Goal: Transaction & Acquisition: Purchase product/service

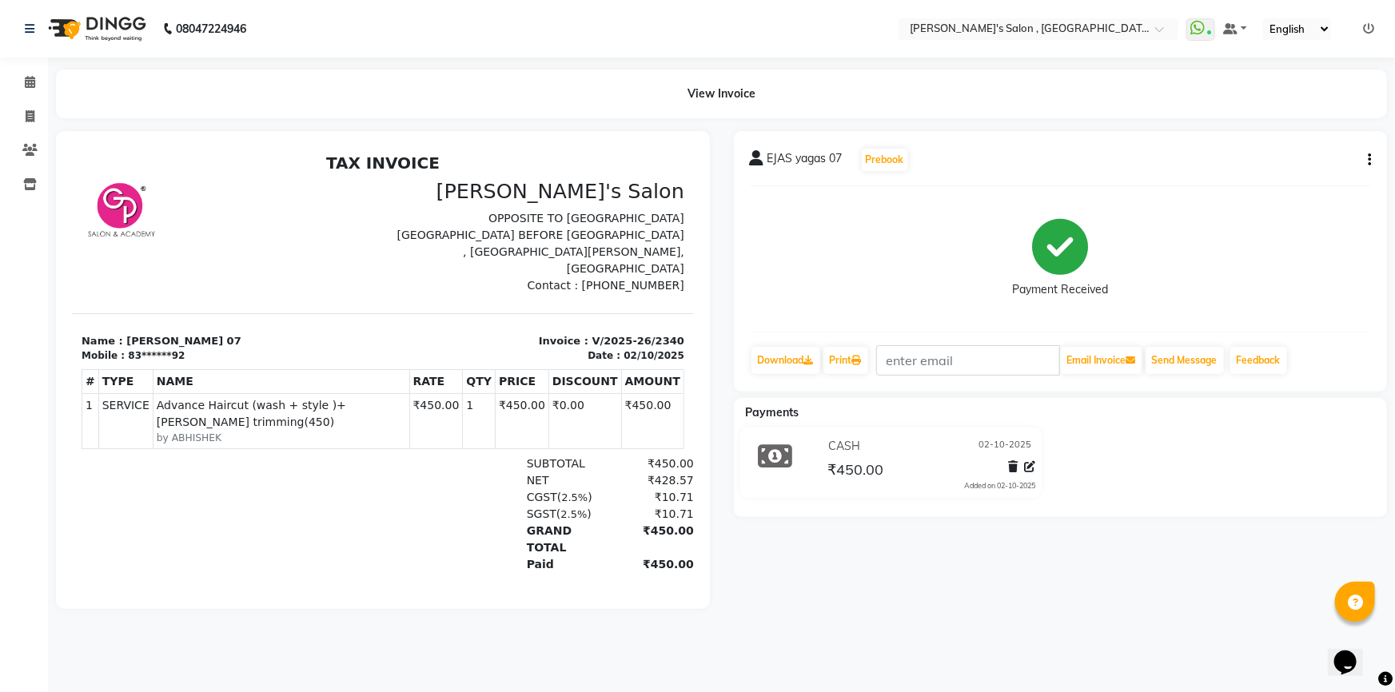
click at [20, 26] on div "08047224946" at bounding box center [135, 28] width 245 height 45
click at [26, 26] on icon at bounding box center [30, 28] width 10 height 11
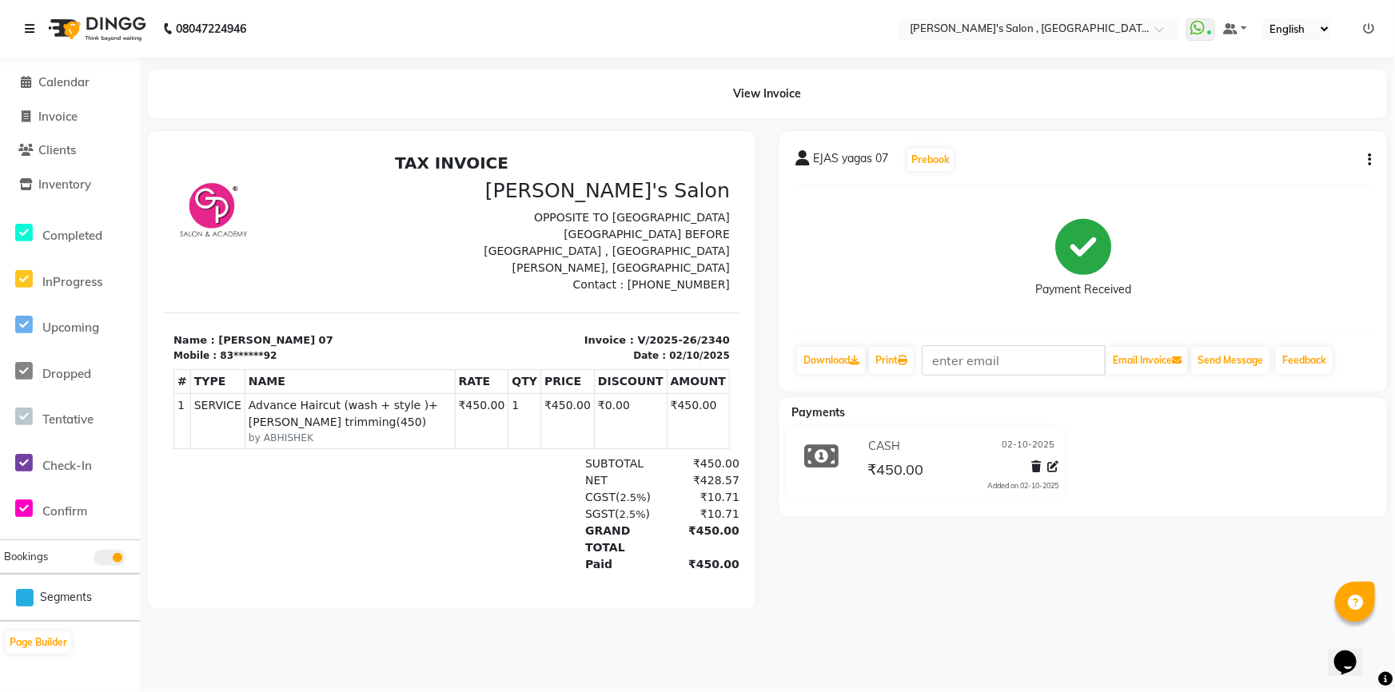
click at [25, 26] on icon at bounding box center [30, 28] width 10 height 11
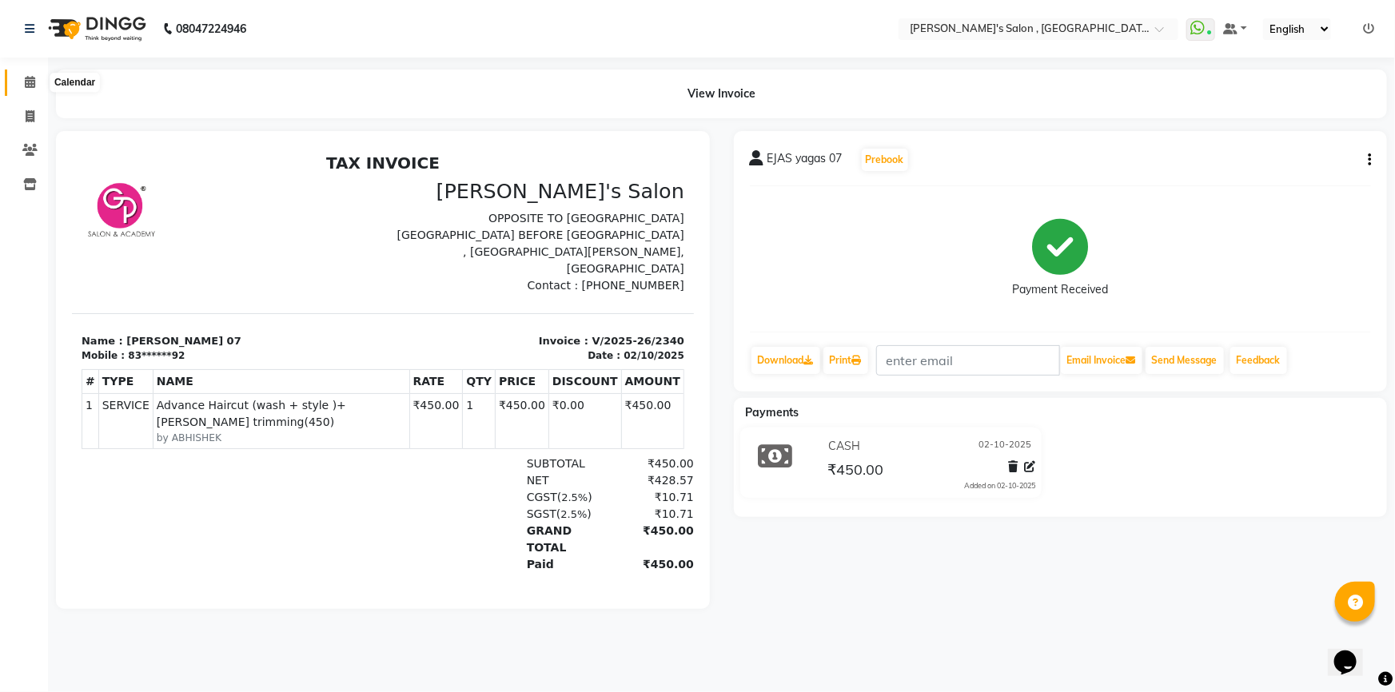
click at [32, 78] on icon at bounding box center [30, 82] width 10 height 12
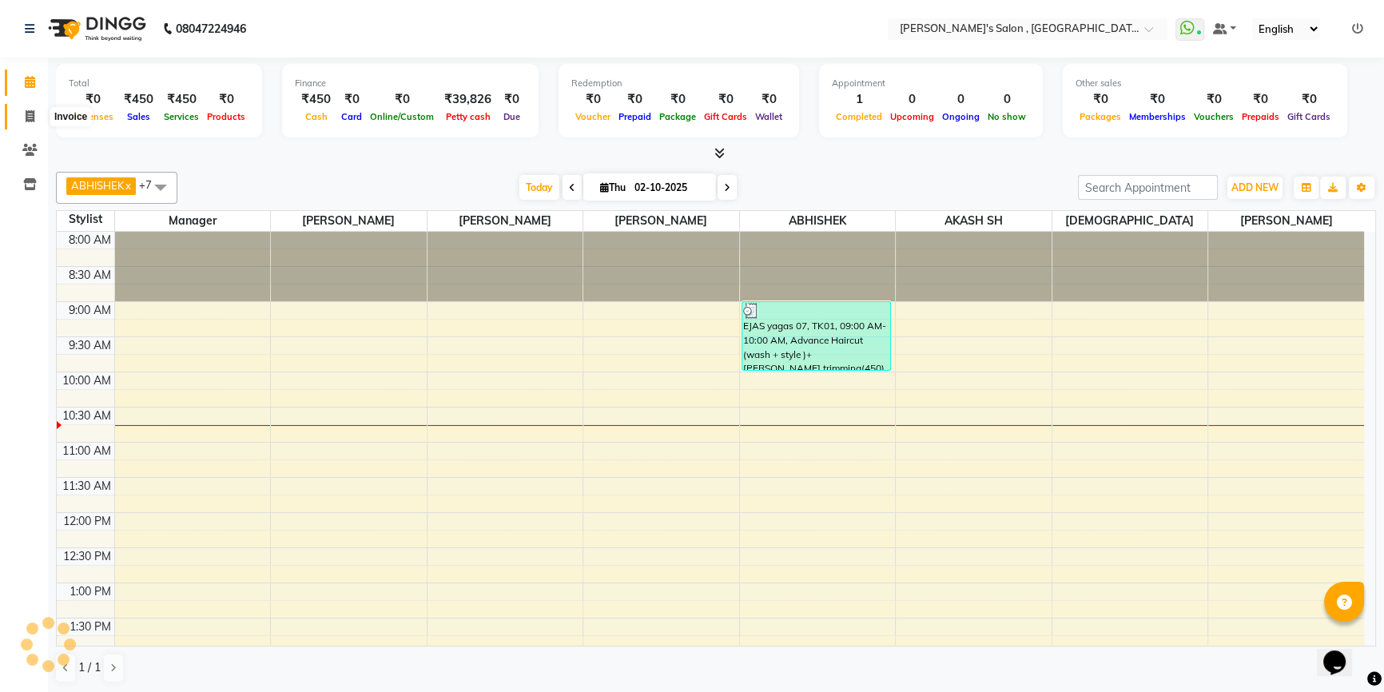
click at [30, 114] on icon at bounding box center [30, 116] width 9 height 12
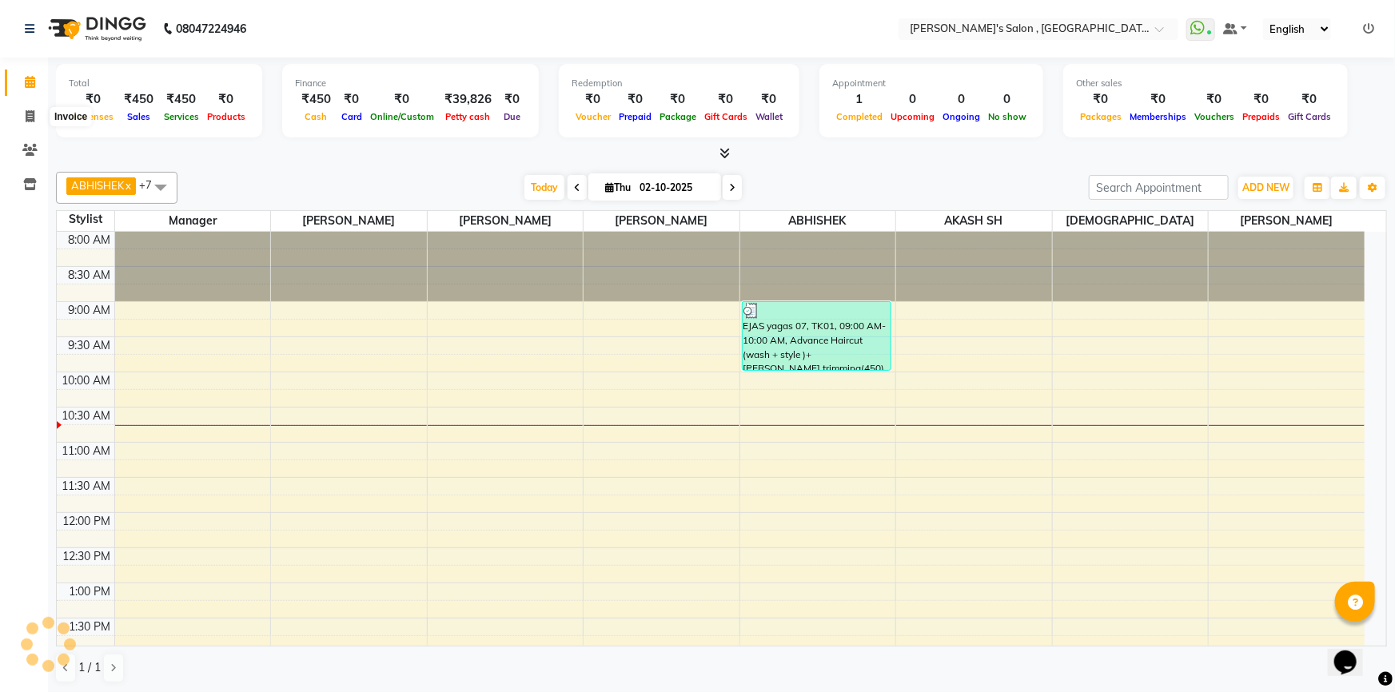
select select "7416"
select select "service"
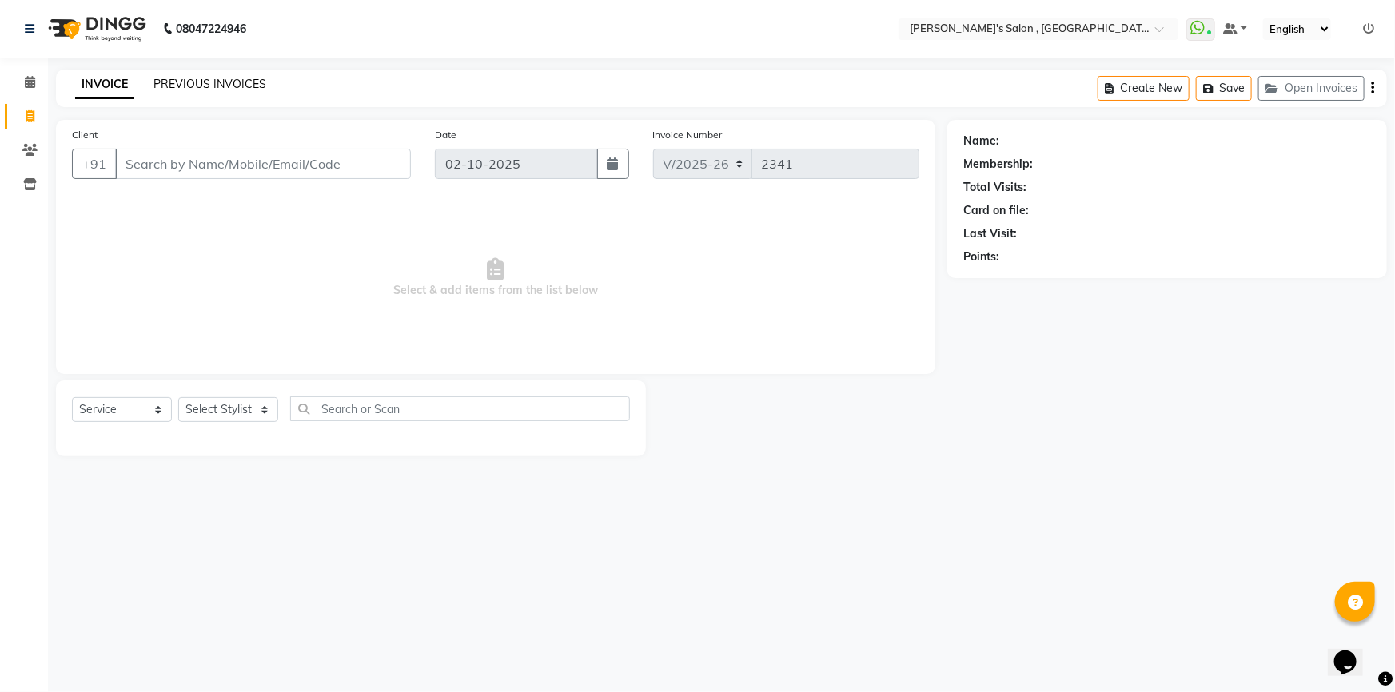
click at [203, 81] on link "PREVIOUS INVOICES" at bounding box center [209, 84] width 113 height 14
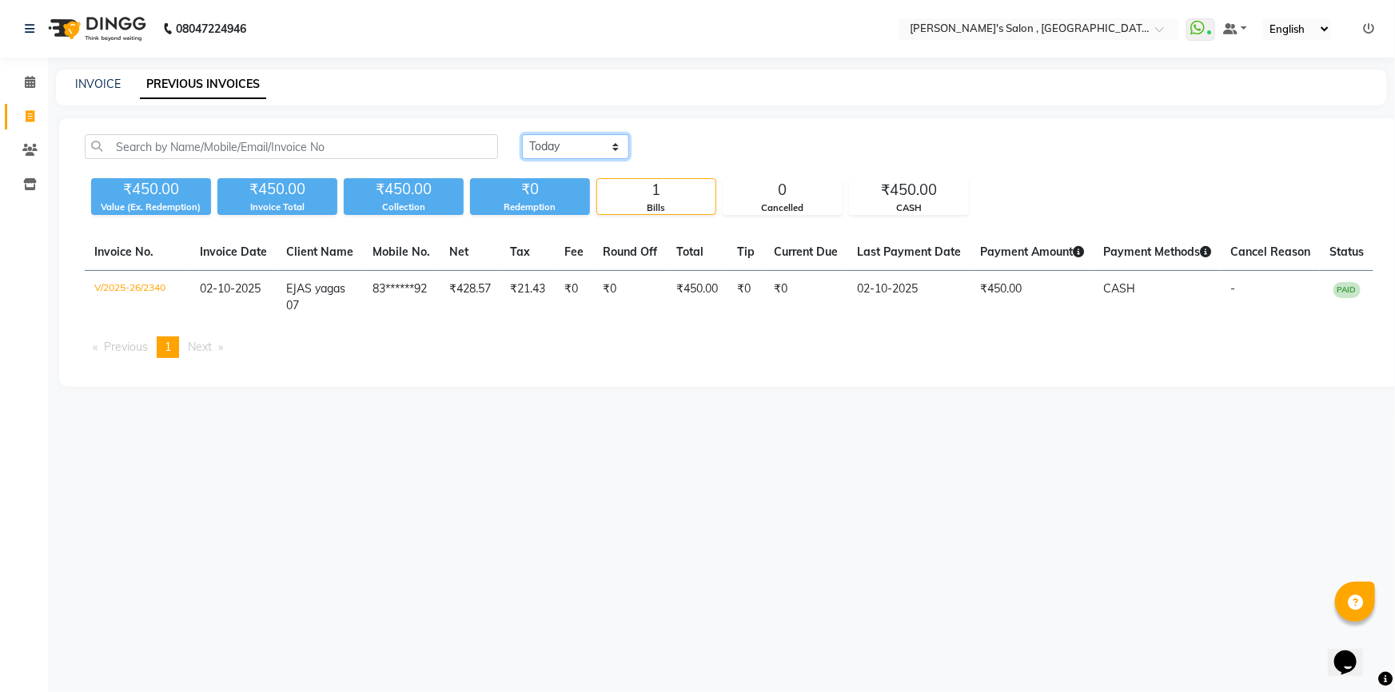
click at [574, 148] on select "Today Yesterday Custom Range" at bounding box center [575, 146] width 107 height 25
select select "yesterday"
click at [522, 134] on select "Today Yesterday Custom Range" at bounding box center [575, 146] width 107 height 25
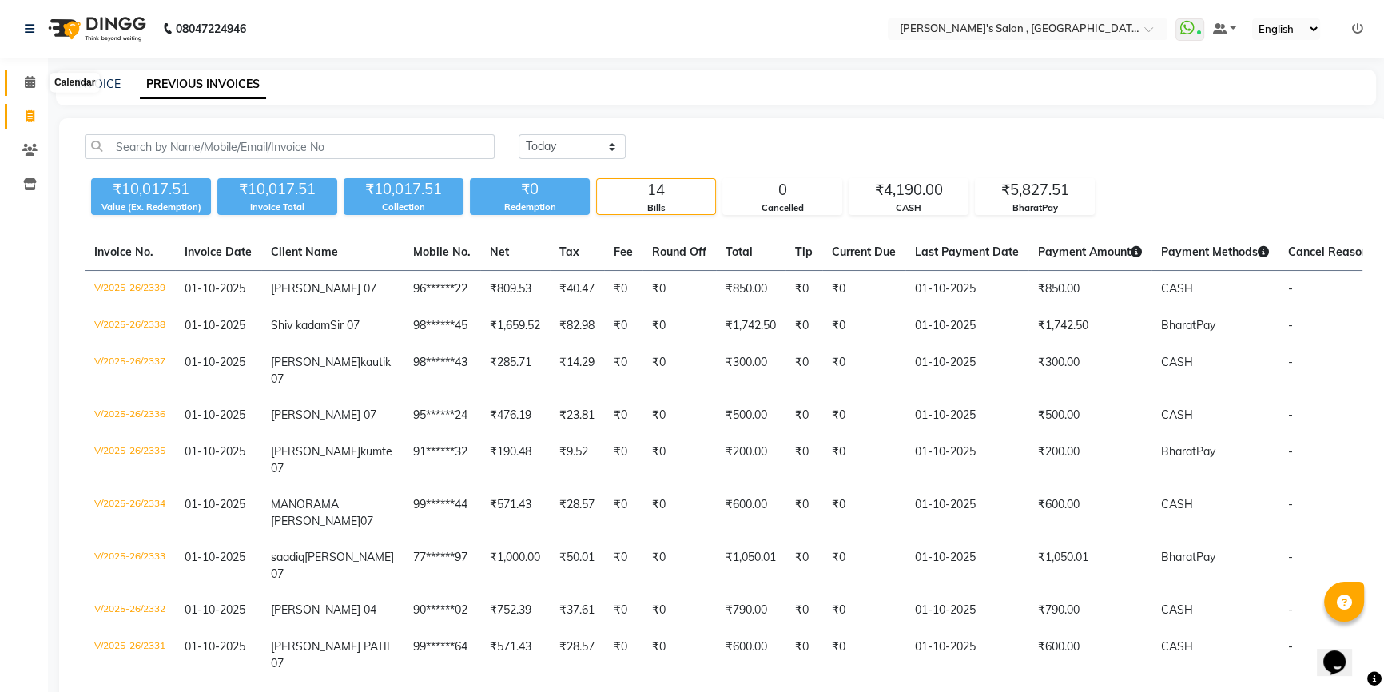
click at [22, 84] on span at bounding box center [30, 83] width 28 height 18
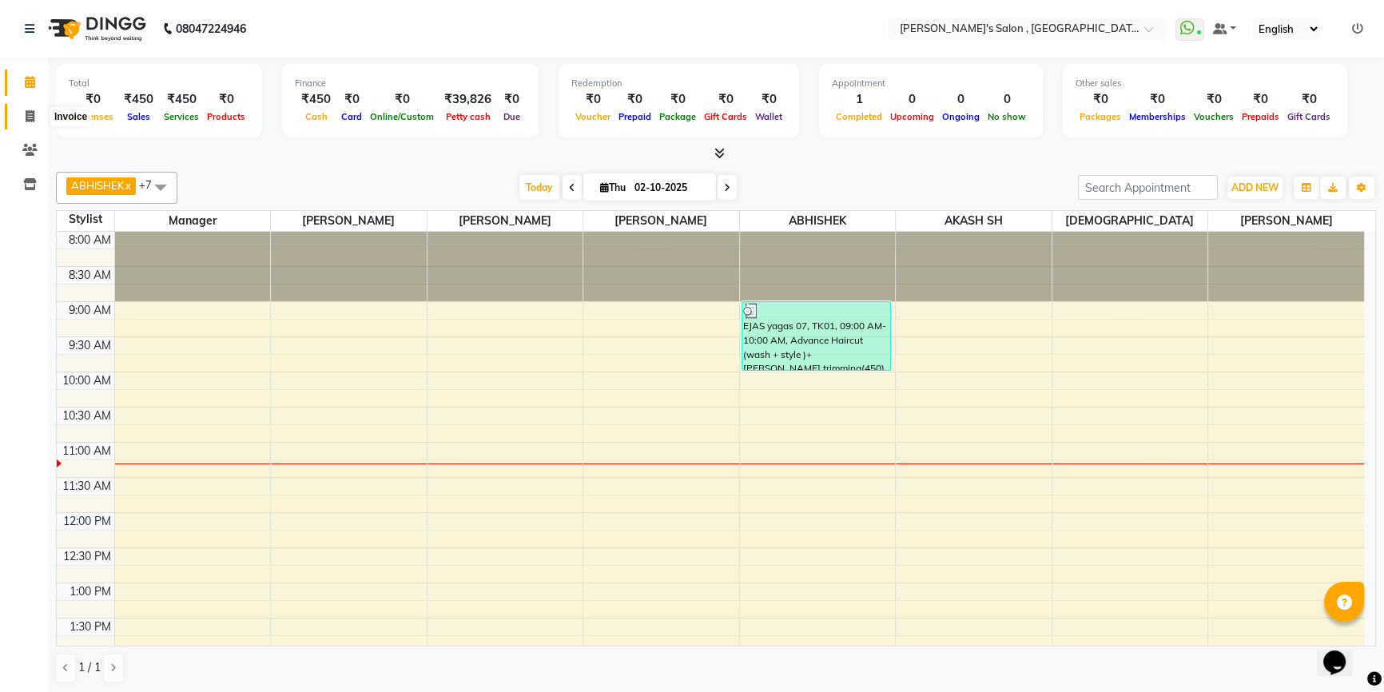
click at [23, 124] on span at bounding box center [30, 117] width 28 height 18
select select "service"
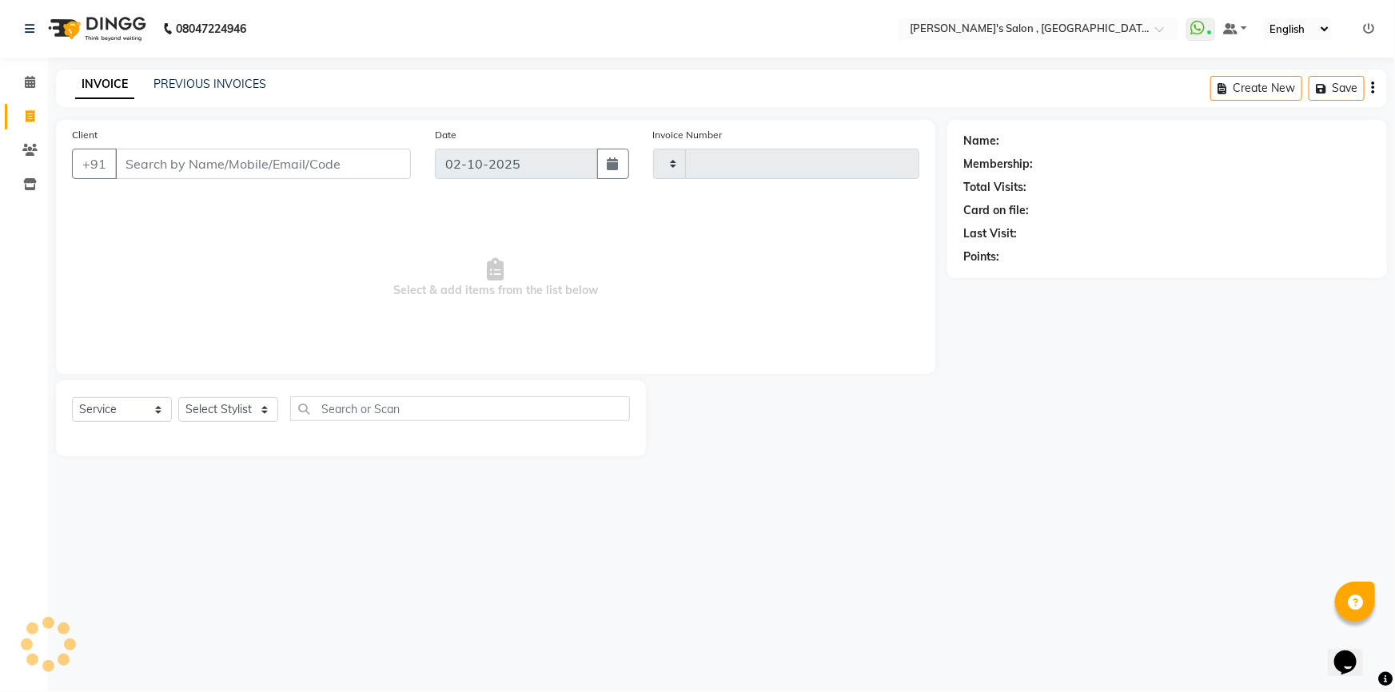
type input "2341"
select select "7416"
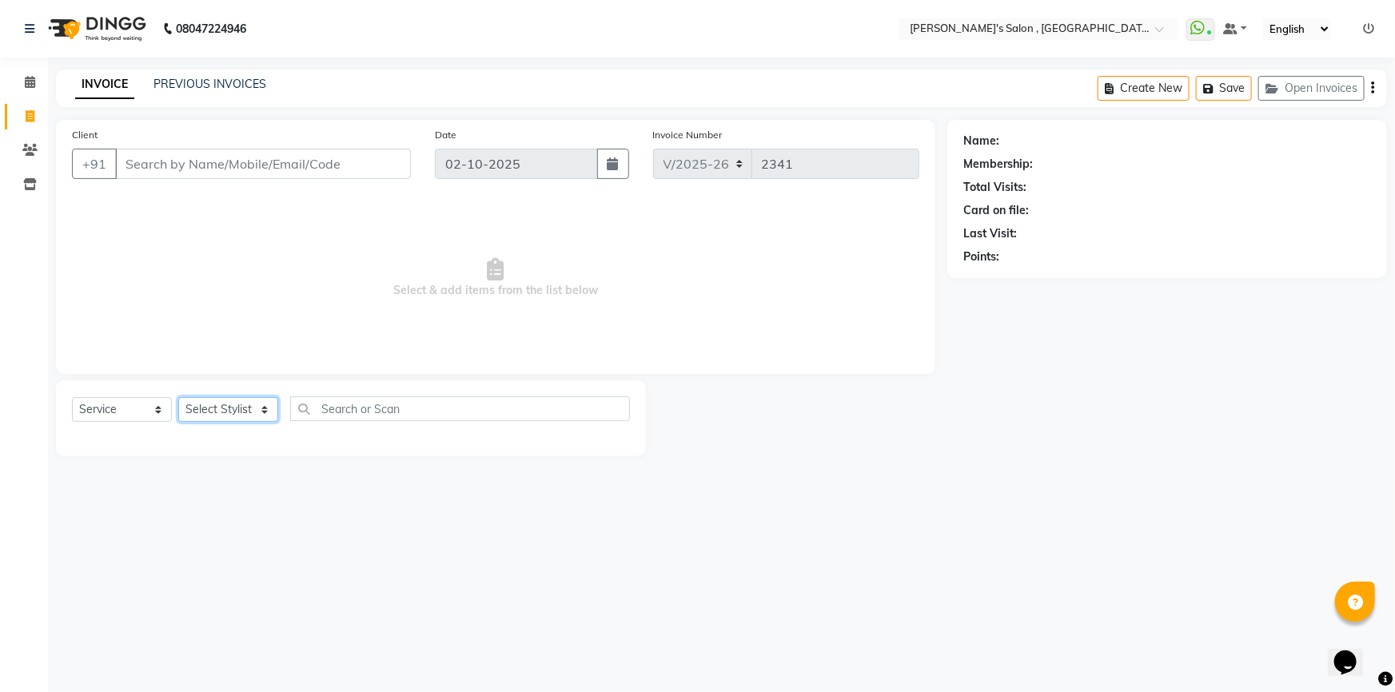
click at [233, 407] on select "Select Stylist ABHISHEK AKASH SH ARJUN SIR Manager [PERSON_NAME] [PERSON_NAME] …" at bounding box center [228, 409] width 100 height 25
select select "79873"
click at [178, 397] on select "Select Stylist ABHISHEK AKASH SH ARJUN SIR Manager [PERSON_NAME] [PERSON_NAME] …" at bounding box center [228, 409] width 100 height 25
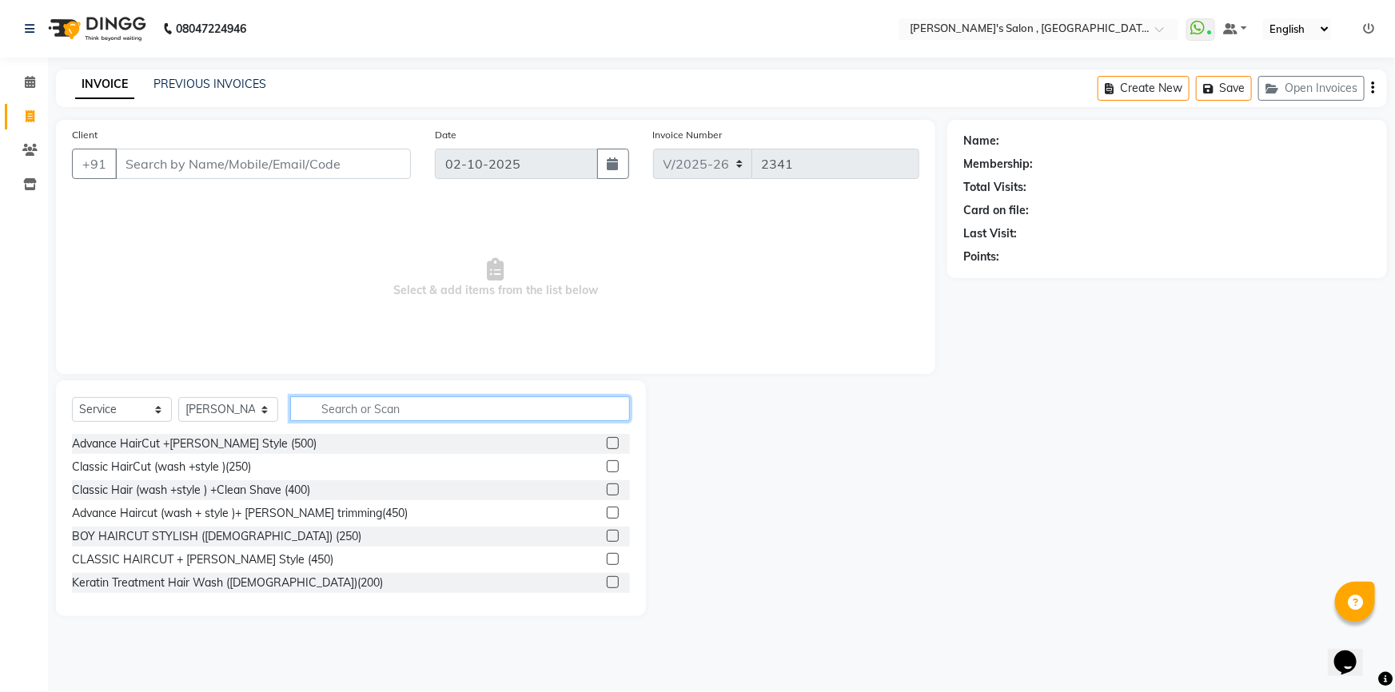
click at [345, 416] on input "text" at bounding box center [460, 408] width 340 height 25
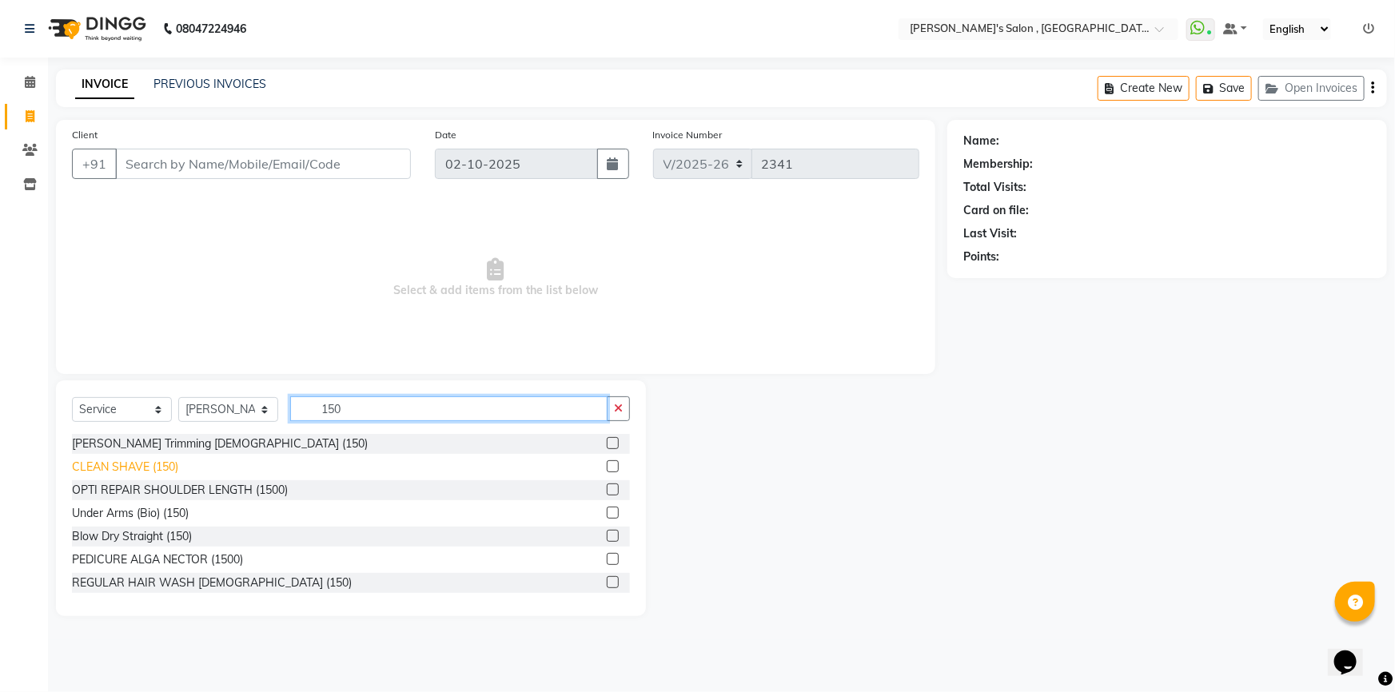
type input "150"
click at [131, 465] on div "CLEAN SHAVE (150)" at bounding box center [125, 467] width 106 height 17
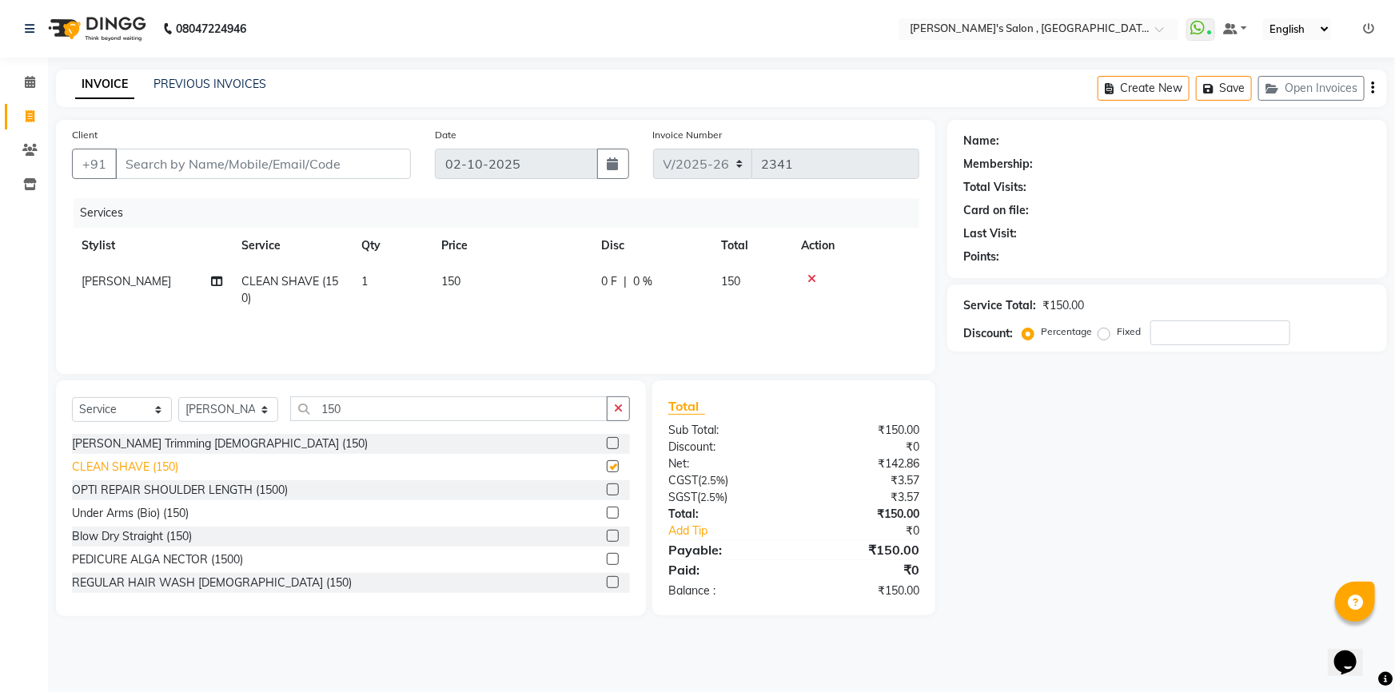
checkbox input "false"
click at [153, 163] on input "Client" at bounding box center [263, 164] width 296 height 30
click at [195, 156] on input "Client" at bounding box center [263, 164] width 296 height 30
type input "8"
type input "0"
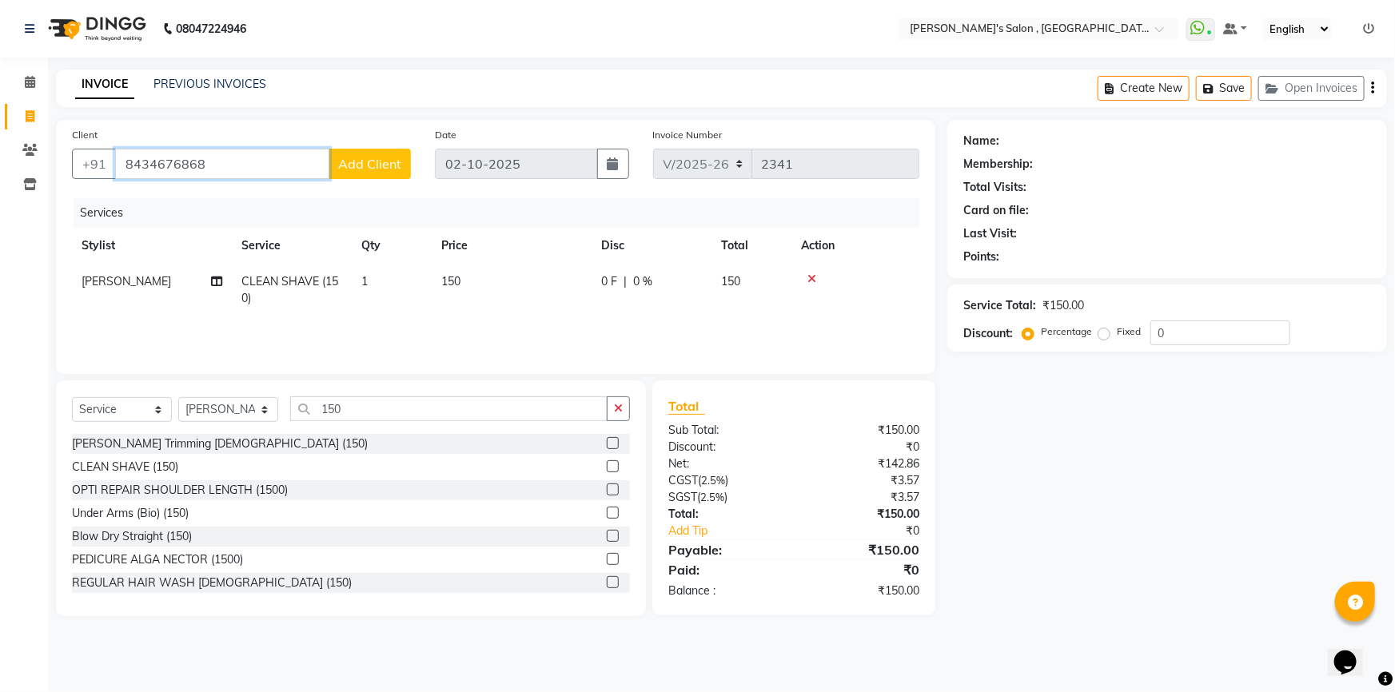
type input "8434676868"
click at [372, 160] on span "Add Client" at bounding box center [369, 164] width 63 height 16
select select "22"
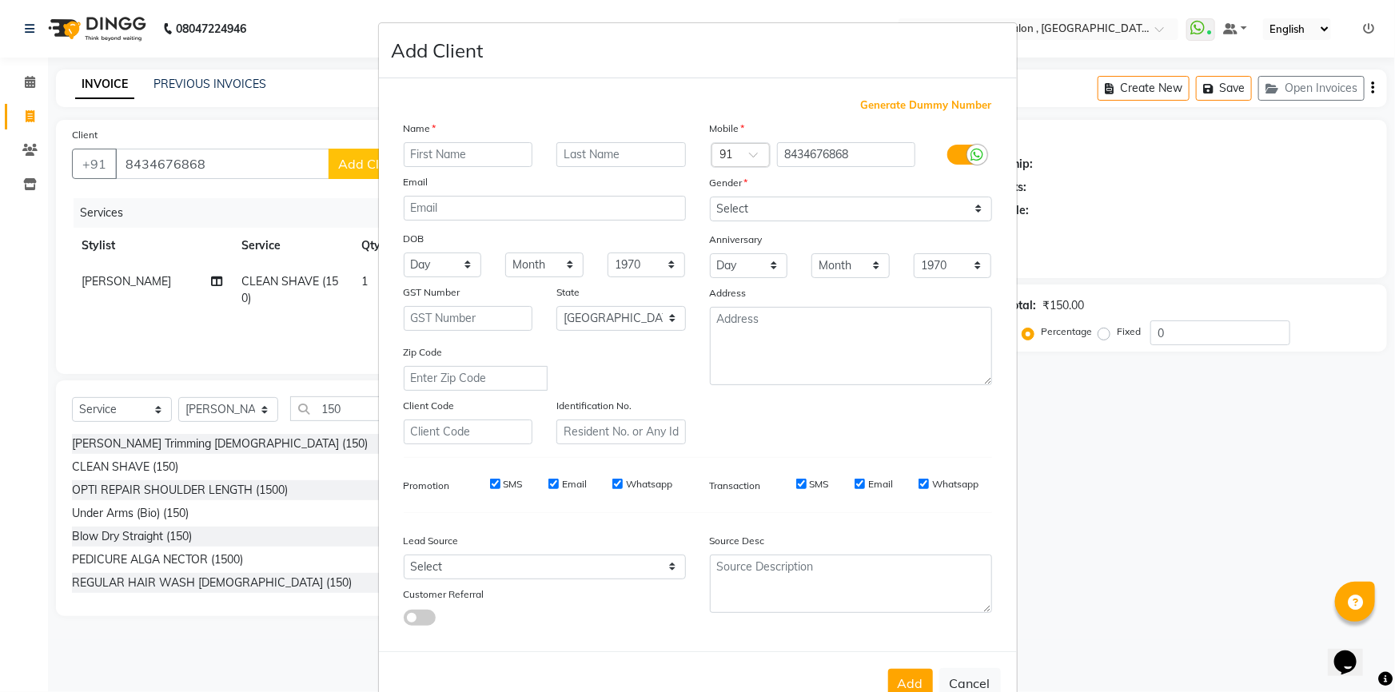
type input "d"
type input "[PERSON_NAME] PASWAN 07"
click at [759, 205] on select "Select [DEMOGRAPHIC_DATA] [DEMOGRAPHIC_DATA] Other Prefer Not To Say" at bounding box center [851, 209] width 282 height 25
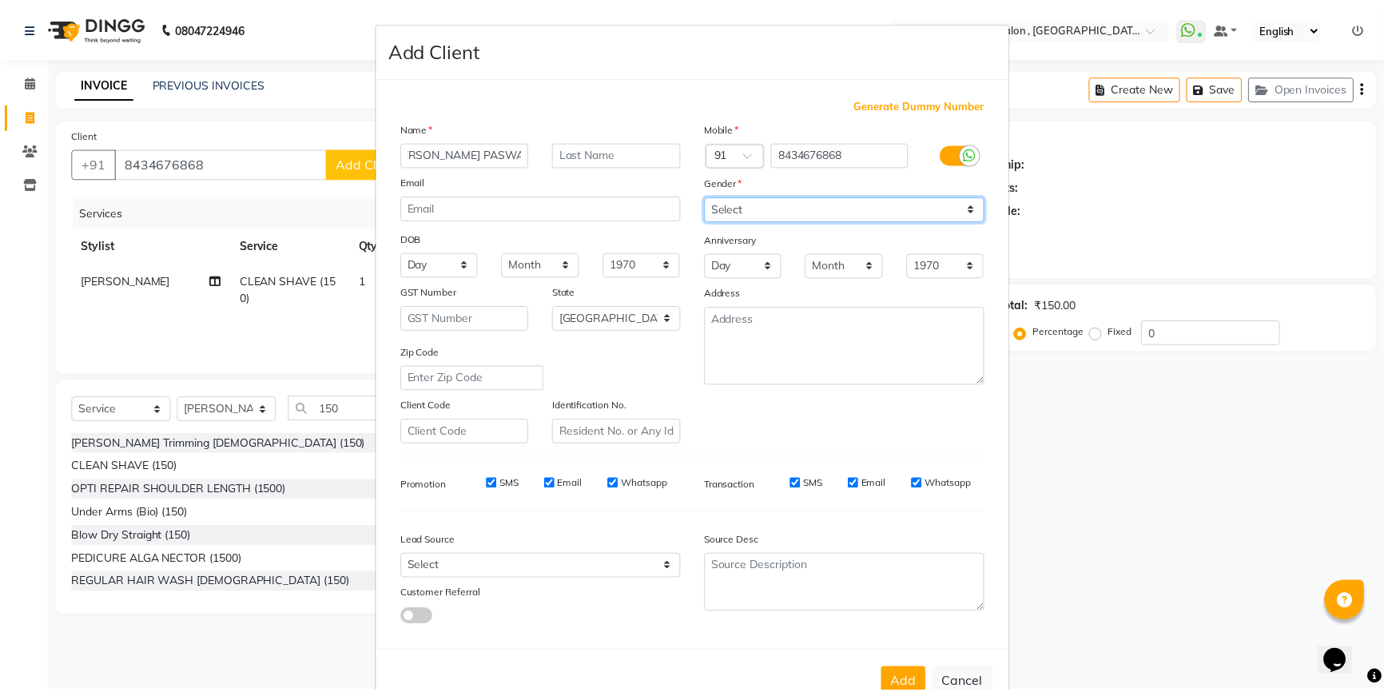
scroll to position [0, 0]
select select "[DEMOGRAPHIC_DATA]"
click at [710, 197] on select "Select [DEMOGRAPHIC_DATA] [DEMOGRAPHIC_DATA] Other Prefer Not To Say" at bounding box center [851, 209] width 282 height 25
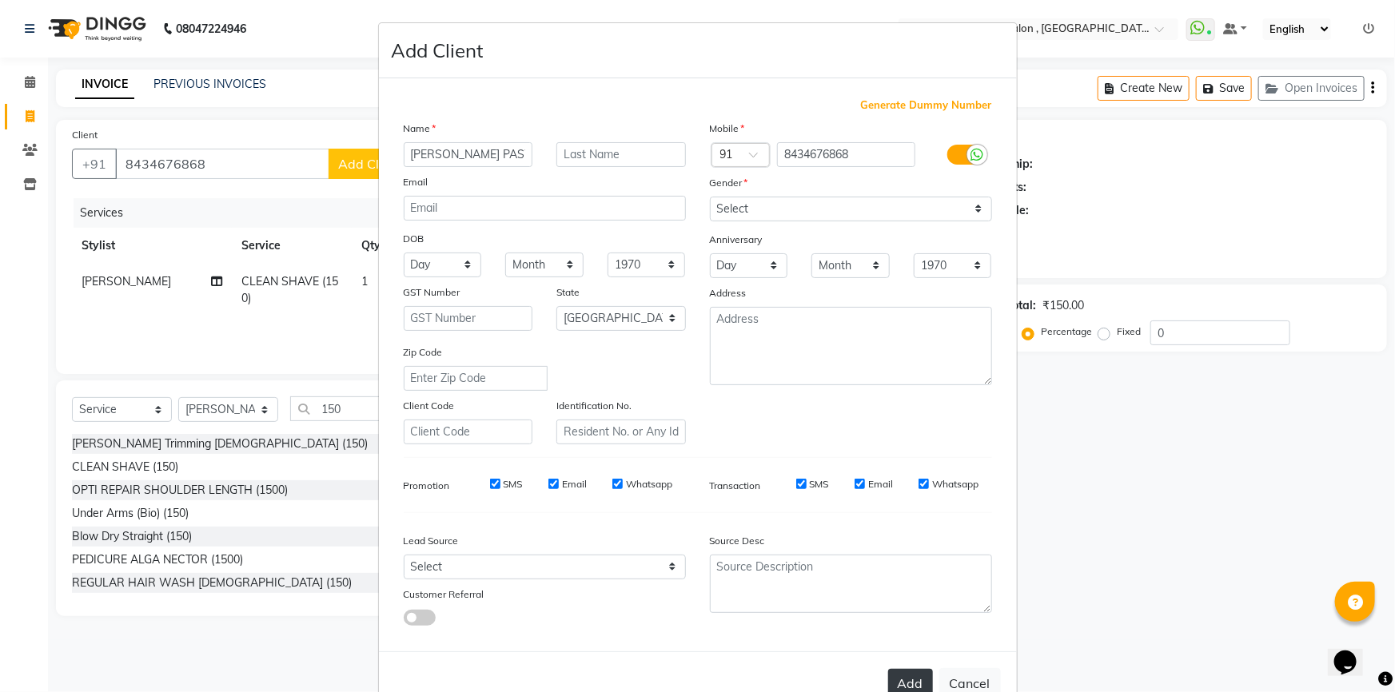
click at [906, 678] on button "Add" at bounding box center [910, 683] width 45 height 29
type input "84******68"
select select
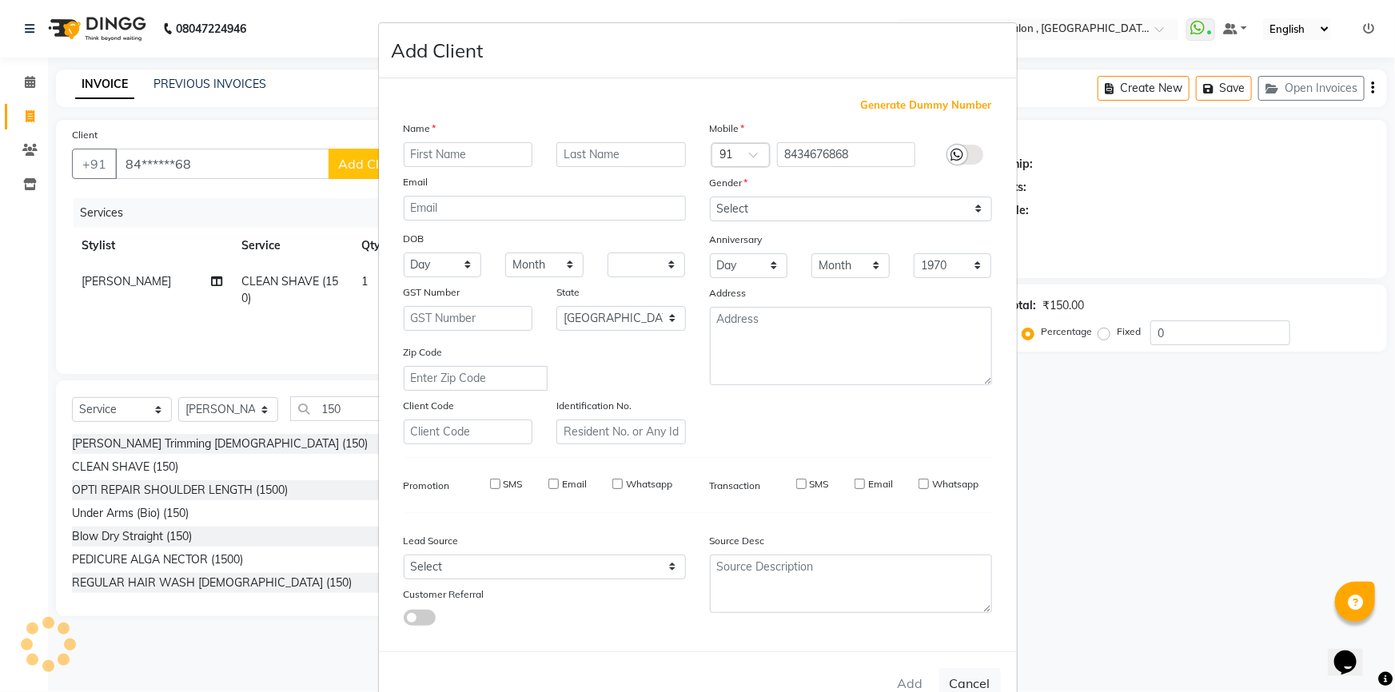
select select "null"
select select
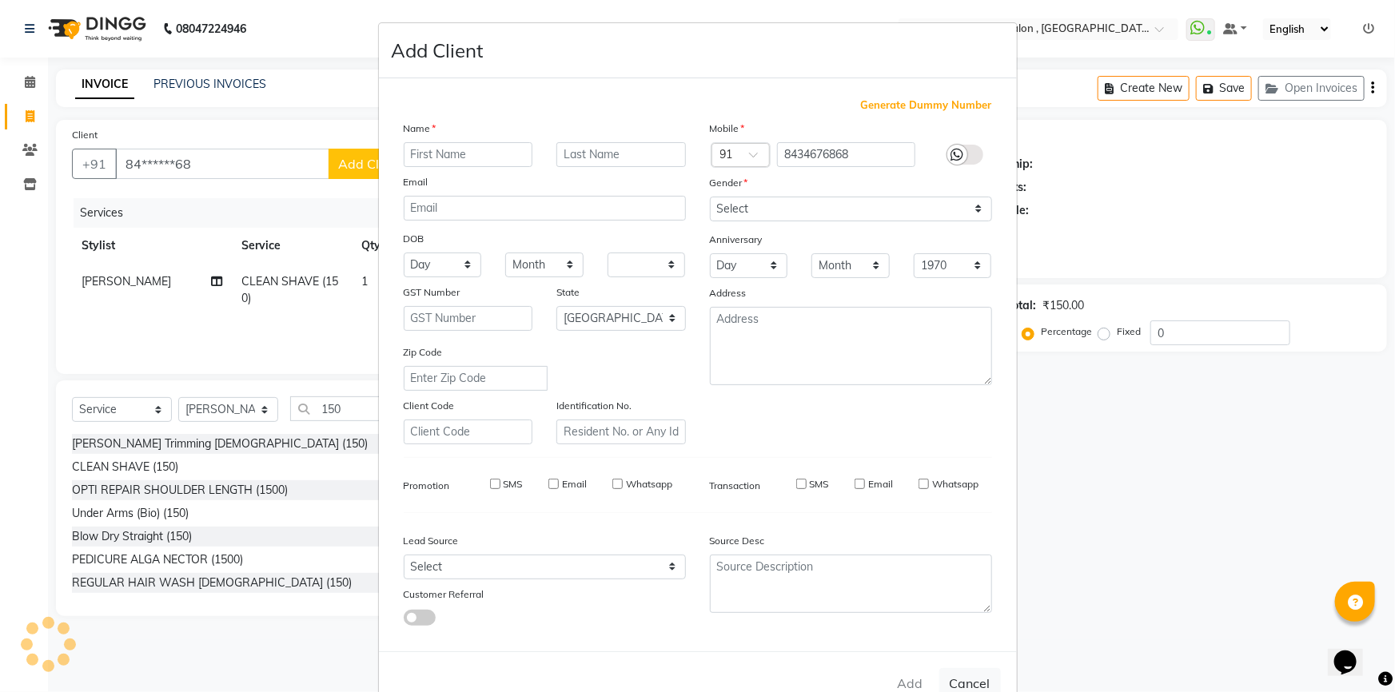
checkbox input "false"
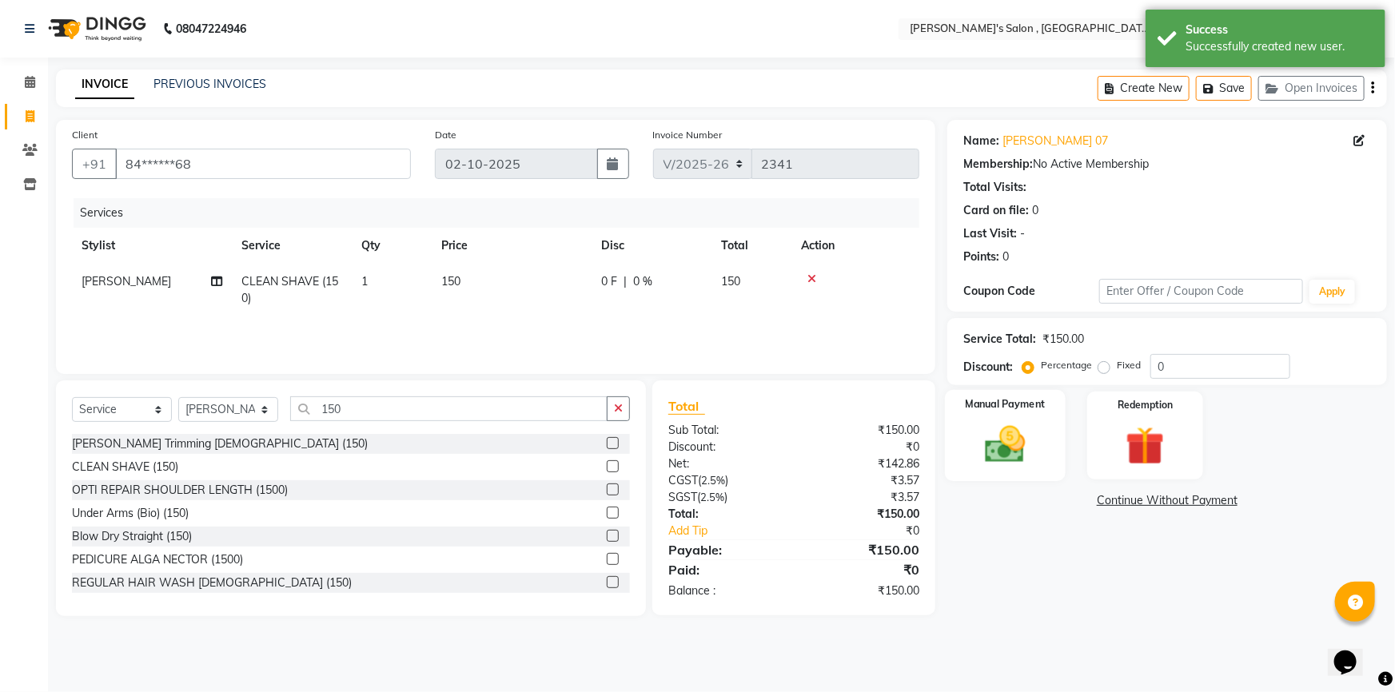
click at [991, 442] on img at bounding box center [1006, 444] width 66 height 46
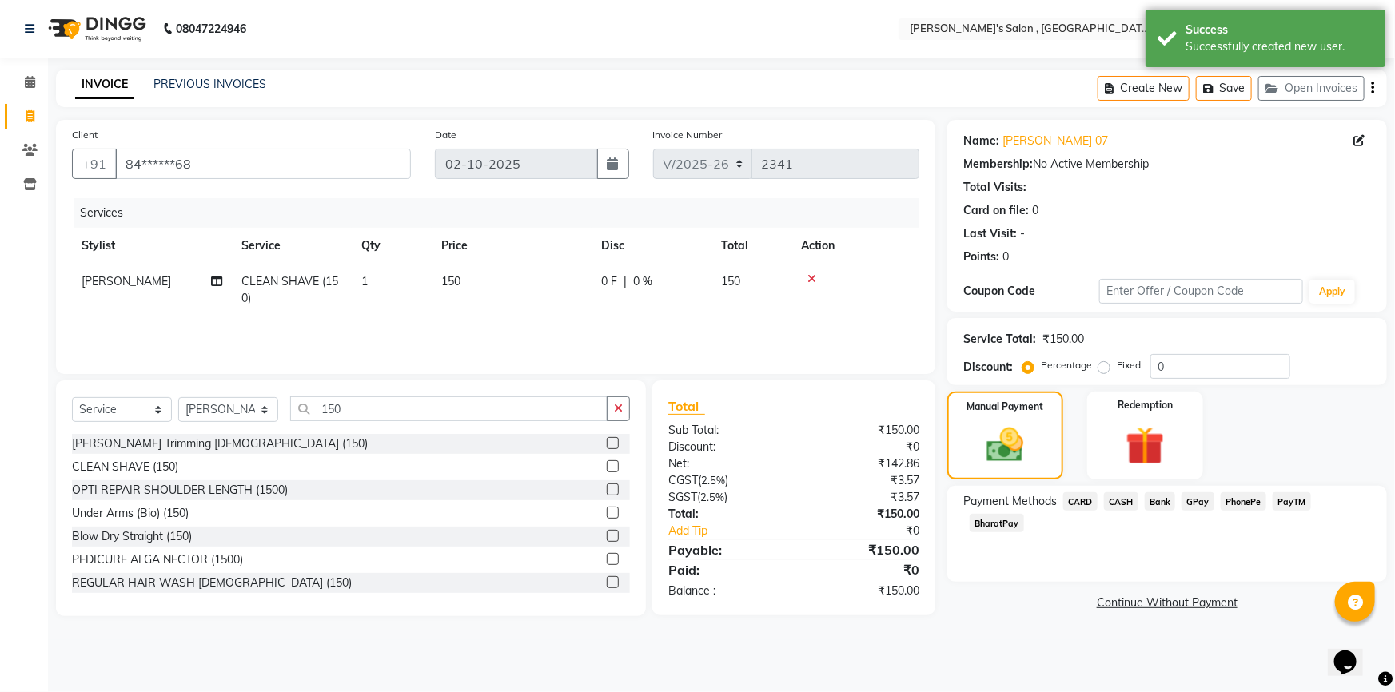
click at [1133, 496] on span "CASH" at bounding box center [1121, 501] width 34 height 18
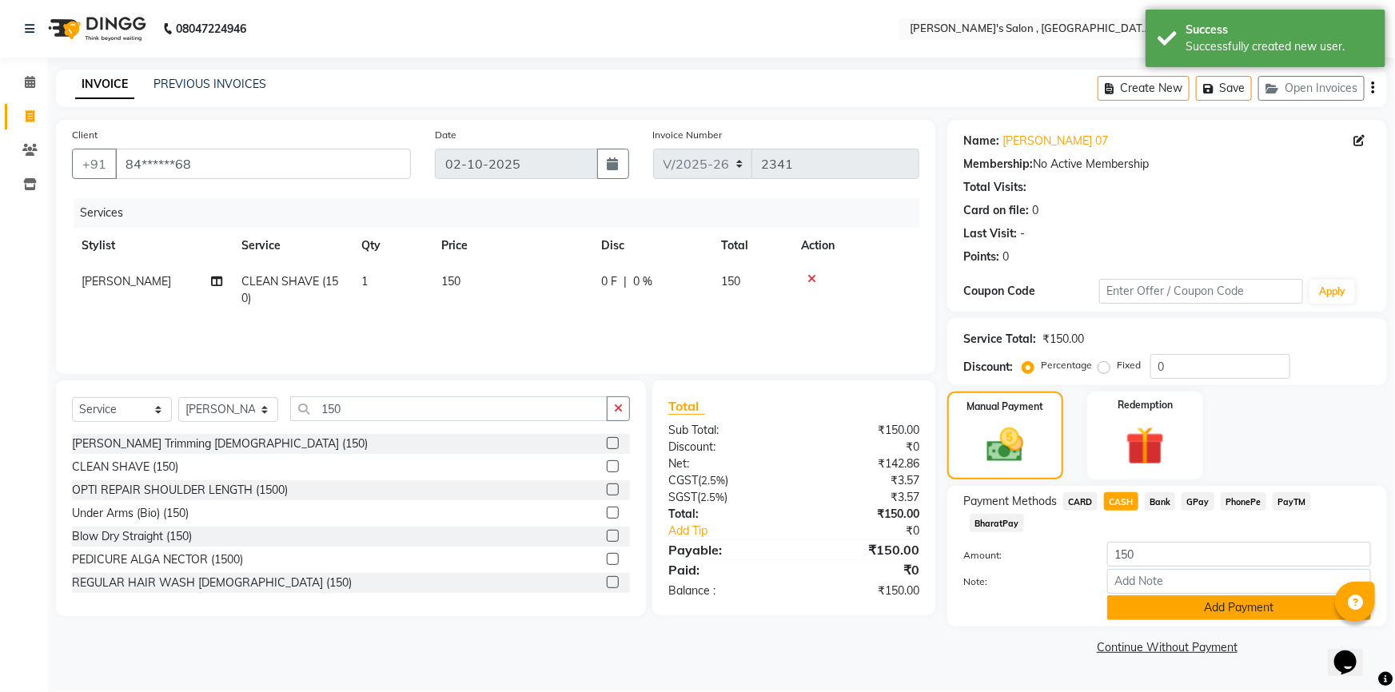
click at [1145, 596] on button "Add Payment" at bounding box center [1239, 608] width 264 height 25
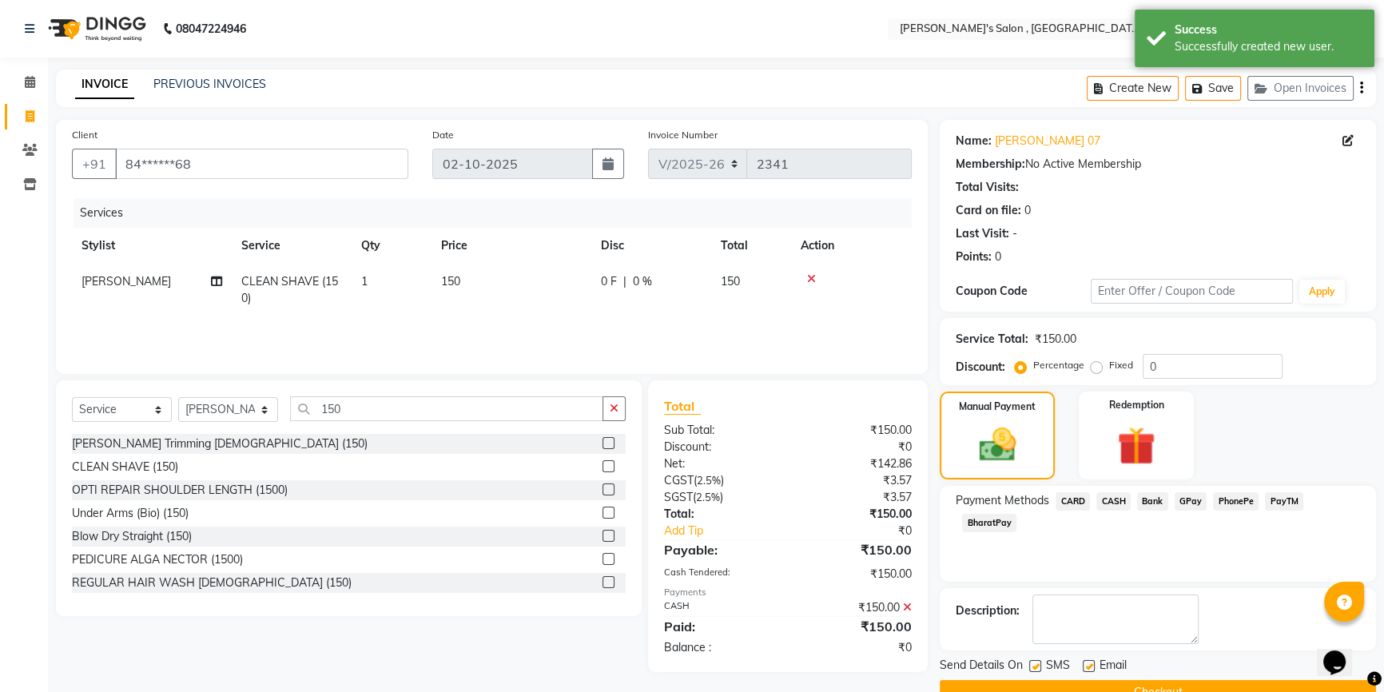
scroll to position [35, 0]
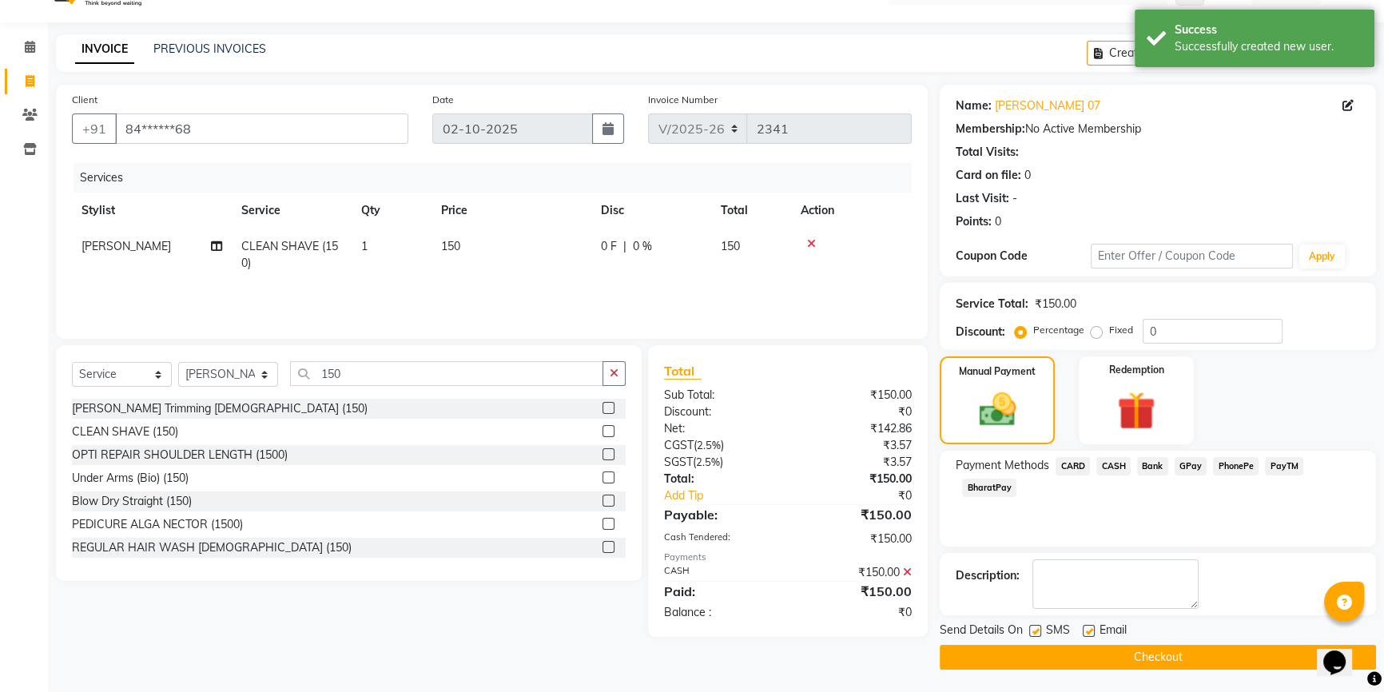
click at [1108, 655] on button "Checkout" at bounding box center [1158, 657] width 436 height 25
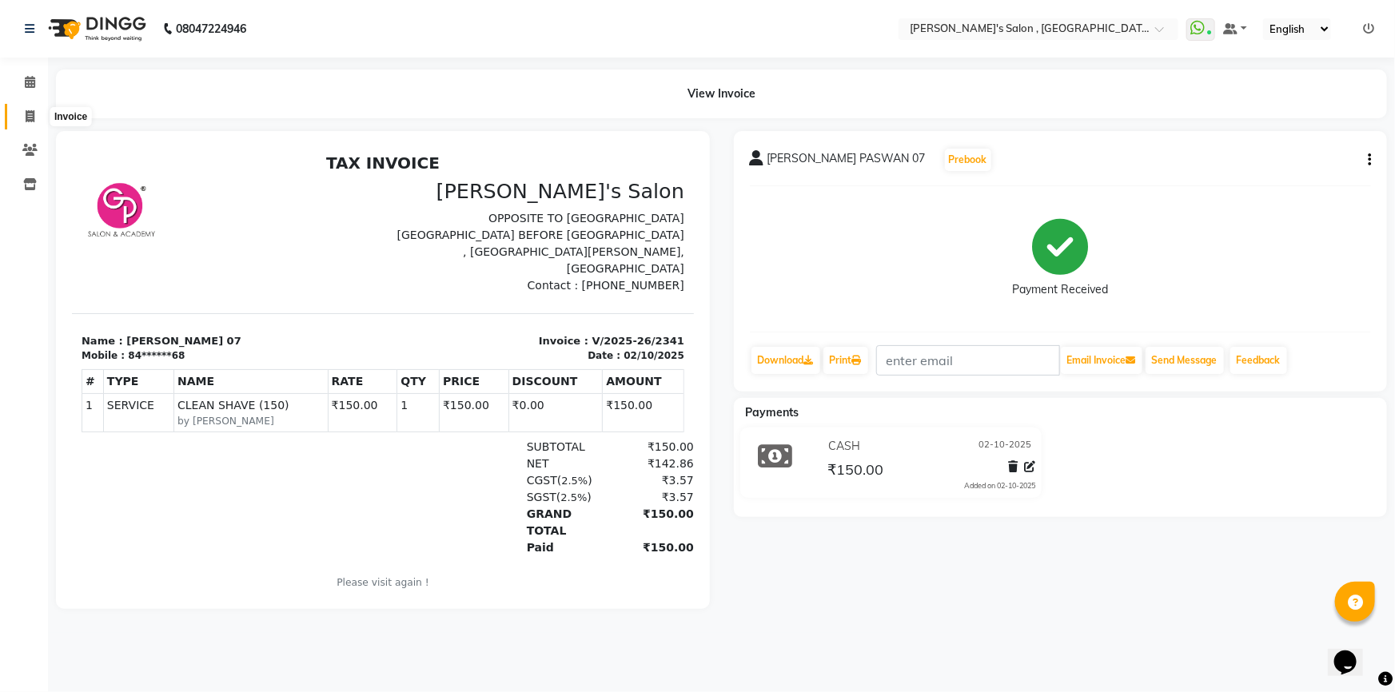
click at [26, 114] on icon at bounding box center [30, 116] width 9 height 12
select select "service"
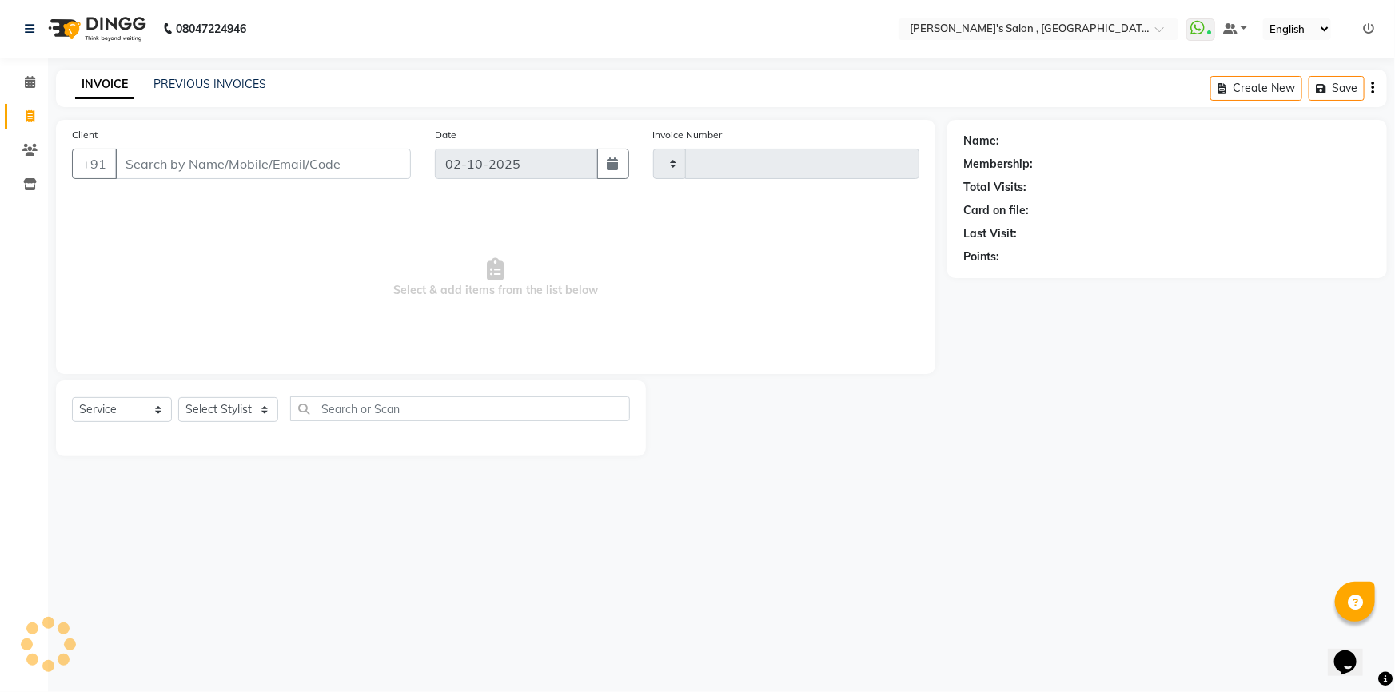
type input "2342"
select select "7416"
click at [194, 165] on input "Client" at bounding box center [263, 164] width 296 height 30
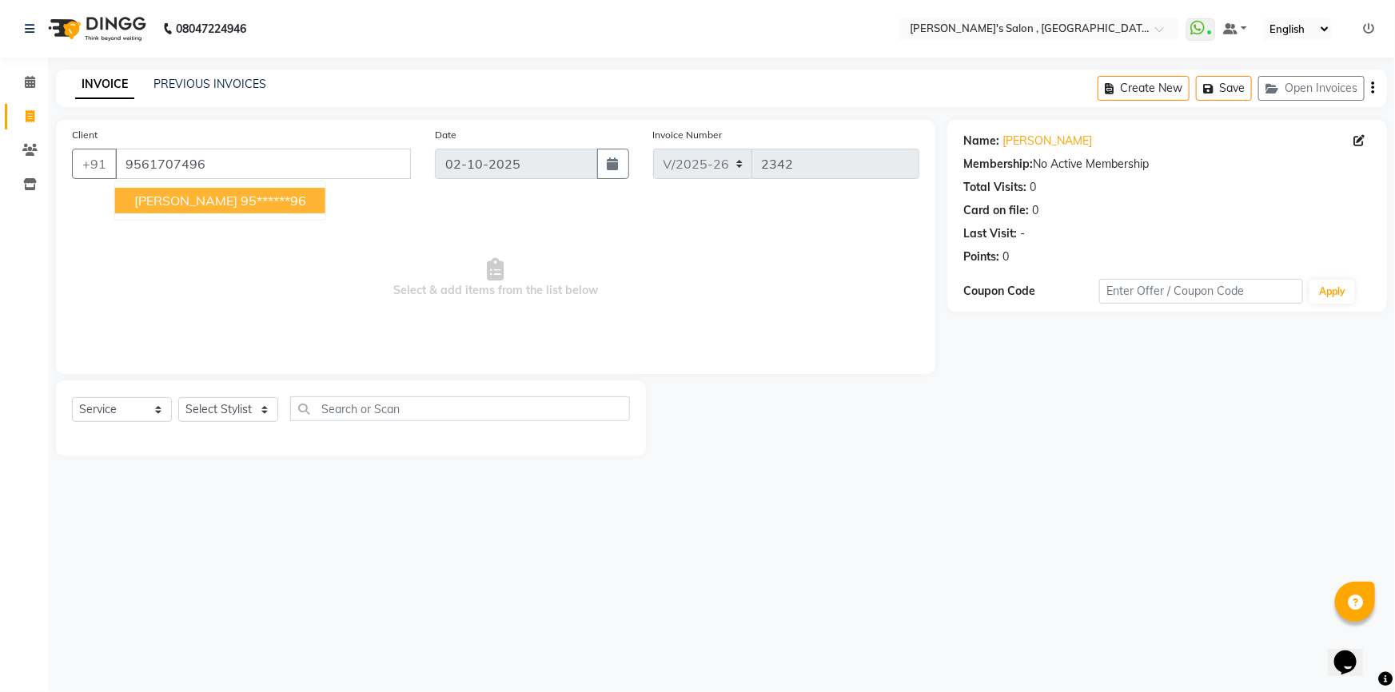
click at [241, 203] on ngb-highlight "95******96" at bounding box center [274, 201] width 66 height 16
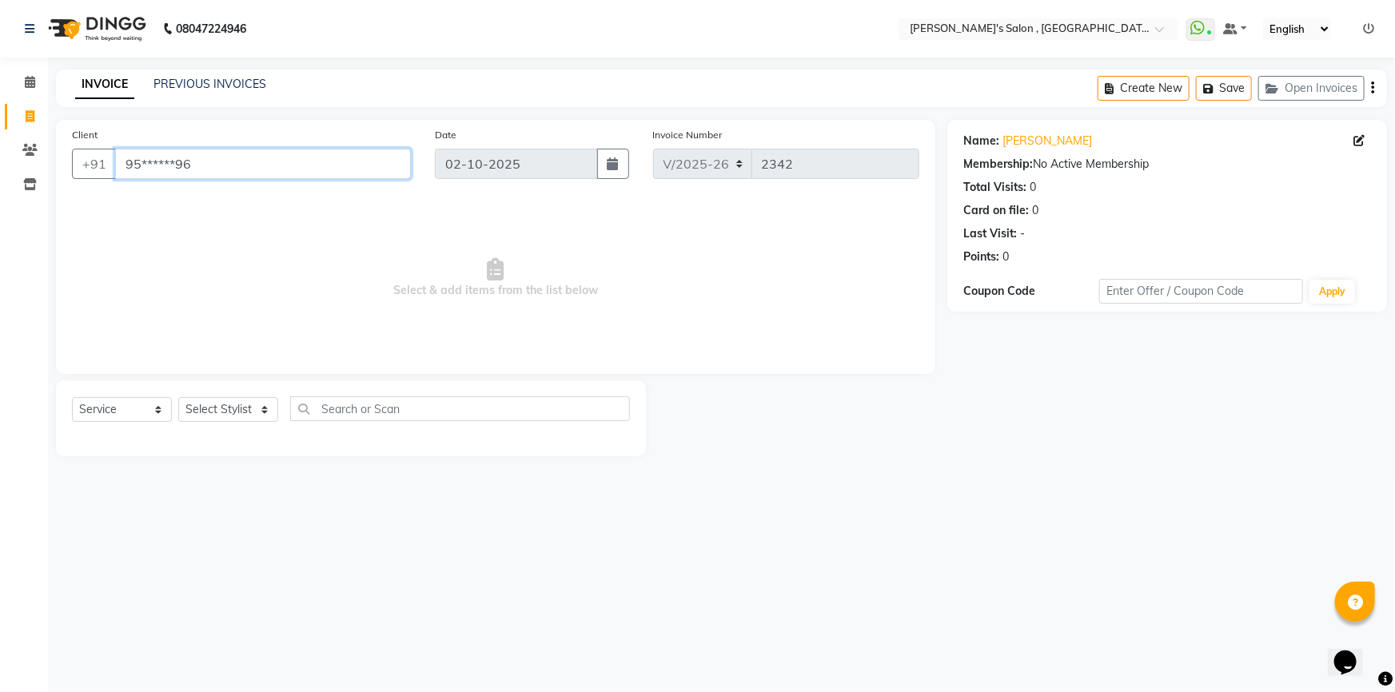
click at [276, 167] on input "95******96" at bounding box center [263, 164] width 296 height 30
type input "9"
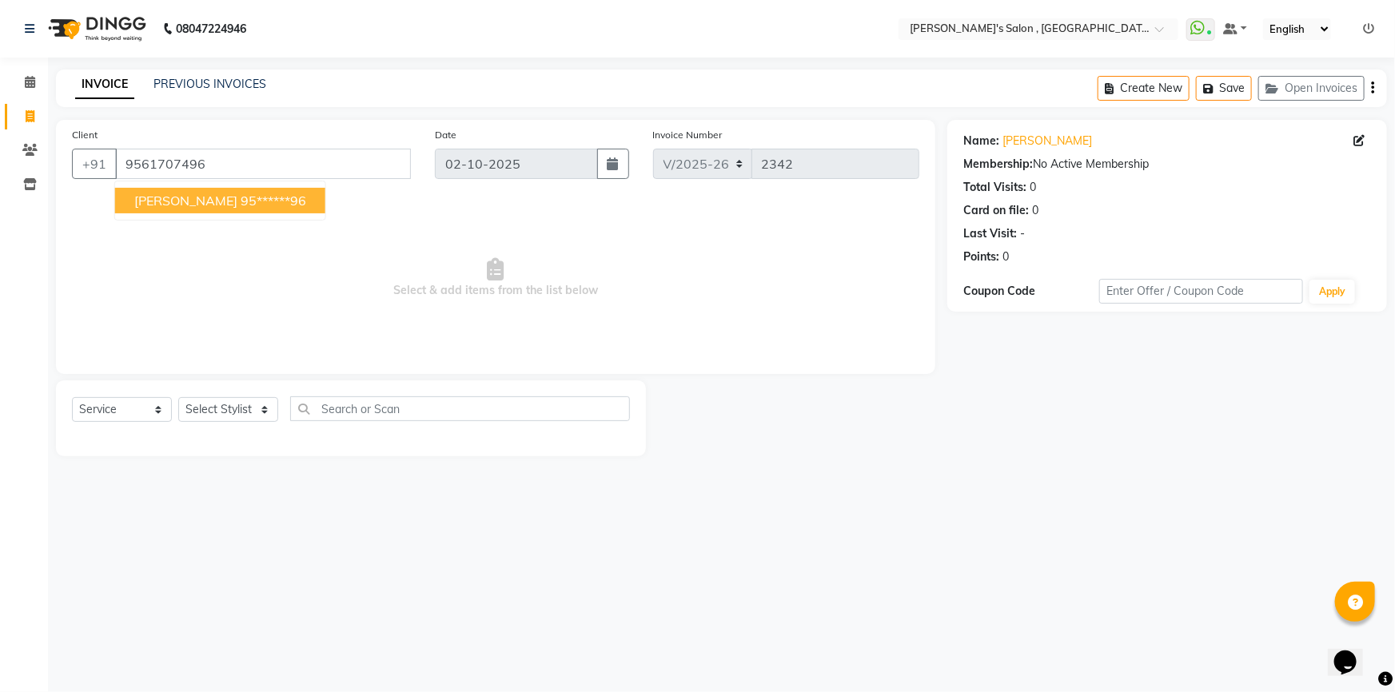
click at [241, 202] on ngb-highlight "95******96" at bounding box center [274, 201] width 66 height 16
type input "95******96"
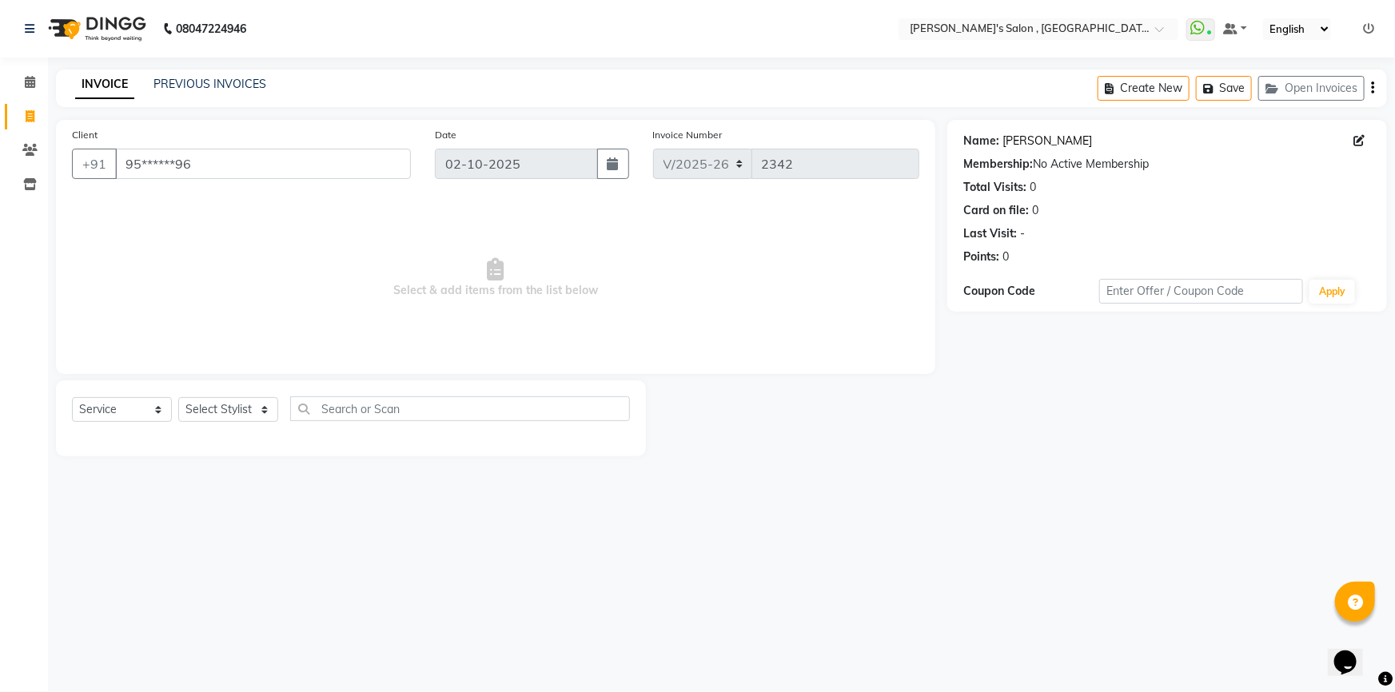
click at [1025, 144] on link "[PERSON_NAME]" at bounding box center [1047, 141] width 90 height 17
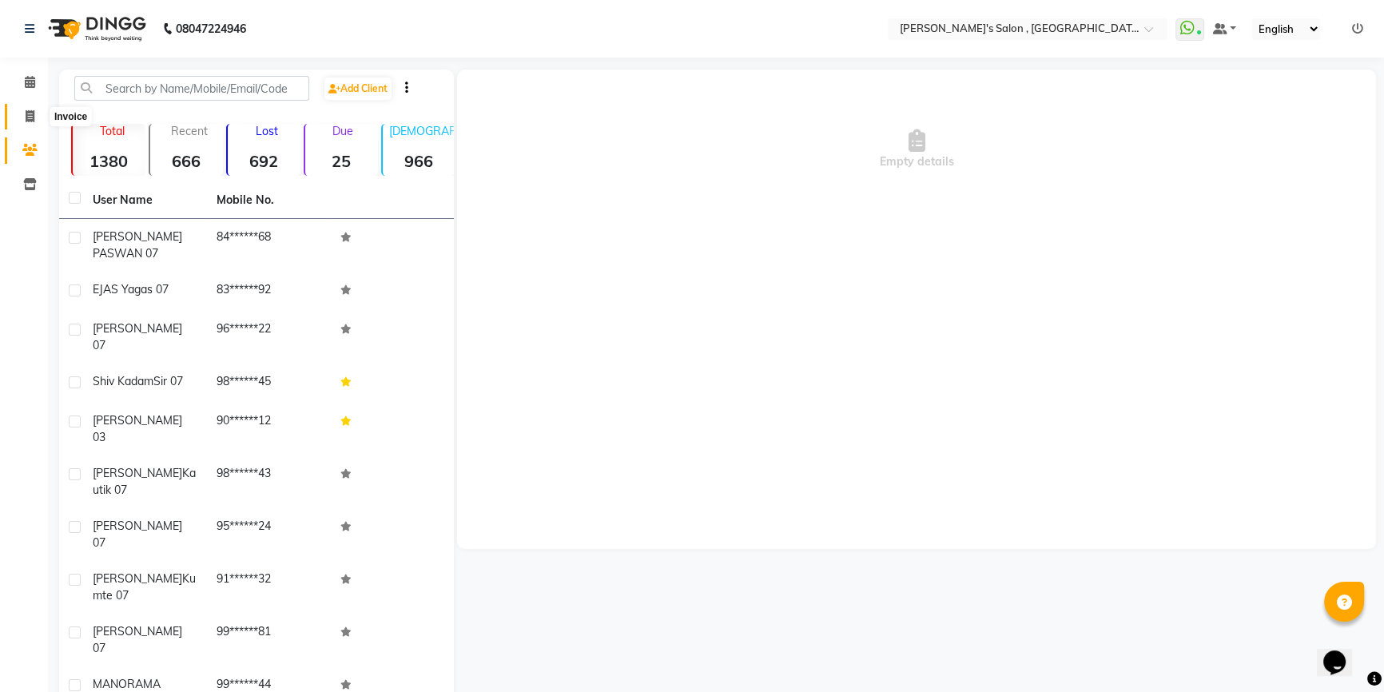
click at [26, 119] on icon at bounding box center [30, 116] width 9 height 12
select select "7416"
select select "service"
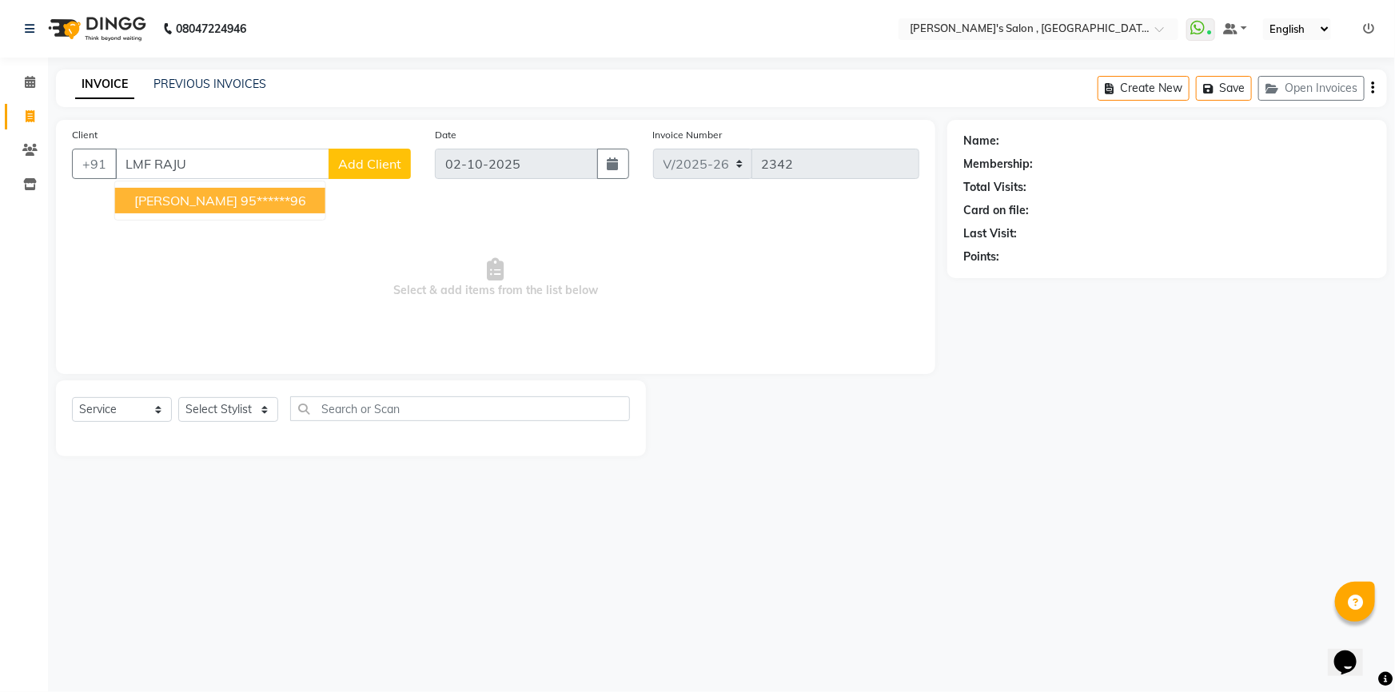
click at [241, 203] on ngb-highlight "95******96" at bounding box center [274, 201] width 66 height 16
type input "95******96"
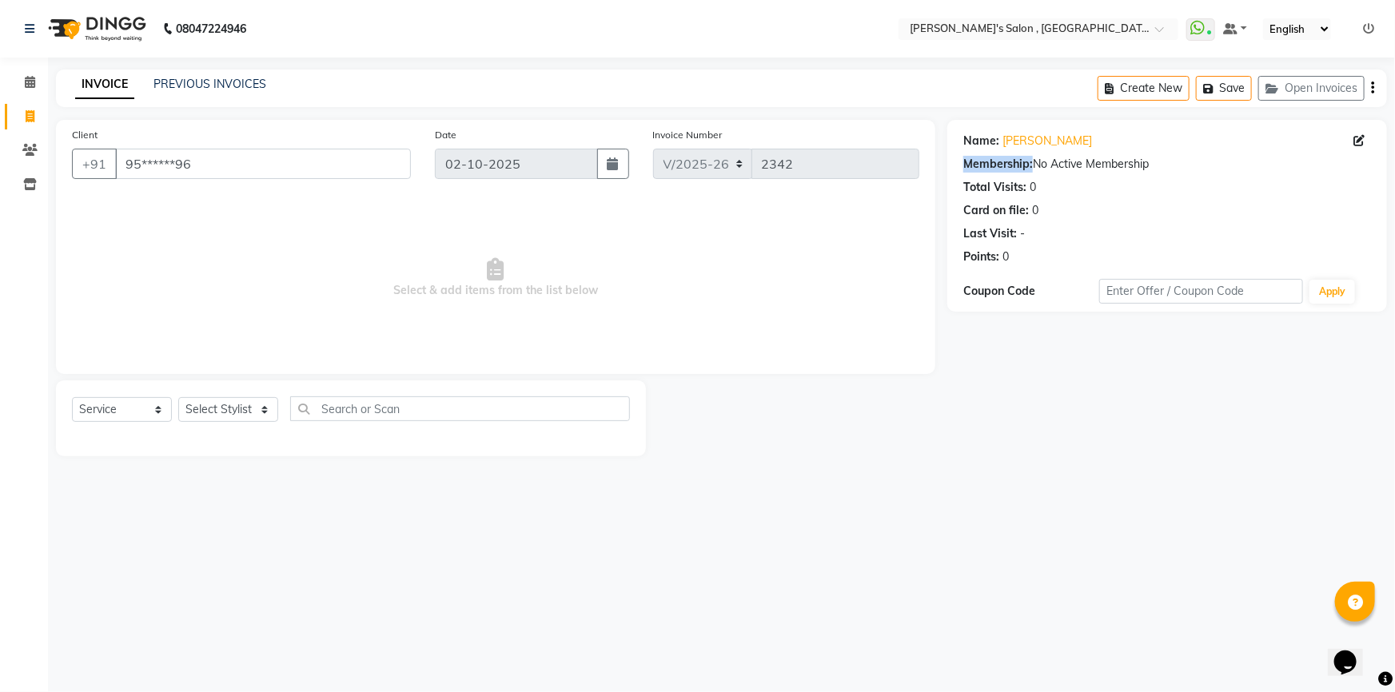
click at [1327, 150] on div "Name: [PERSON_NAME] Membership: No Active Membership Total Visits: 0 Card on fi…" at bounding box center [1167, 195] width 408 height 139
click at [1335, 153] on div "Name: [PERSON_NAME] Membership: No Active Membership Total Visits: 0 Card on fi…" at bounding box center [1167, 195] width 408 height 139
click at [1356, 144] on icon at bounding box center [1358, 140] width 11 height 11
click at [1359, 145] on icon at bounding box center [1358, 140] width 11 height 11
click at [1366, 137] on span at bounding box center [1362, 141] width 18 height 17
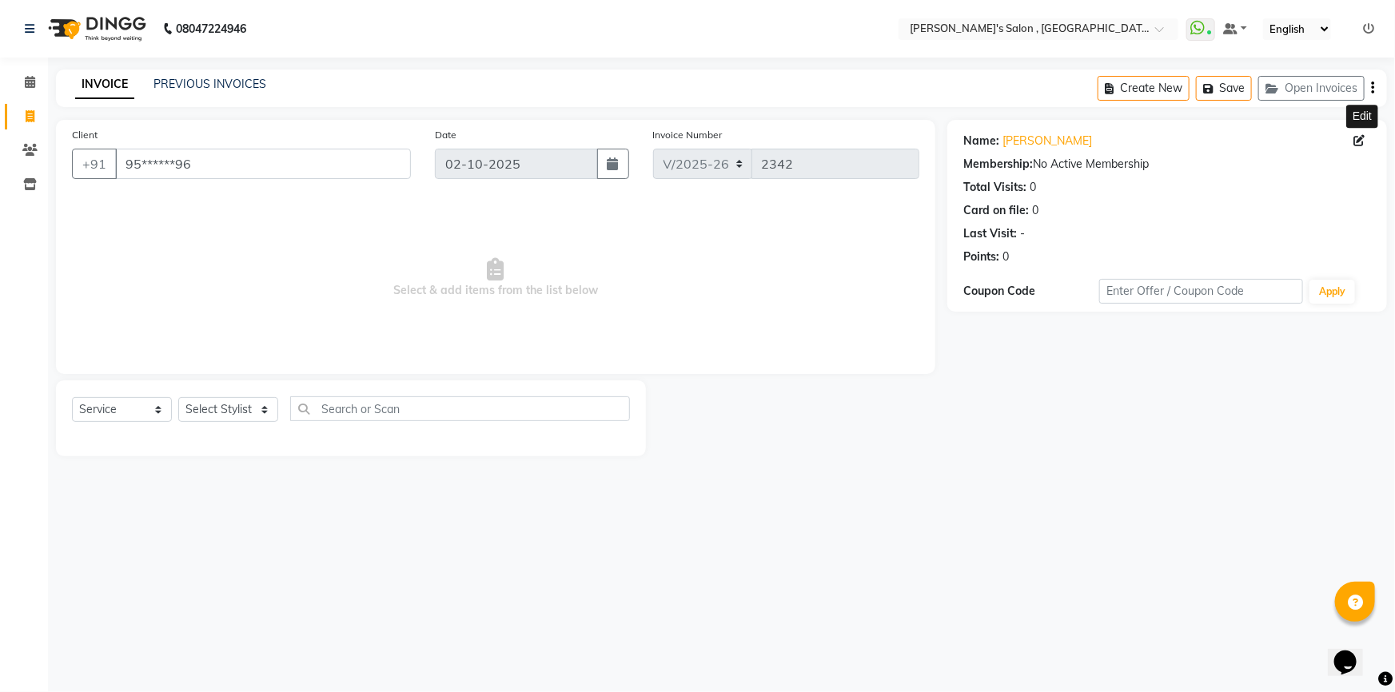
click at [1359, 136] on icon at bounding box center [1358, 140] width 11 height 11
click at [243, 396] on div "Select Service Product Membership Package Voucher Prepaid Gift Card Select Styl…" at bounding box center [351, 415] width 558 height 38
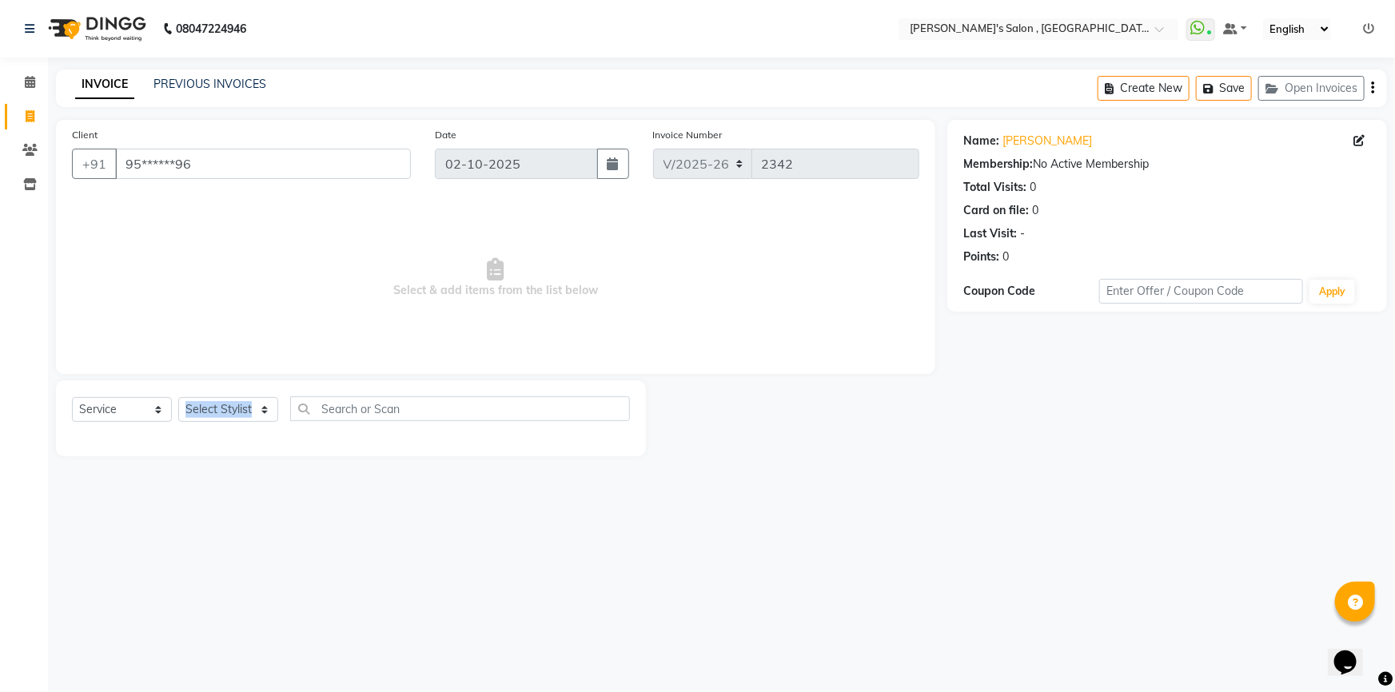
click at [243, 396] on div "Select Service Product Membership Package Voucher Prepaid Gift Card Select Styl…" at bounding box center [351, 415] width 558 height 38
click at [245, 401] on select "Select Stylist ABHISHEK AKASH SH ARJUN SIR Manager [PERSON_NAME] [PERSON_NAME] …" at bounding box center [228, 409] width 100 height 25
click at [255, 408] on select "Select Stylist ABHISHEK AKASH SH ARJUN SIR Manager [PERSON_NAME] [PERSON_NAME] …" at bounding box center [228, 409] width 100 height 25
select select "79873"
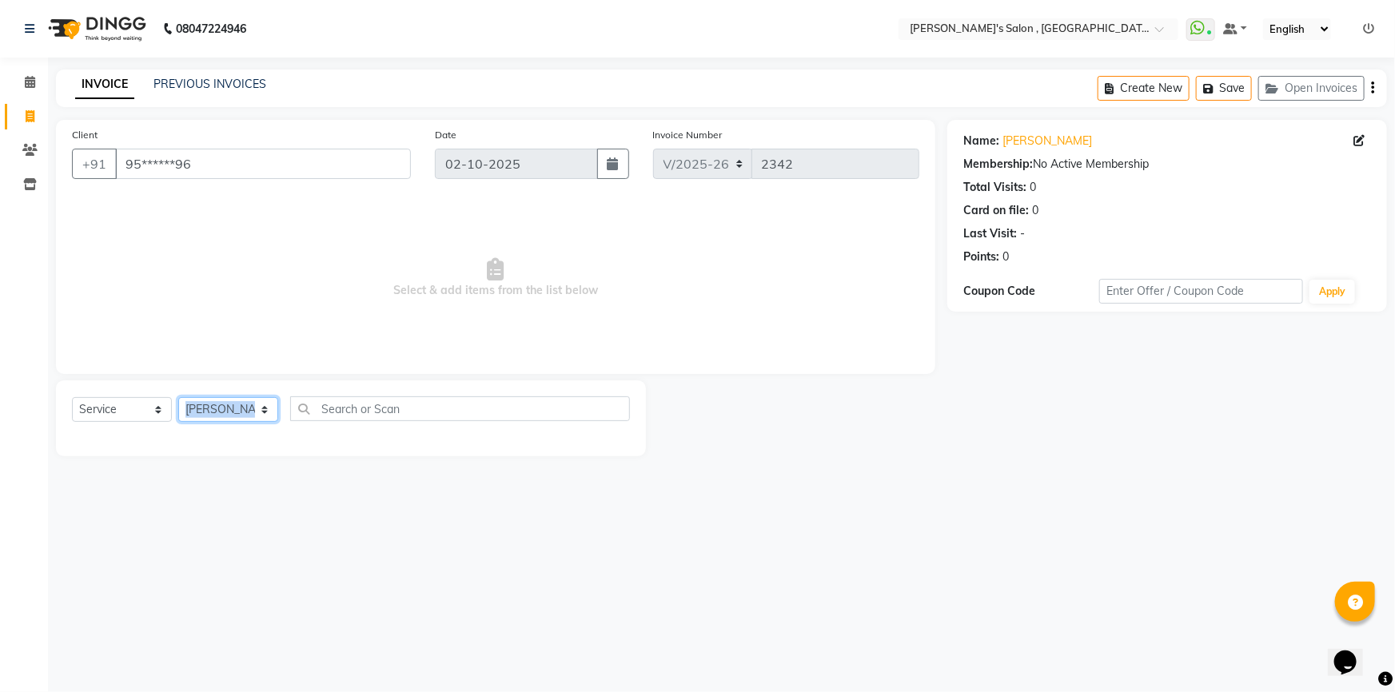
click at [178, 397] on select "Select Stylist ABHISHEK AKASH SH ARJUN SIR Manager [PERSON_NAME] [PERSON_NAME] …" at bounding box center [228, 409] width 100 height 25
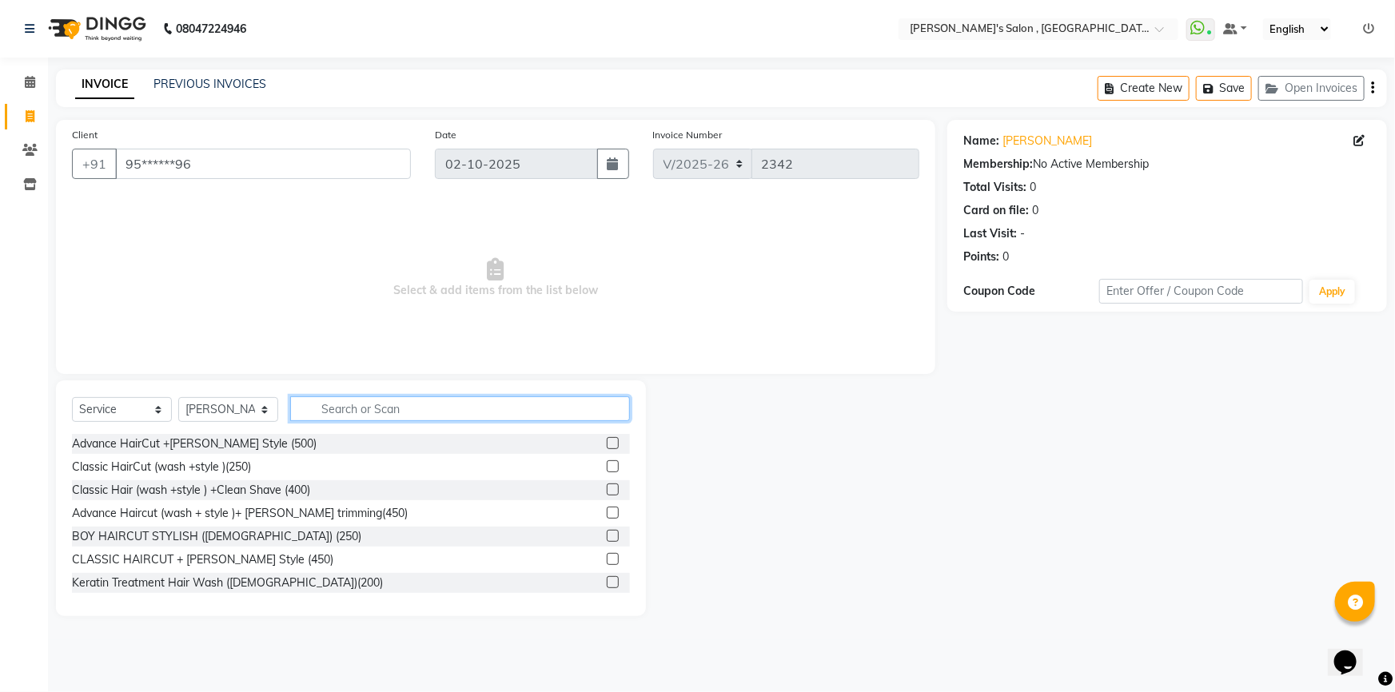
click at [361, 408] on input "text" at bounding box center [460, 408] width 340 height 25
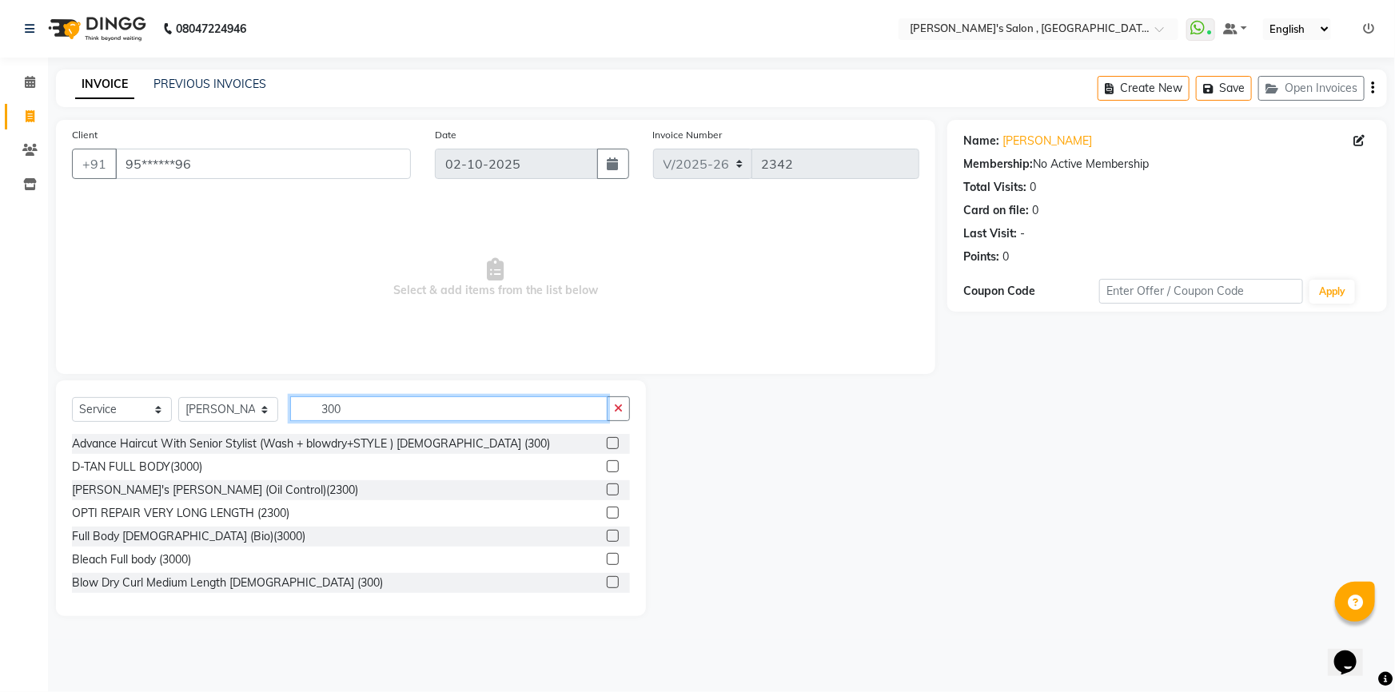
type input "300"
click at [607, 442] on label at bounding box center [613, 443] width 12 height 12
click at [607, 442] on input "checkbox" at bounding box center [612, 444] width 10 height 10
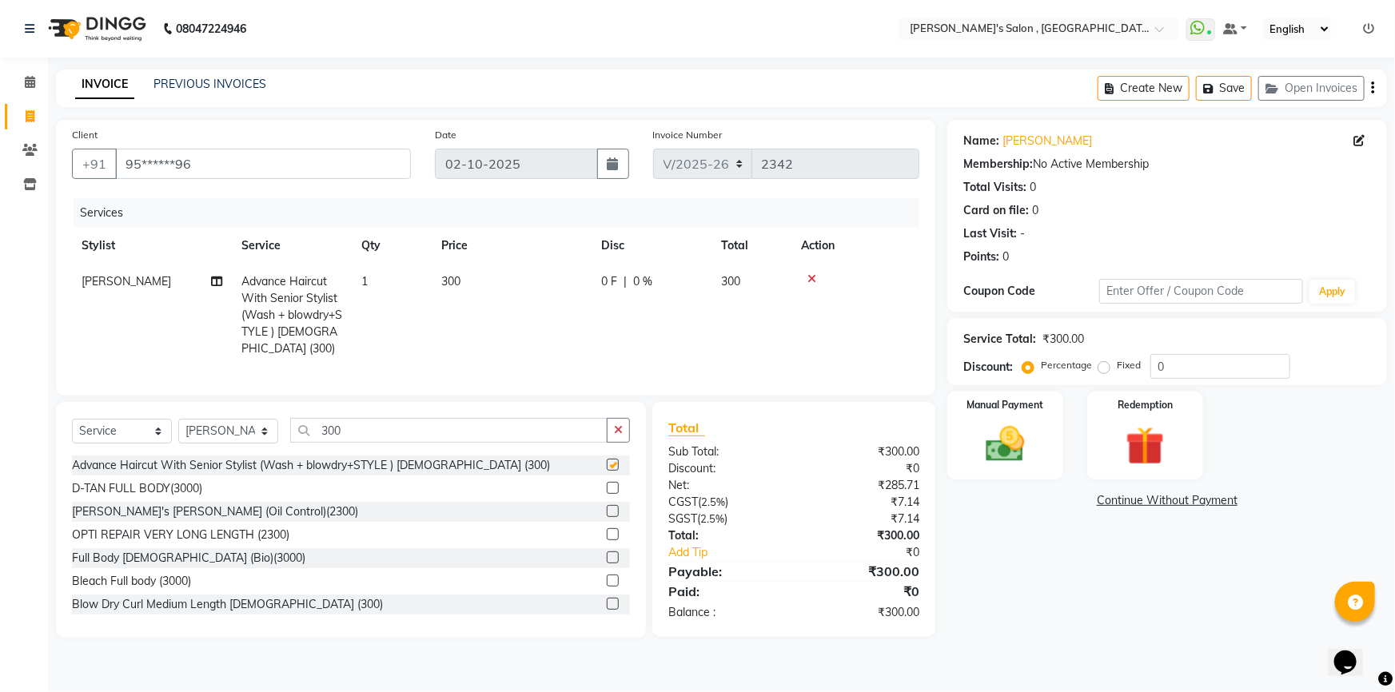
checkbox input "false"
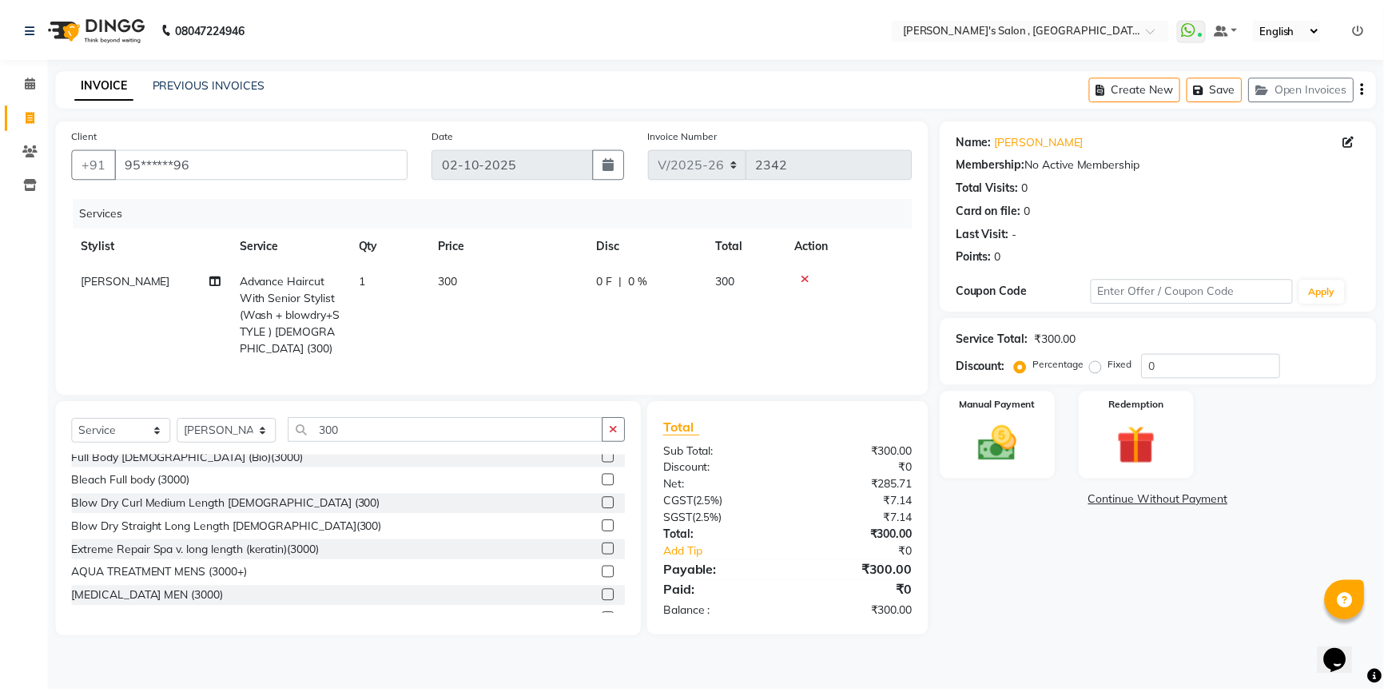
scroll to position [187, 0]
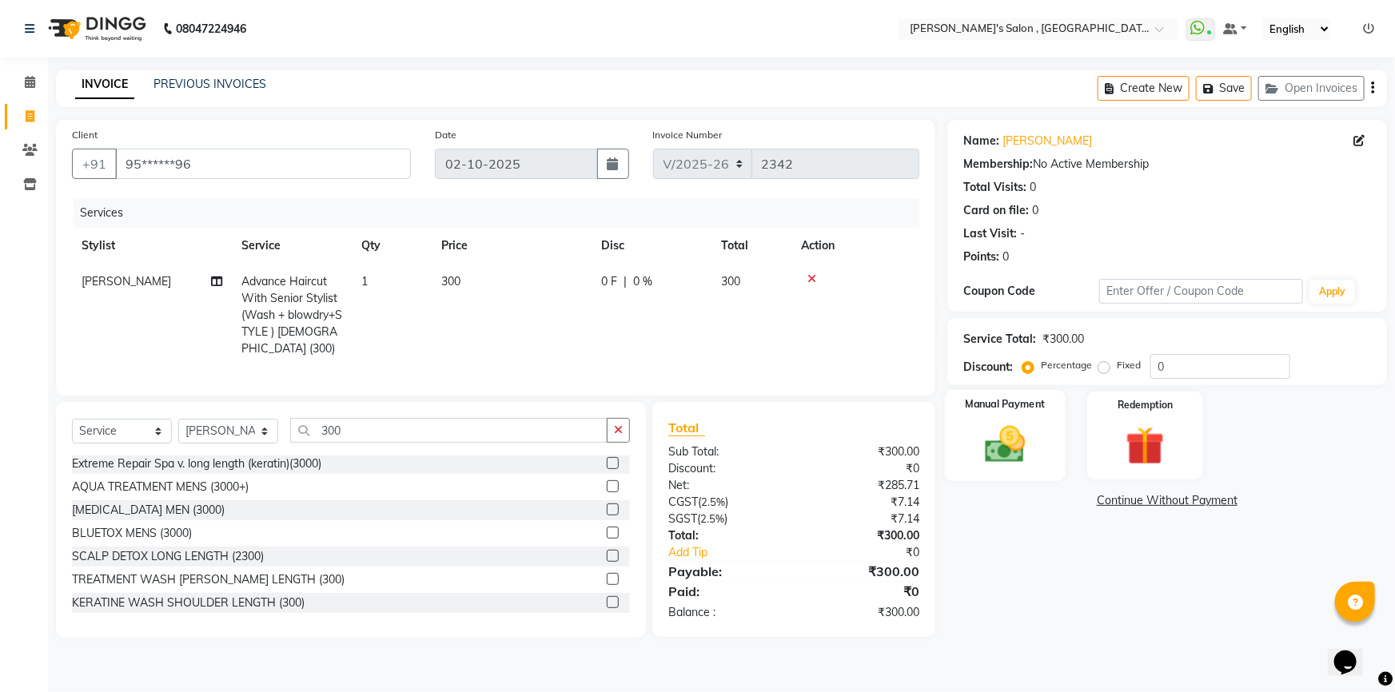
click at [1003, 448] on img at bounding box center [1006, 444] width 66 height 46
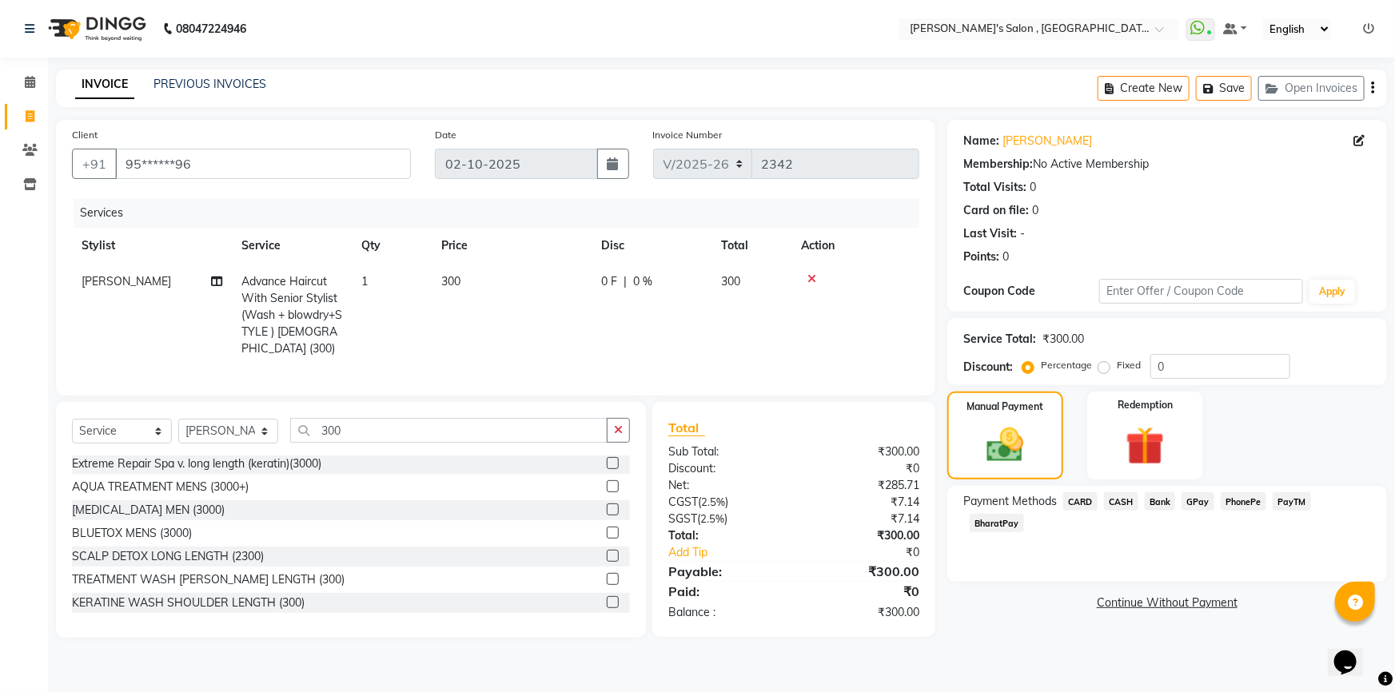
click at [1117, 504] on span "CASH" at bounding box center [1121, 501] width 34 height 18
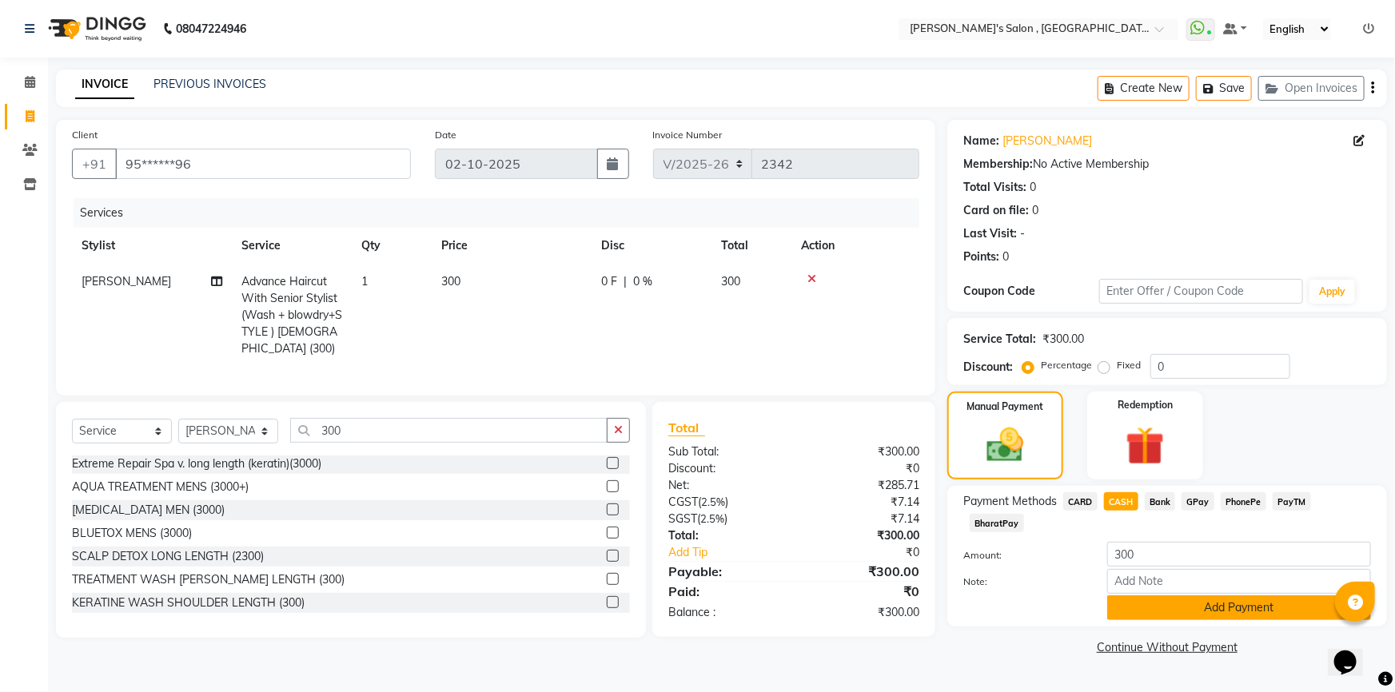
click at [1180, 596] on button "Add Payment" at bounding box center [1239, 608] width 264 height 25
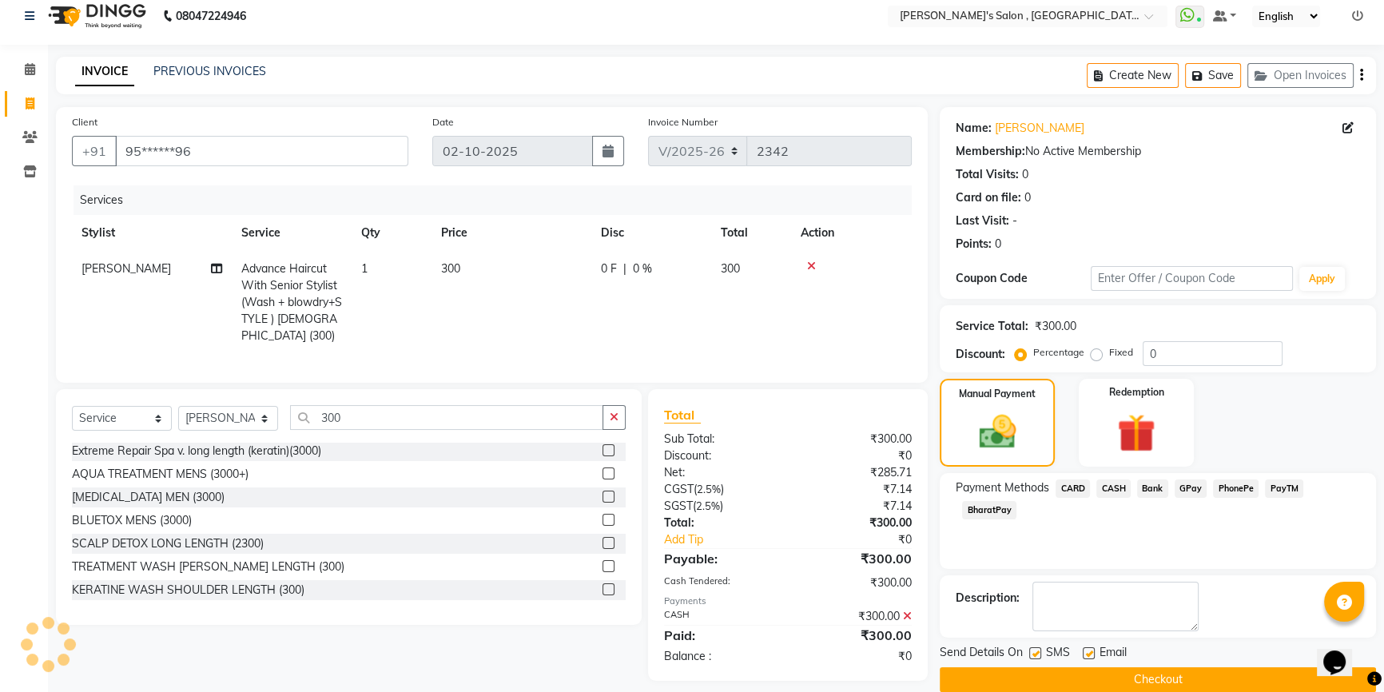
scroll to position [37, 0]
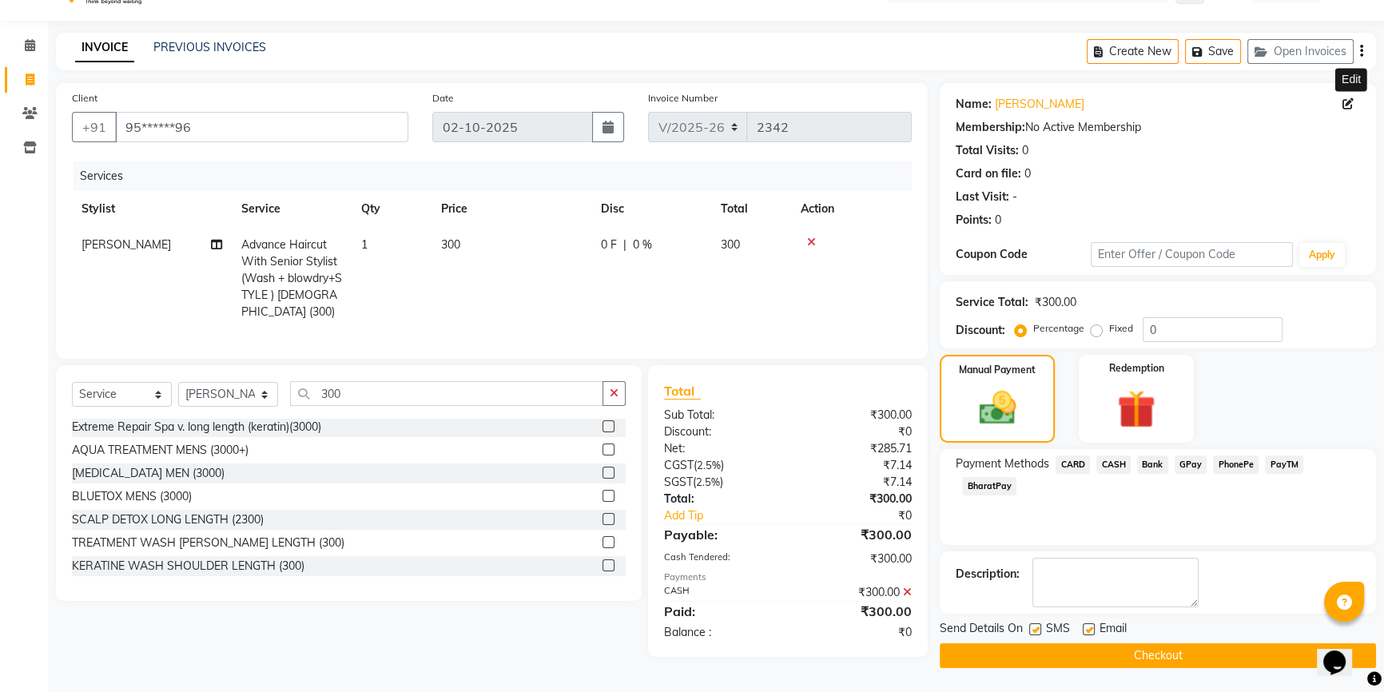
click at [1346, 104] on icon at bounding box center [1348, 103] width 11 height 11
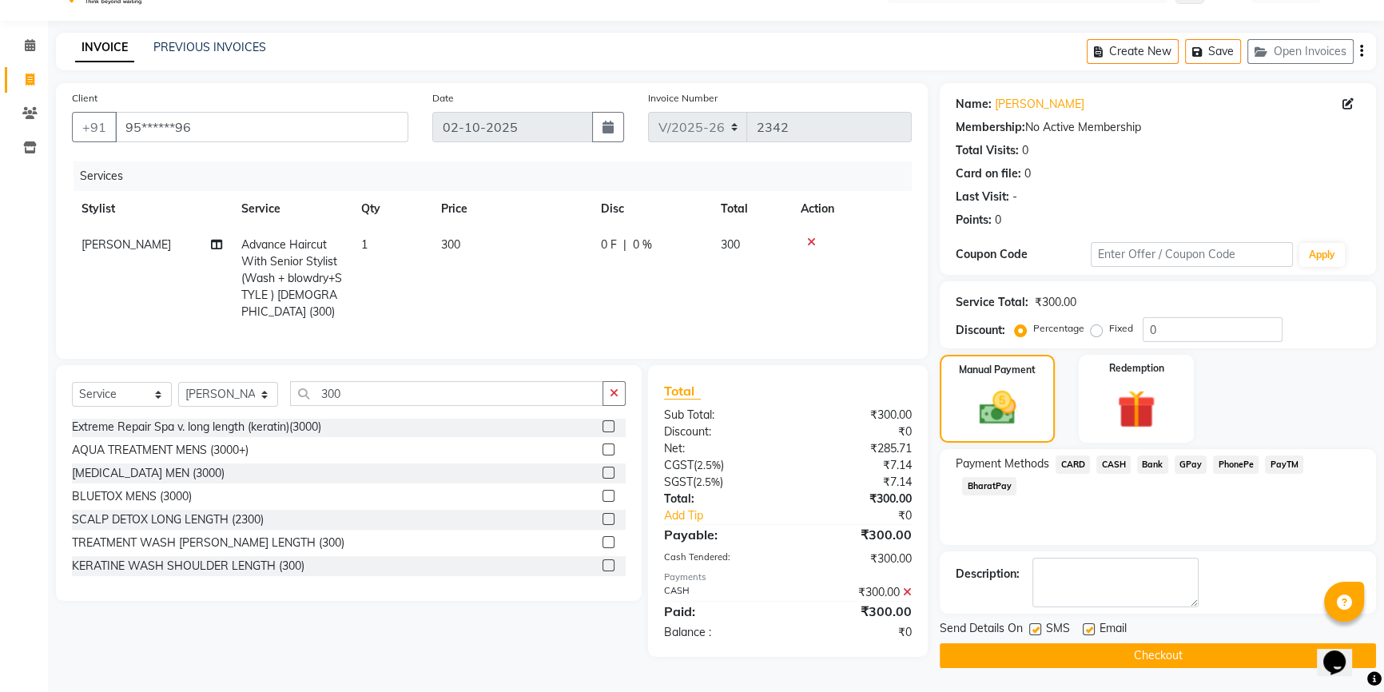
click at [1360, 52] on icon "button" at bounding box center [1361, 51] width 3 height 1
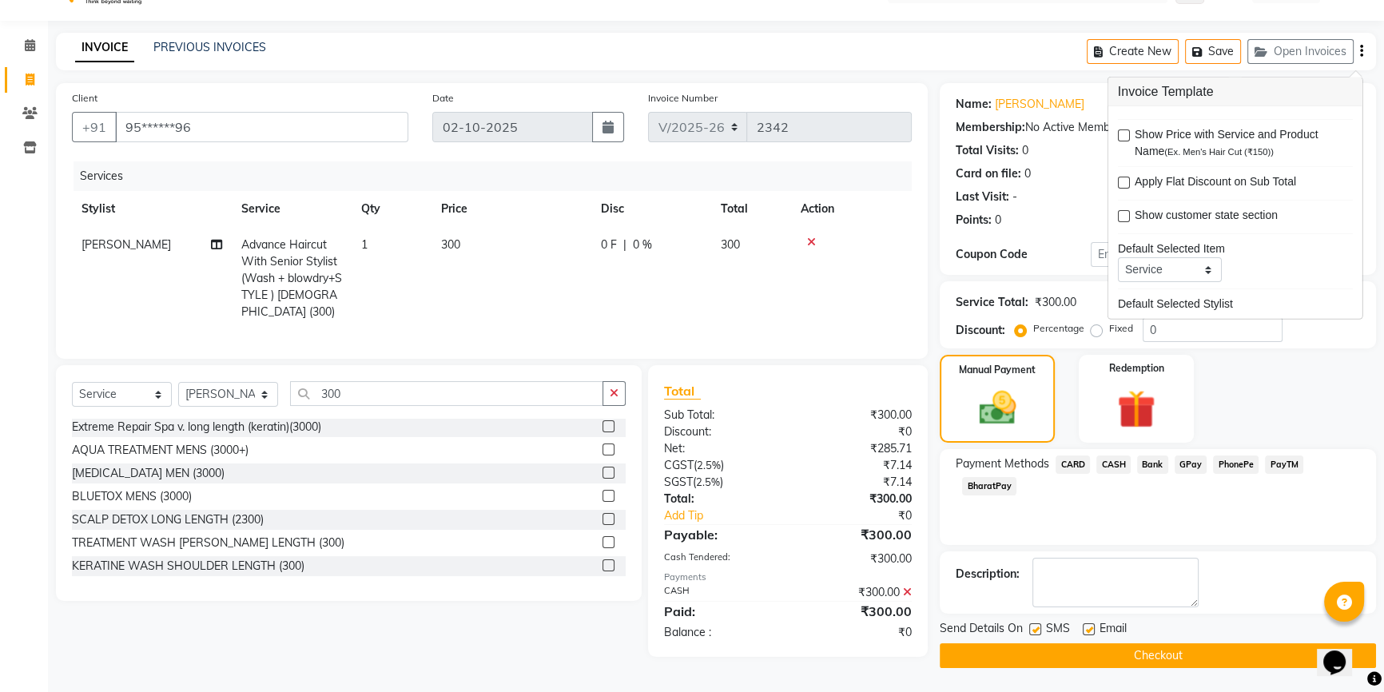
click at [1050, 42] on div "INVOICE PREVIOUS INVOICES Create New Save Open Invoices" at bounding box center [716, 52] width 1321 height 38
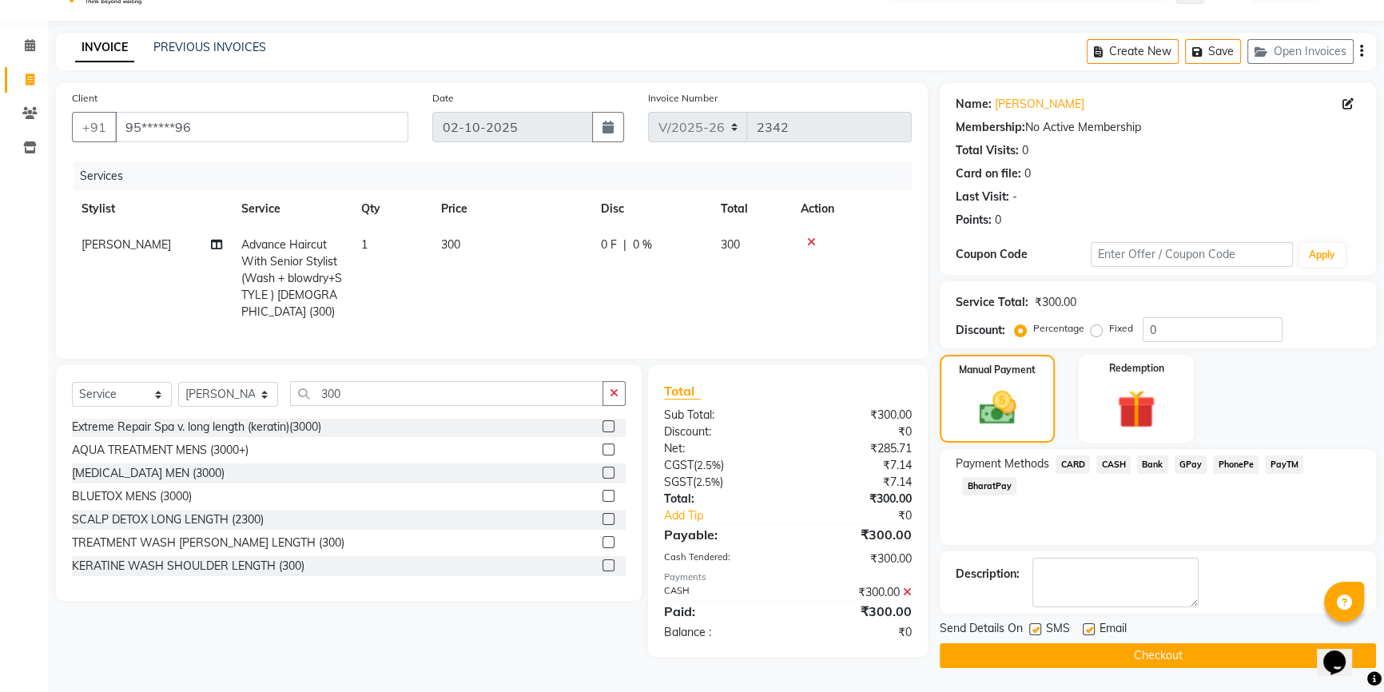
click at [1073, 649] on button "Checkout" at bounding box center [1158, 655] width 436 height 25
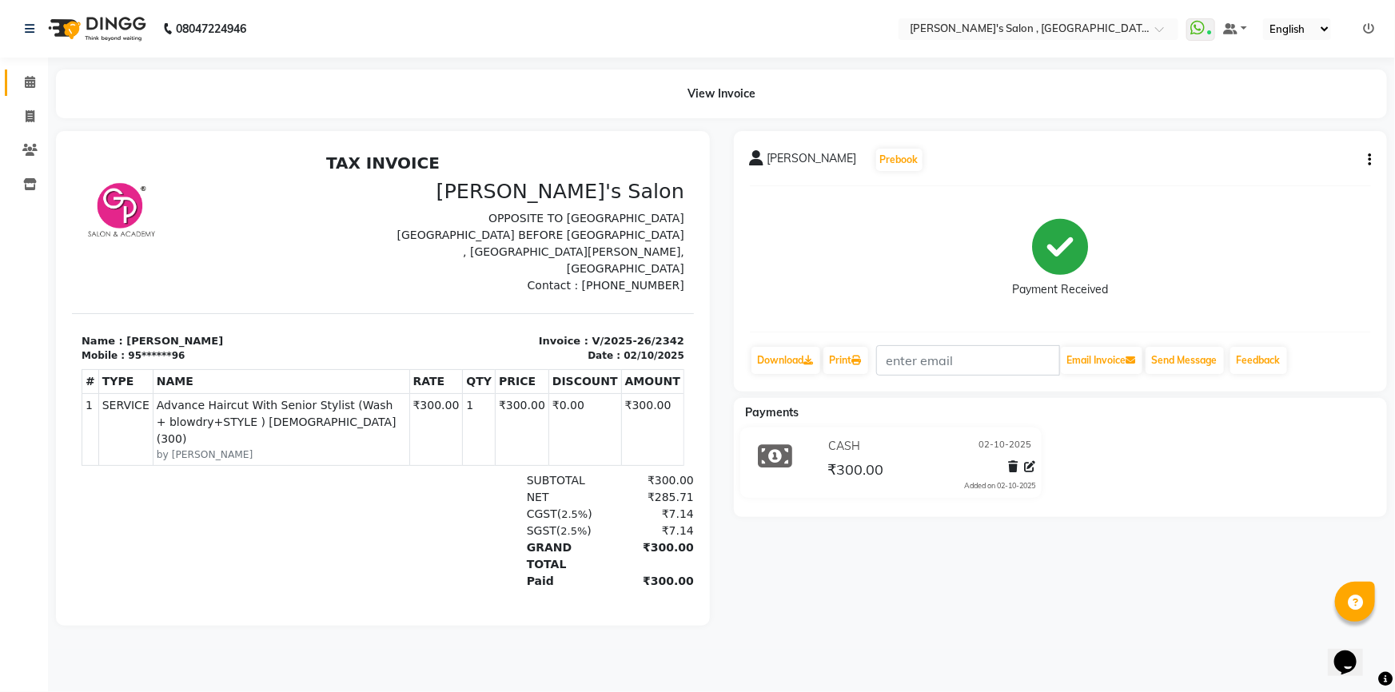
click at [10, 74] on link "Calendar" at bounding box center [24, 83] width 38 height 26
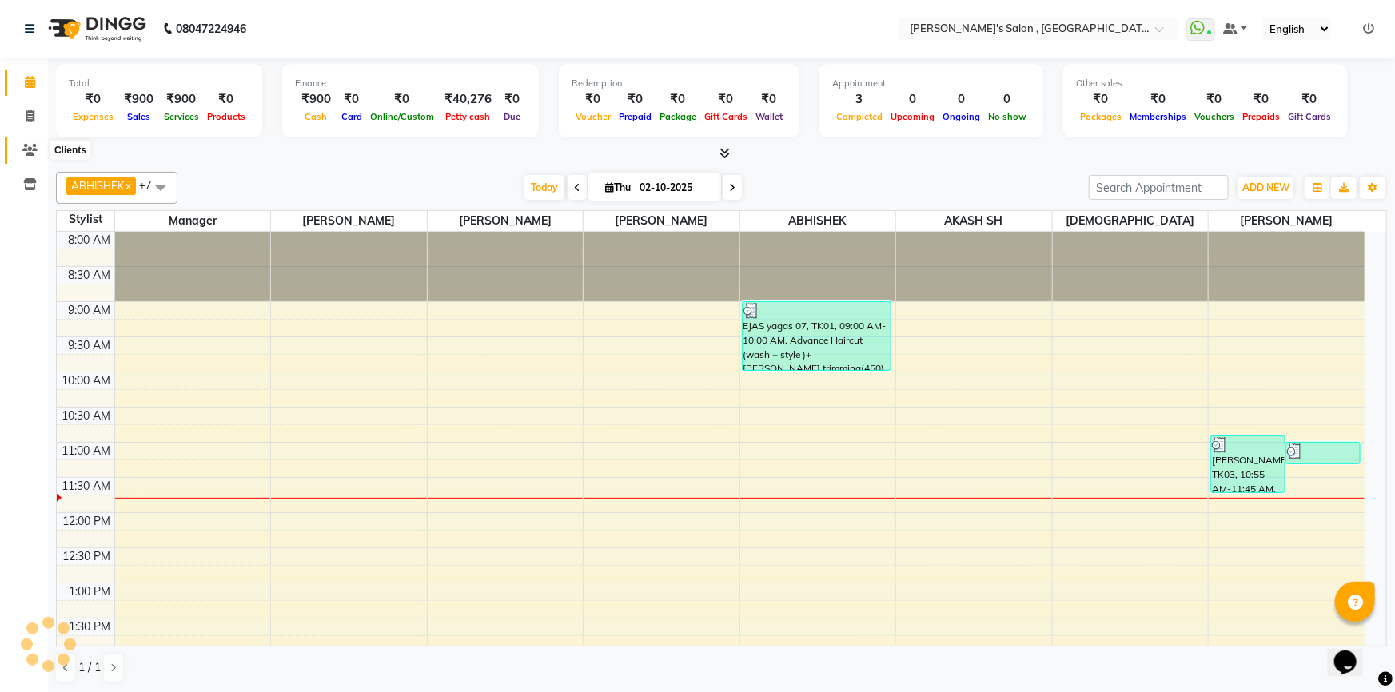
click at [30, 153] on icon at bounding box center [29, 150] width 15 height 12
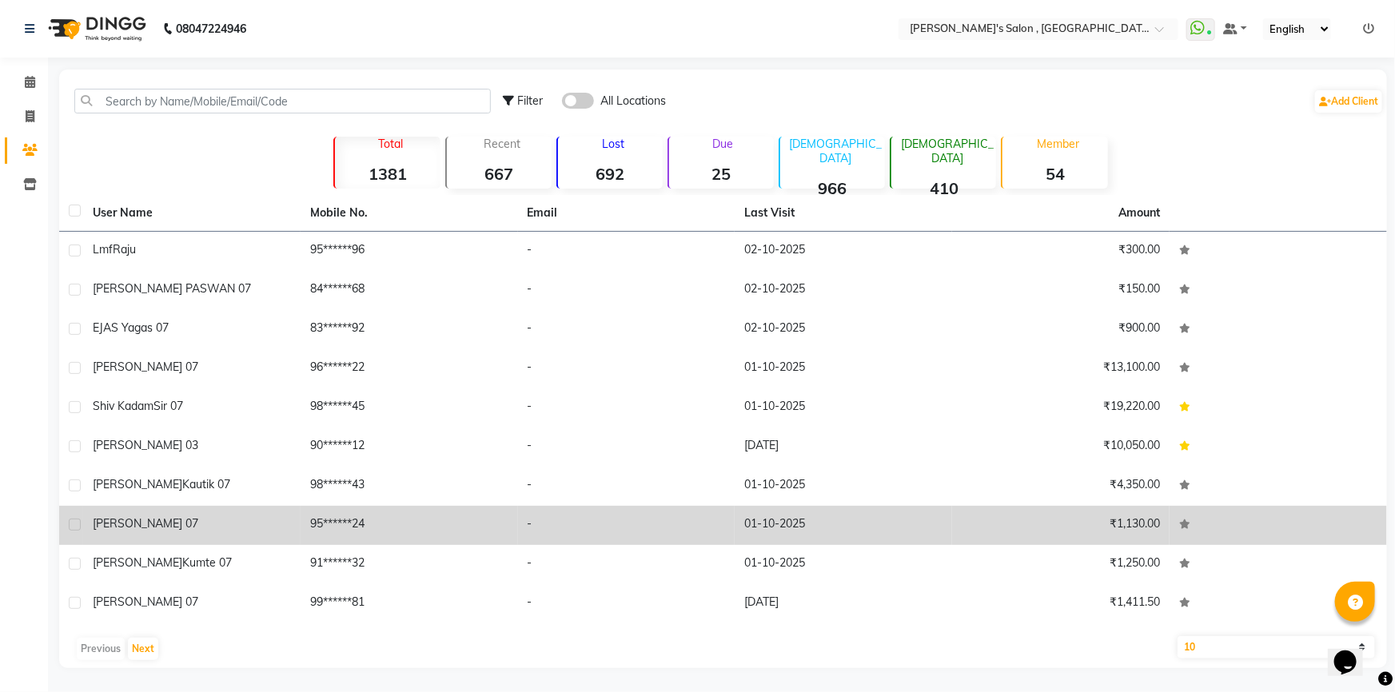
click at [459, 518] on td "95******24" at bounding box center [409, 525] width 217 height 39
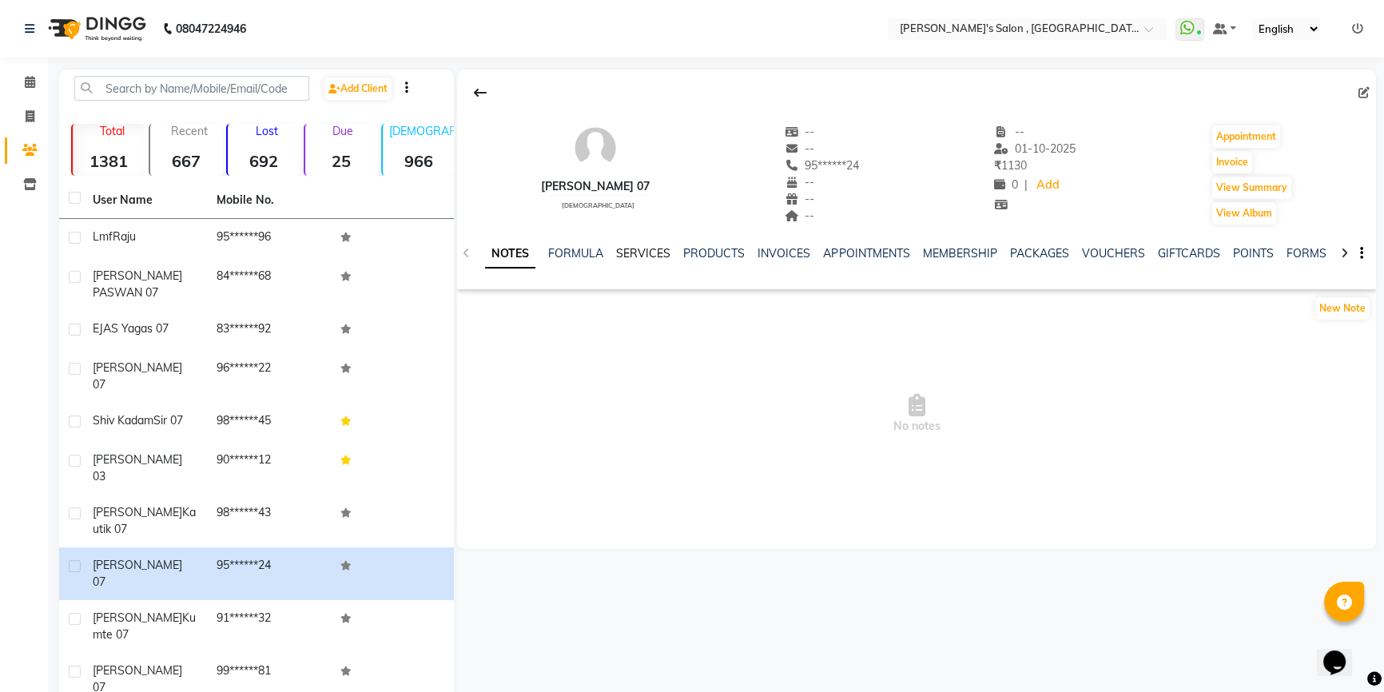
click at [628, 256] on link "SERVICES" at bounding box center [643, 253] width 54 height 14
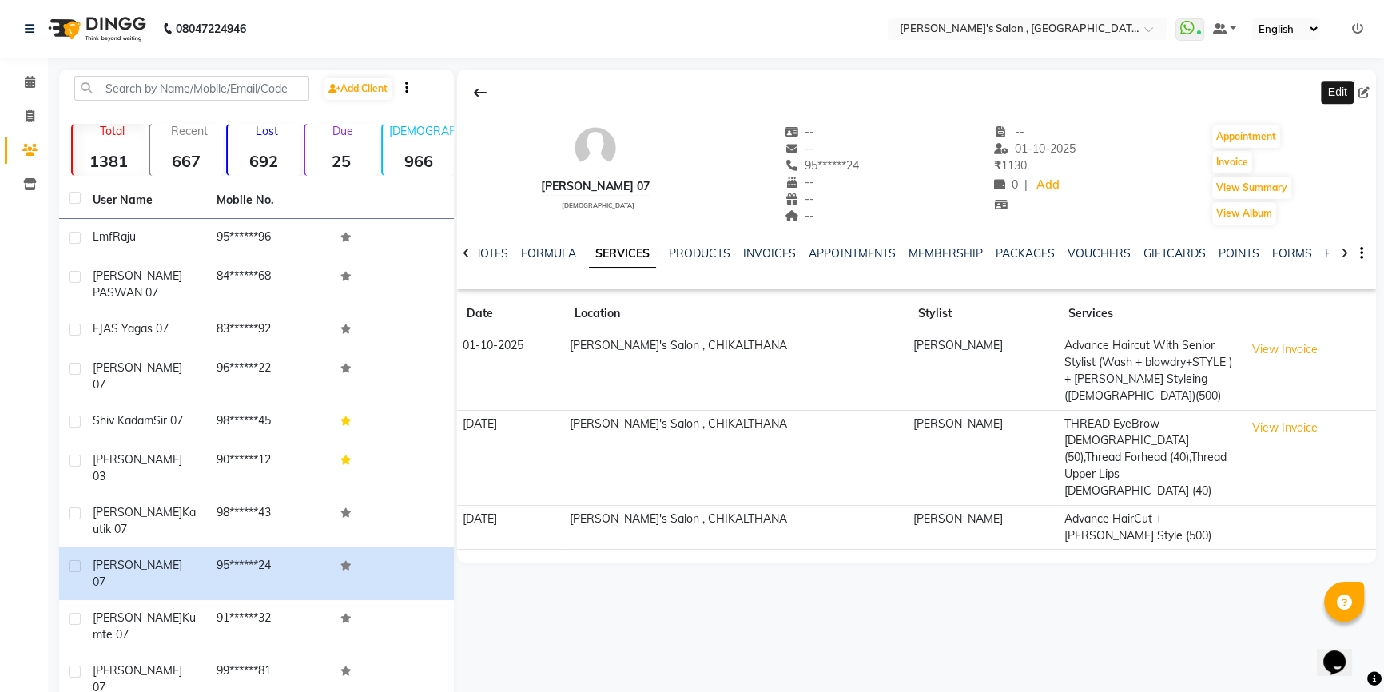
click at [1360, 96] on icon at bounding box center [1364, 92] width 11 height 11
select select "22"
select select "[DEMOGRAPHIC_DATA]"
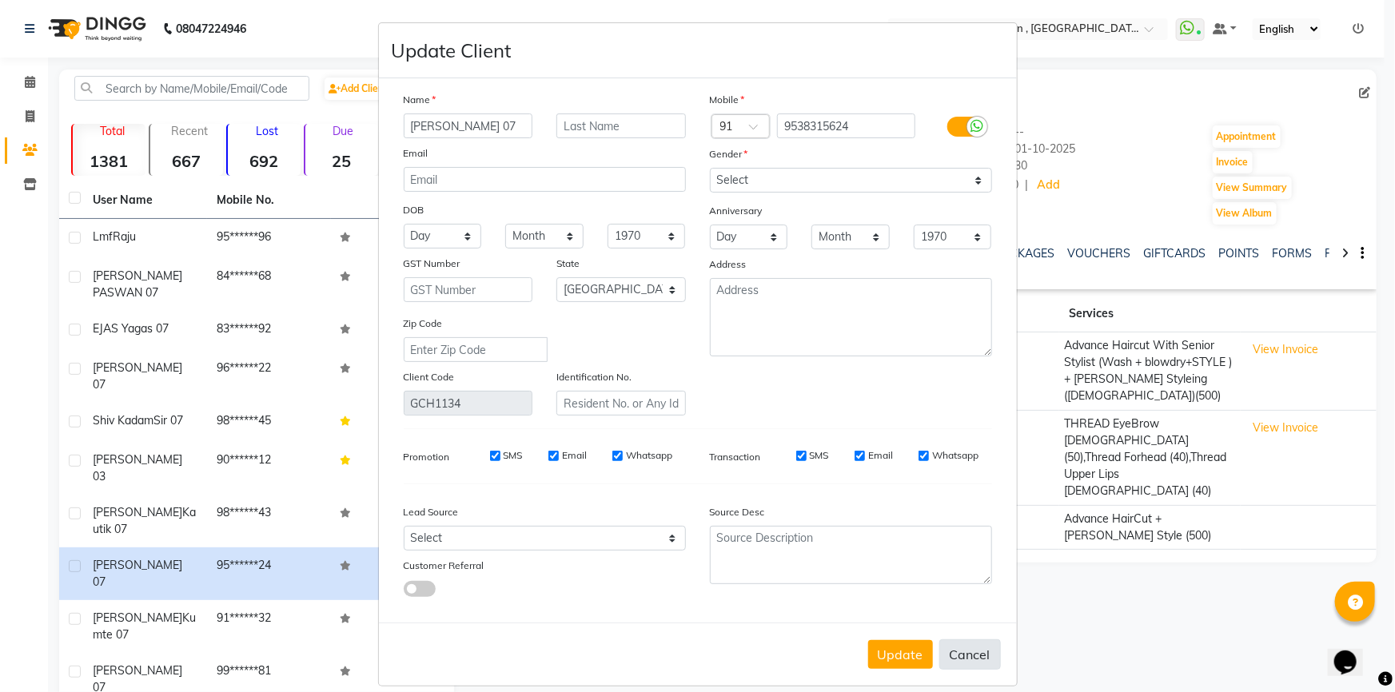
click at [961, 660] on button "Cancel" at bounding box center [970, 654] width 62 height 30
select select
select select "null"
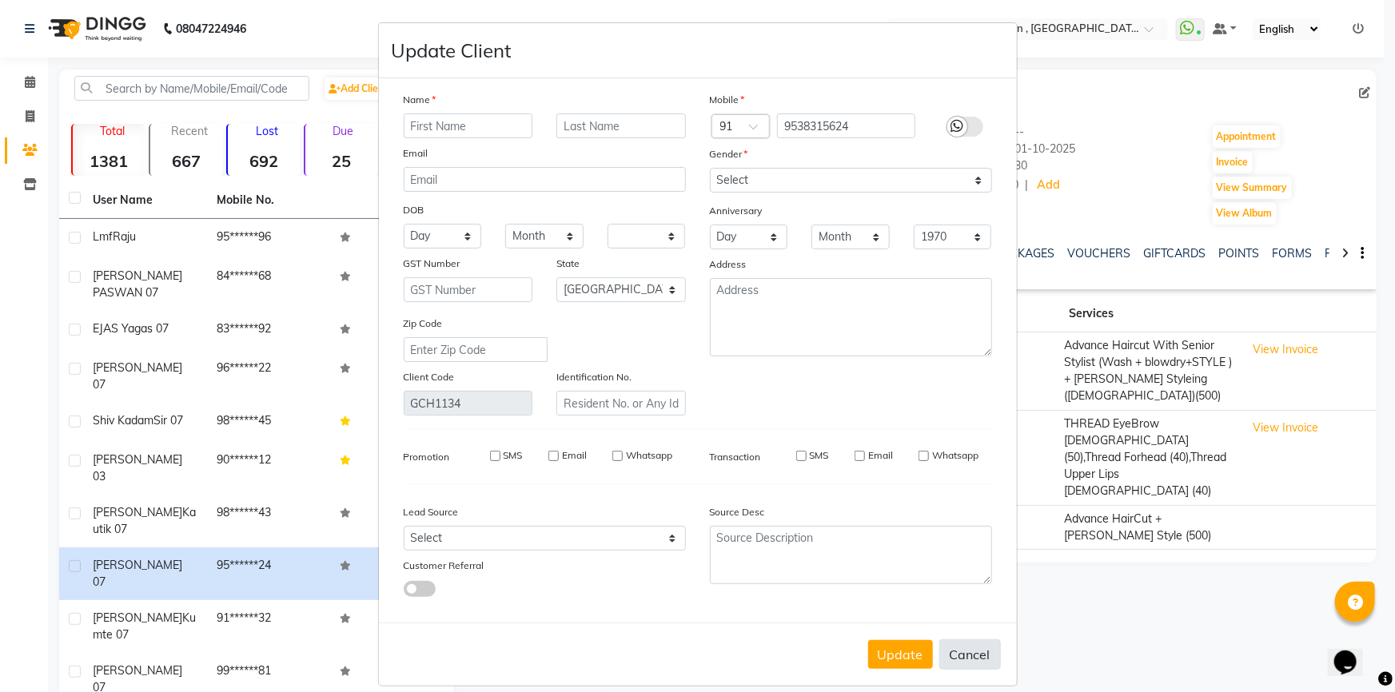
select select
checkbox input "false"
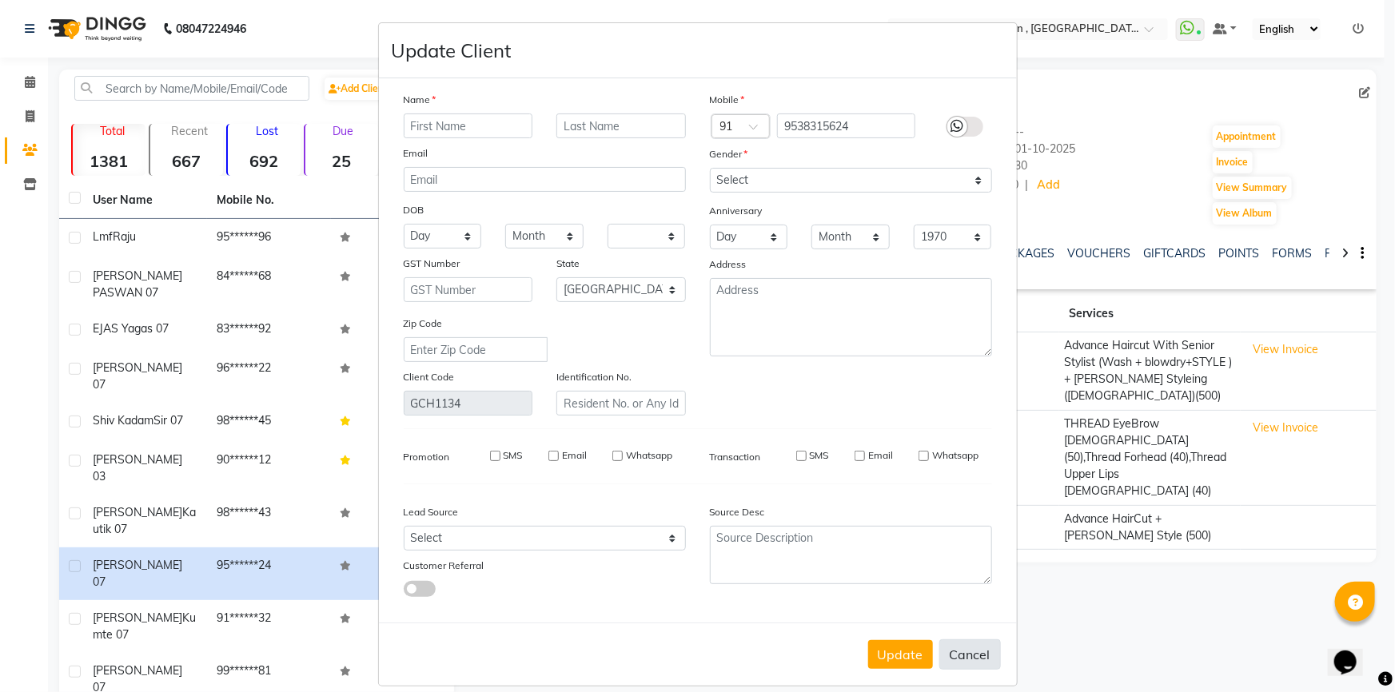
checkbox input "false"
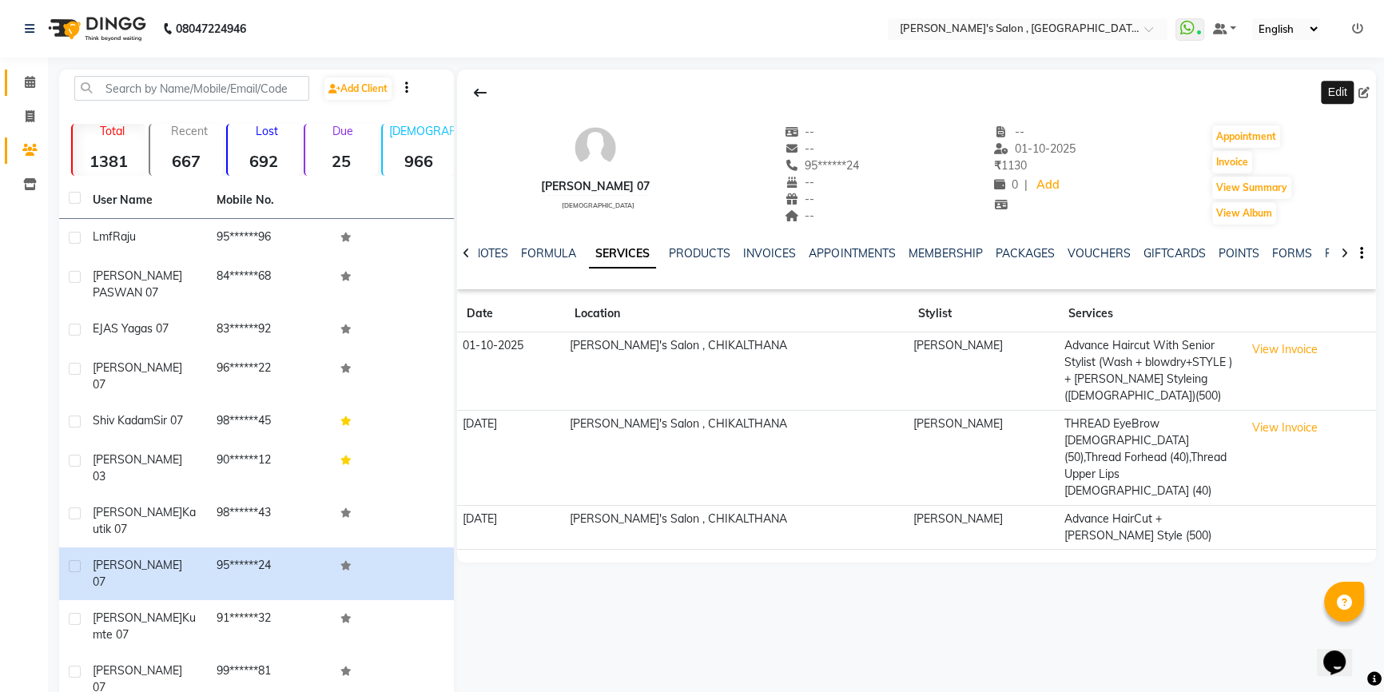
click at [33, 81] on icon at bounding box center [30, 82] width 10 height 12
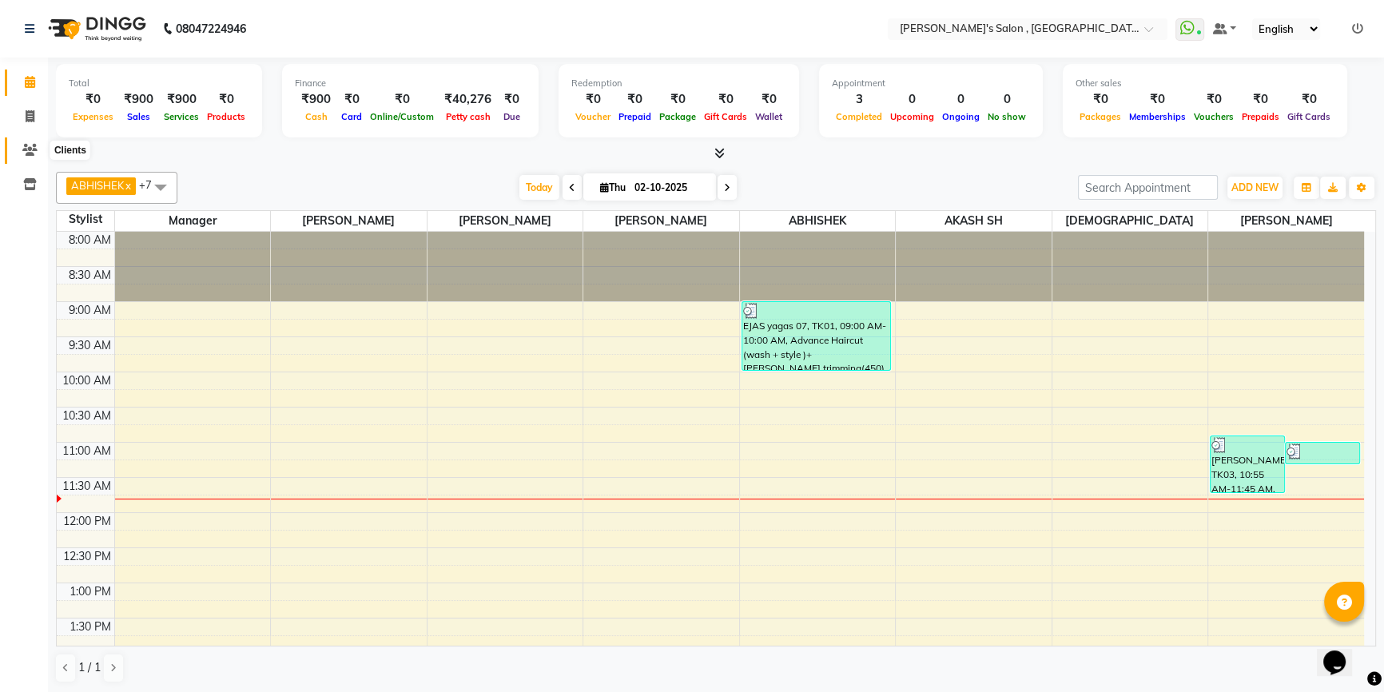
click at [31, 143] on span at bounding box center [30, 150] width 28 height 18
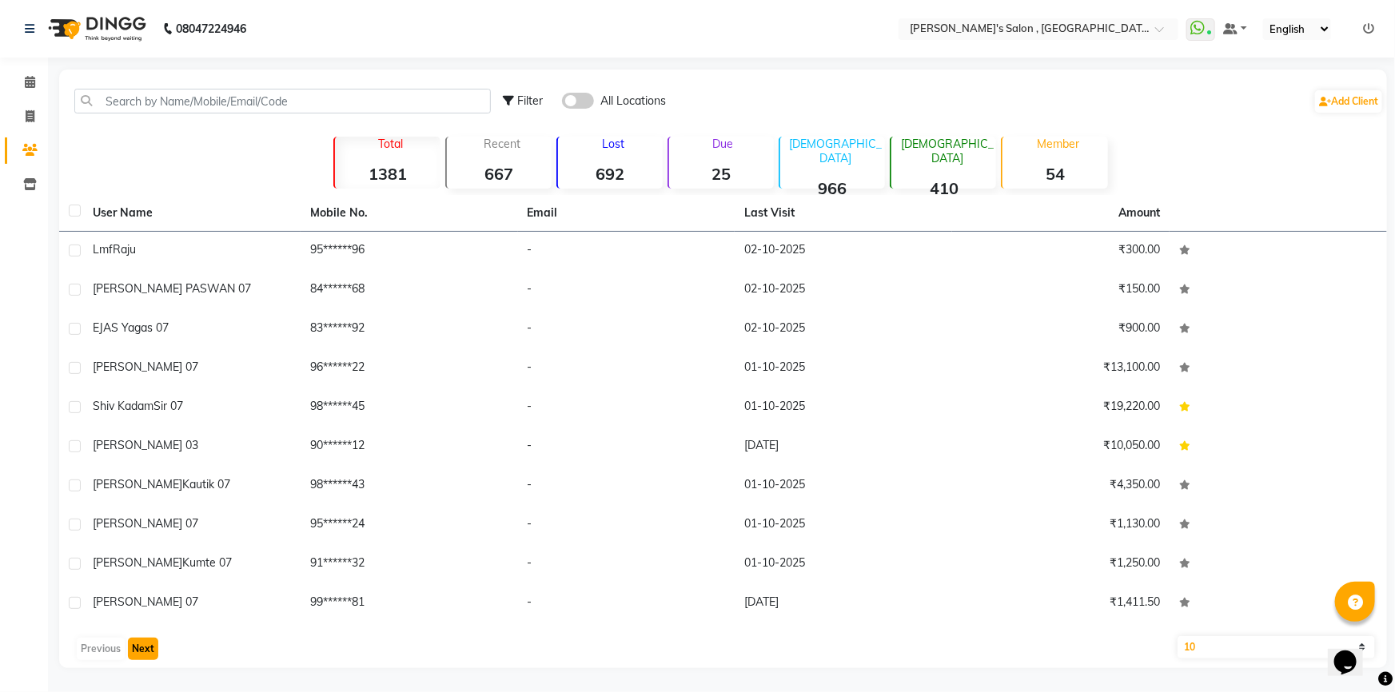
click at [145, 651] on button "Next" at bounding box center [143, 649] width 30 height 22
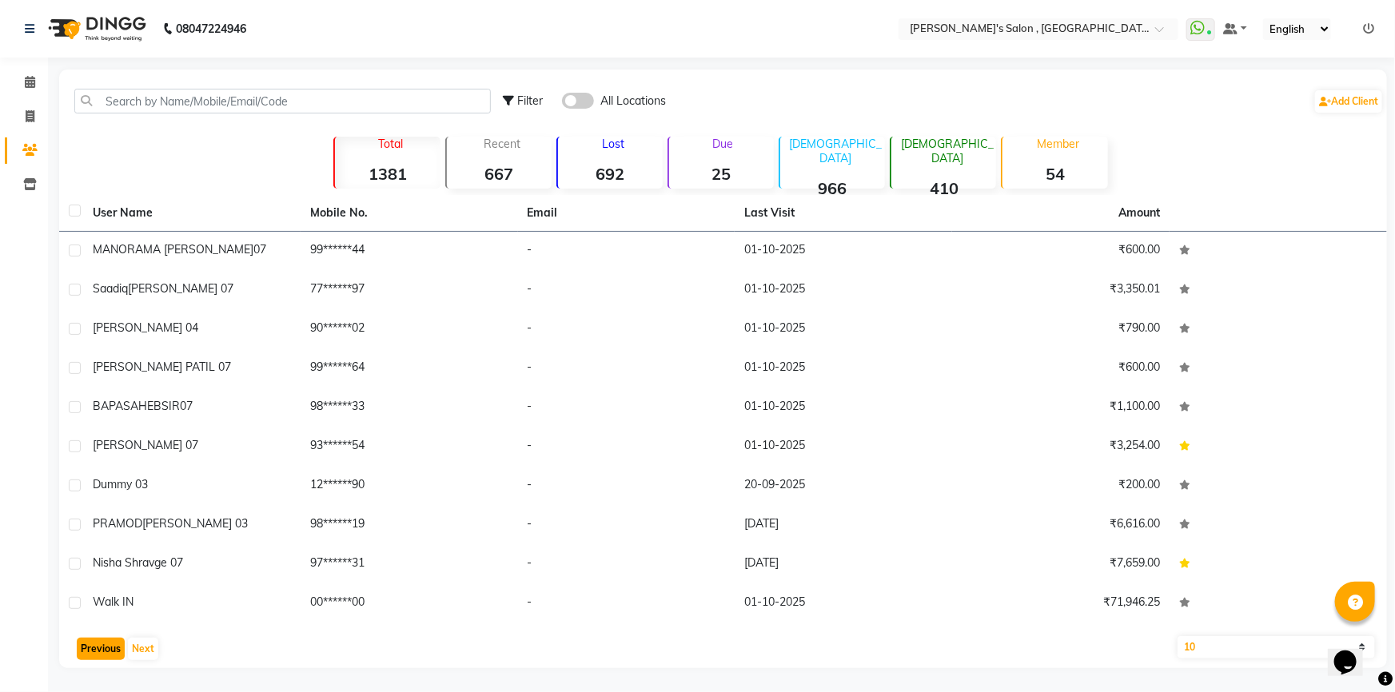
click at [91, 647] on button "Previous" at bounding box center [101, 649] width 48 height 22
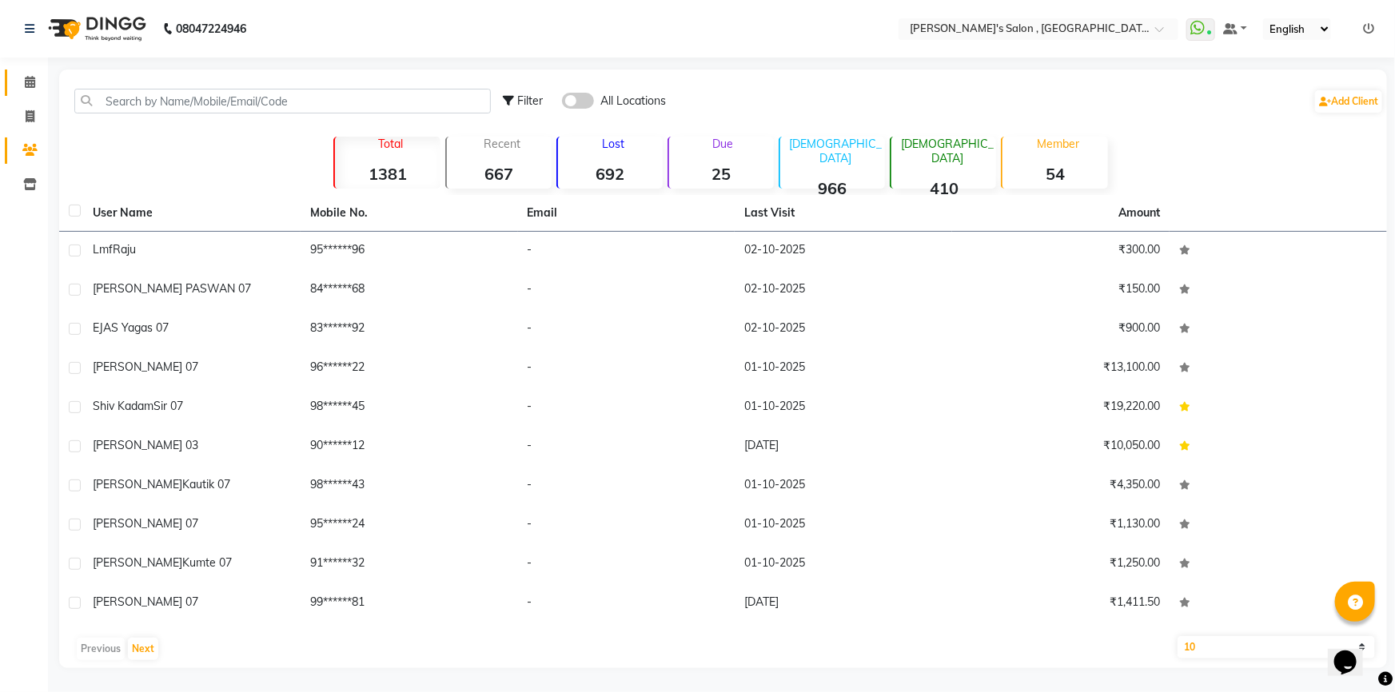
click at [28, 92] on link "Calendar" at bounding box center [24, 83] width 38 height 26
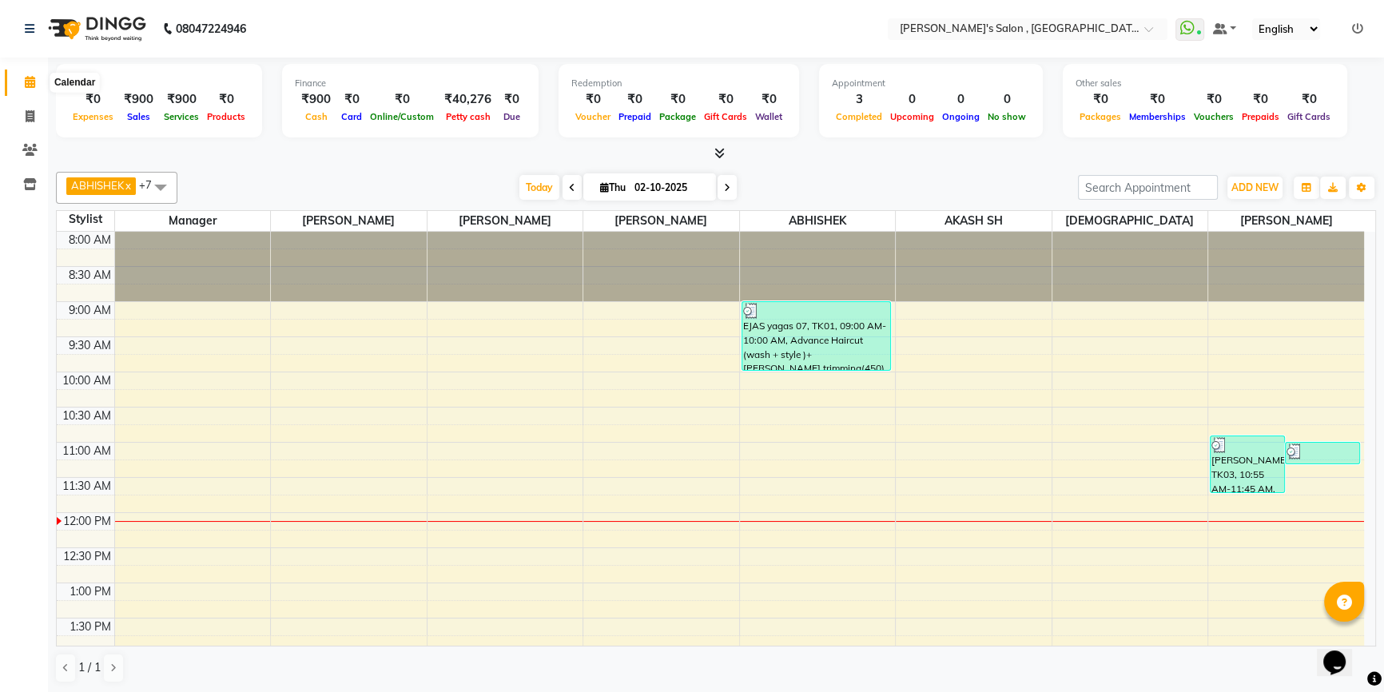
click at [28, 81] on icon at bounding box center [30, 82] width 10 height 12
click at [723, 151] on icon at bounding box center [720, 153] width 10 height 12
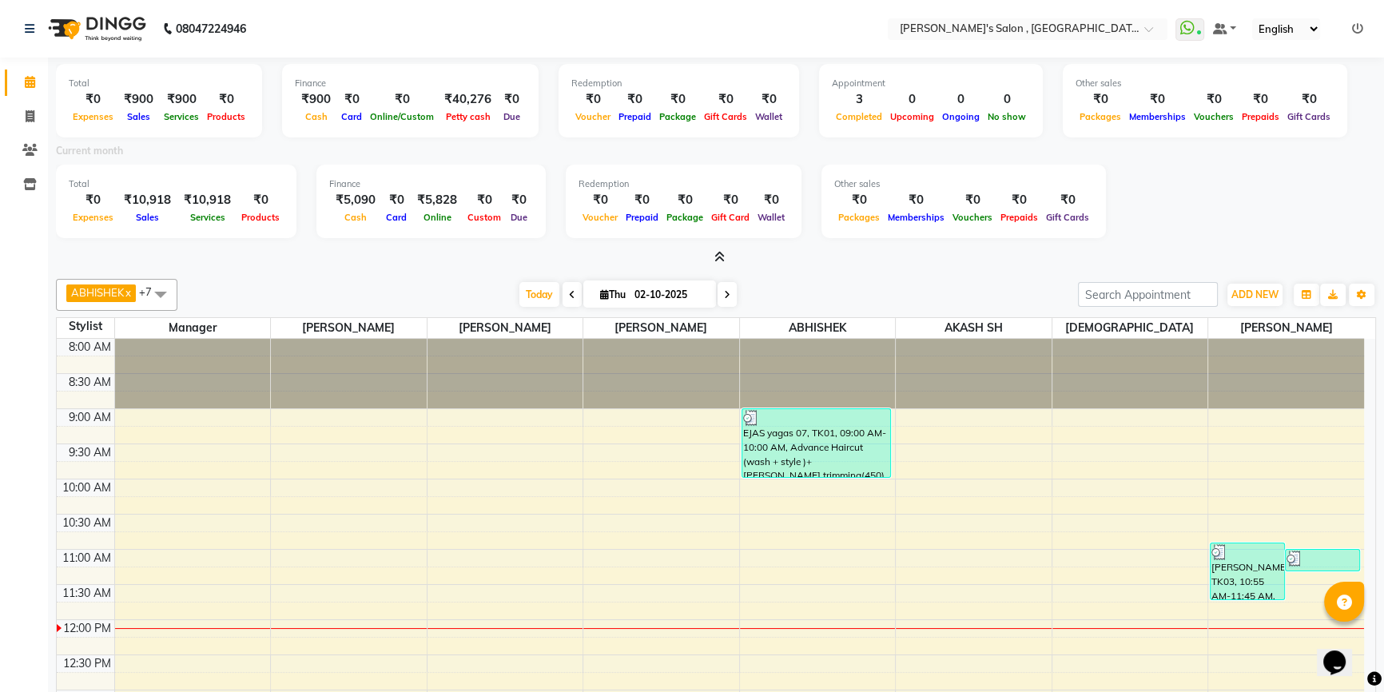
click at [719, 261] on icon at bounding box center [720, 257] width 10 height 12
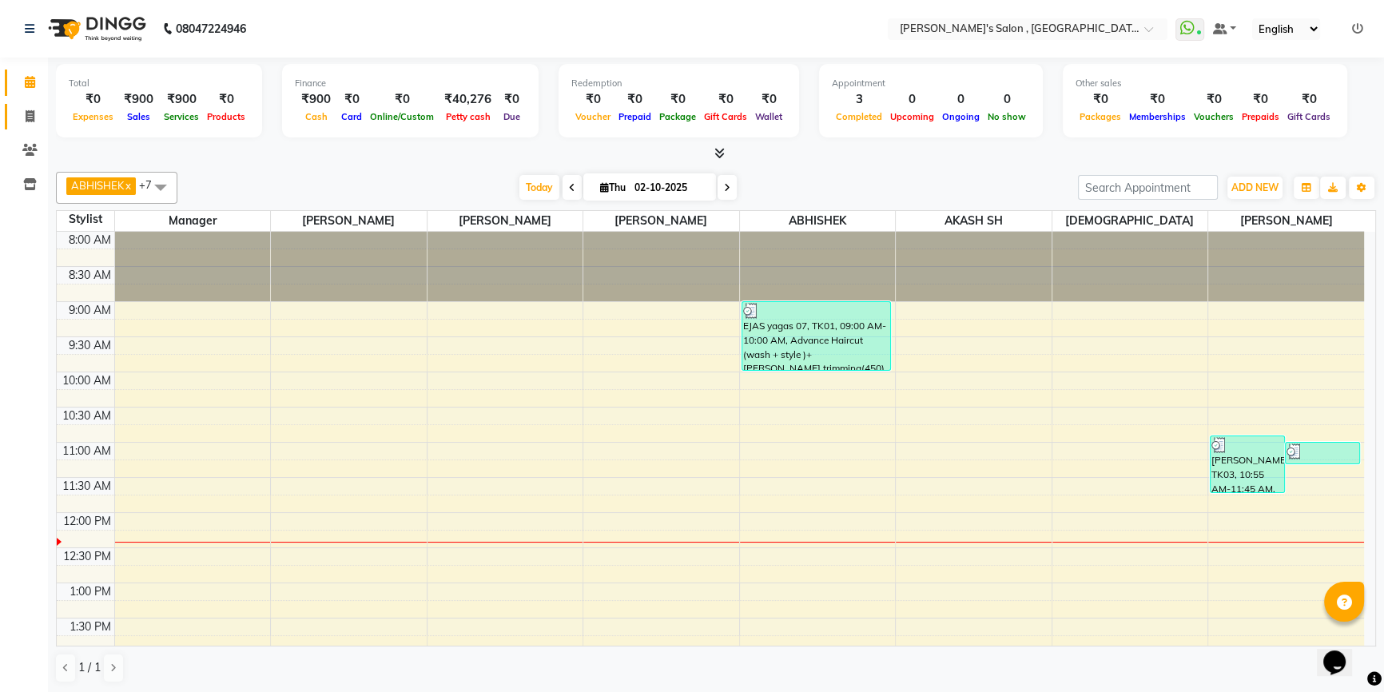
click at [8, 112] on link "Invoice" at bounding box center [24, 117] width 38 height 26
select select "service"
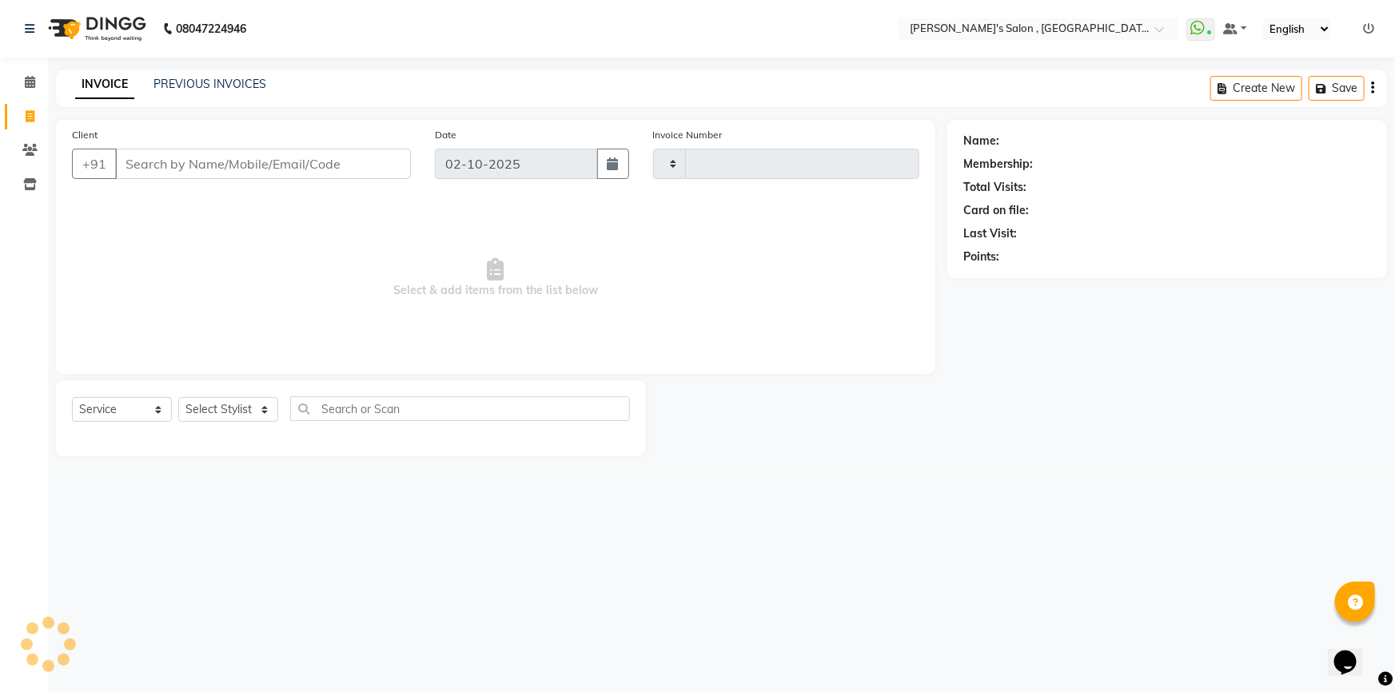
type input "2343"
select select "7416"
click at [224, 176] on input "Client" at bounding box center [263, 164] width 296 height 30
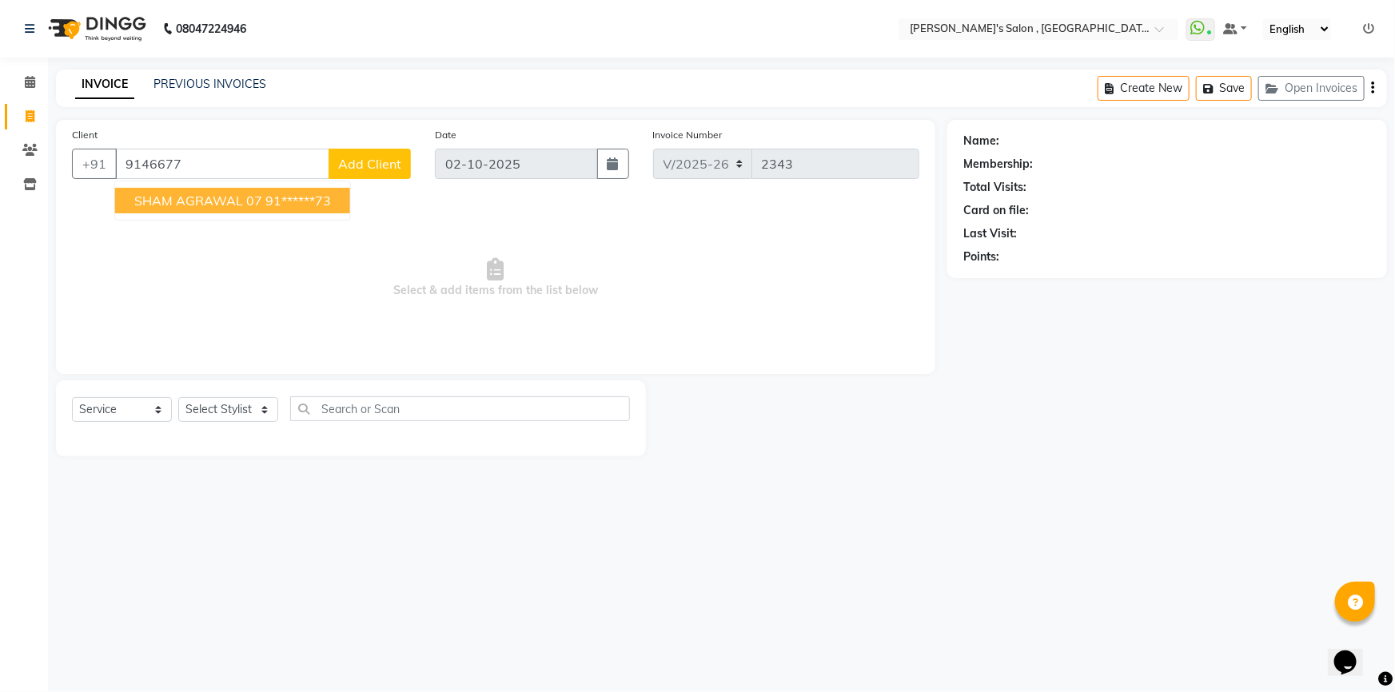
click at [233, 205] on span "SHAM AGRAWAL 07" at bounding box center [198, 201] width 128 height 16
type input "91******73"
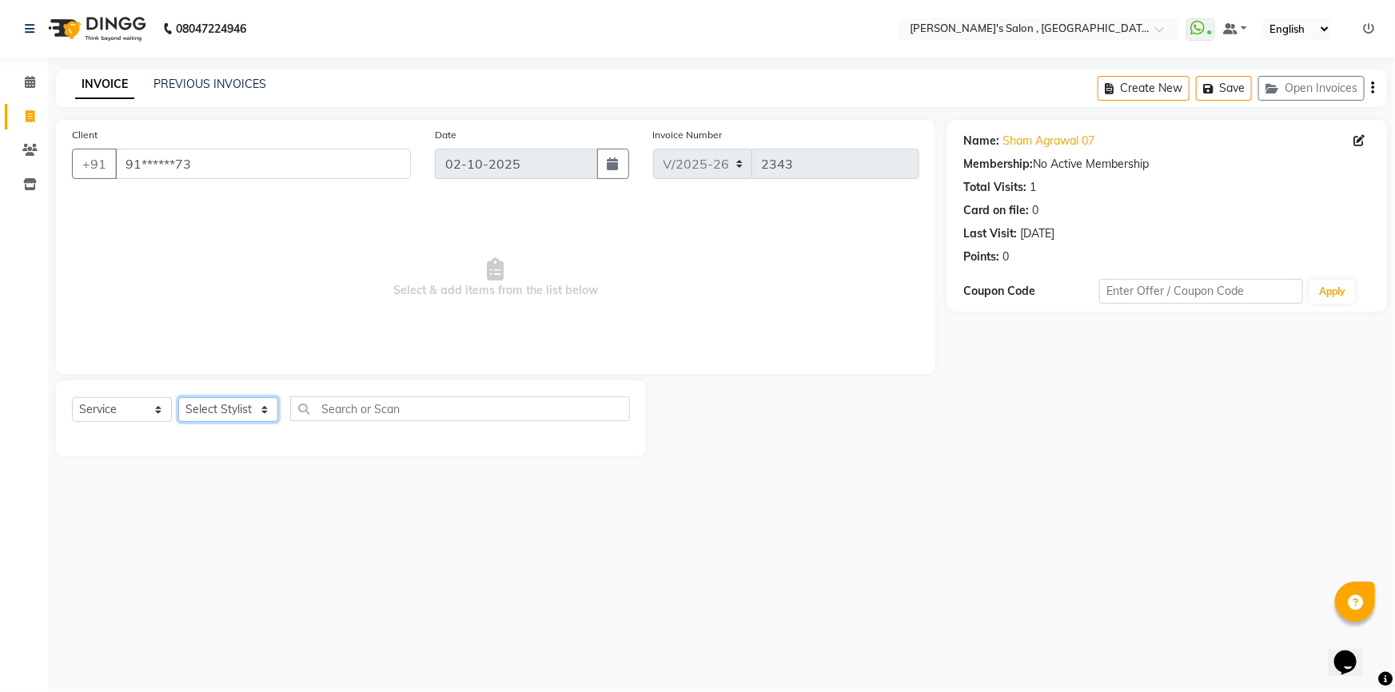
click at [199, 418] on select "Select Stylist ABHISHEK AKASH SH ARJUN SIR Manager [PERSON_NAME] [PERSON_NAME] …" at bounding box center [228, 409] width 100 height 25
click at [178, 397] on select "Select Stylist ABHISHEK AKASH SH ARJUN SIR Manager [PERSON_NAME] [PERSON_NAME] …" at bounding box center [228, 409] width 100 height 25
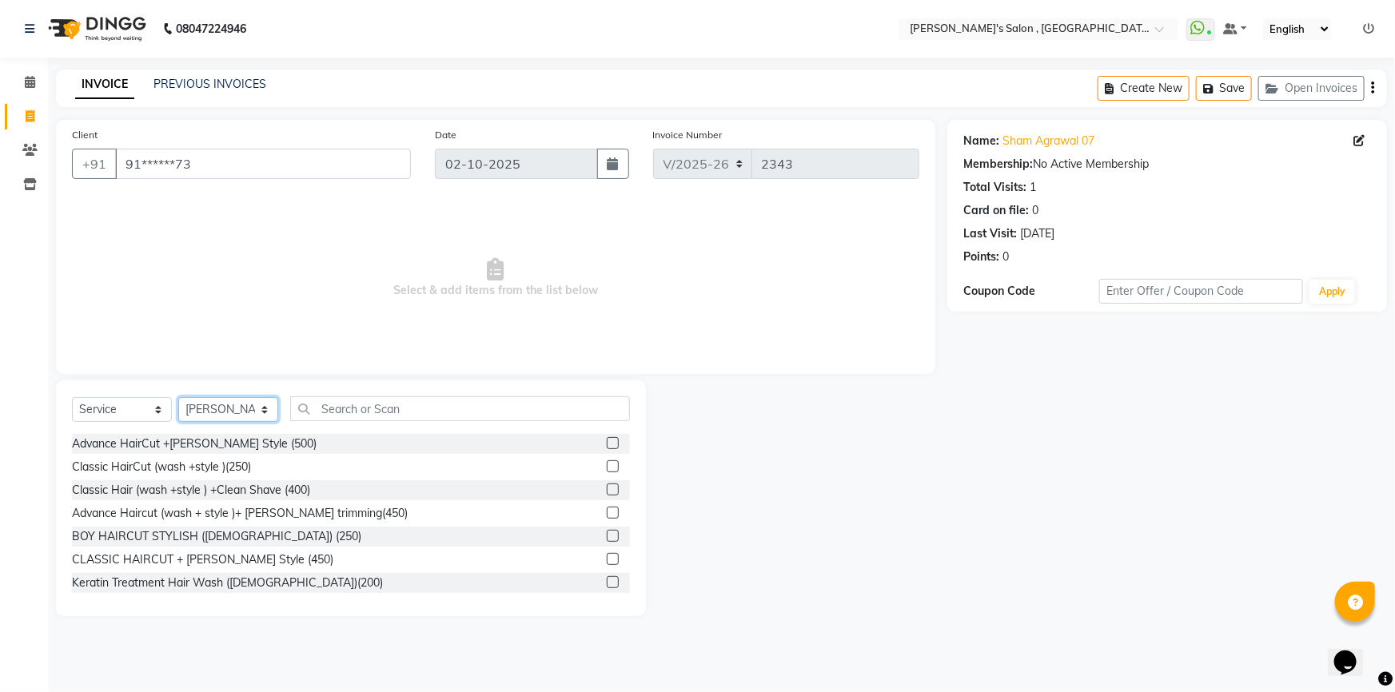
click at [215, 400] on select "Select Stylist ABHISHEK AKASH SH ARJUN SIR Manager [PERSON_NAME] [PERSON_NAME] …" at bounding box center [228, 409] width 100 height 25
select select "64874"
click at [178, 397] on select "Select Stylist ABHISHEK AKASH SH ARJUN SIR Manager [PERSON_NAME] [PERSON_NAME] …" at bounding box center [228, 409] width 100 height 25
click at [370, 408] on input "text" at bounding box center [460, 408] width 340 height 25
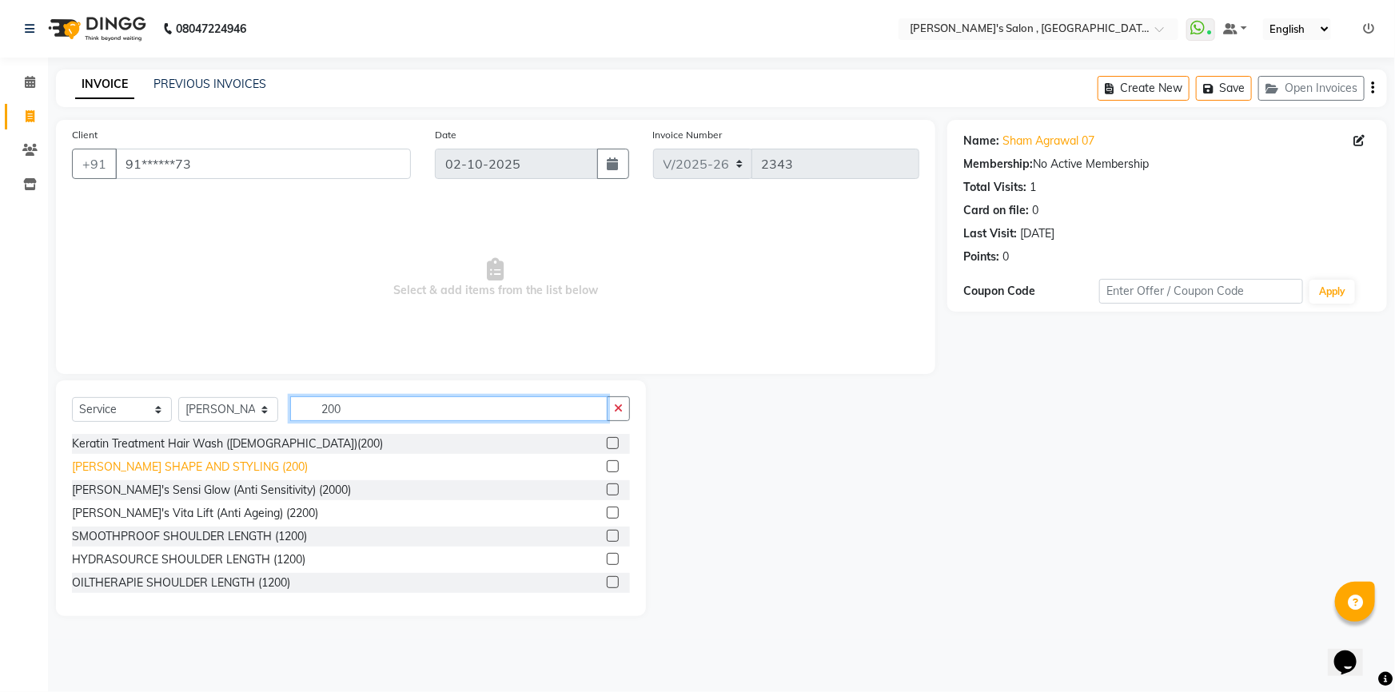
type input "200"
click at [139, 470] on div "[PERSON_NAME] SHAPE AND STYLING (200)" at bounding box center [190, 467] width 236 height 17
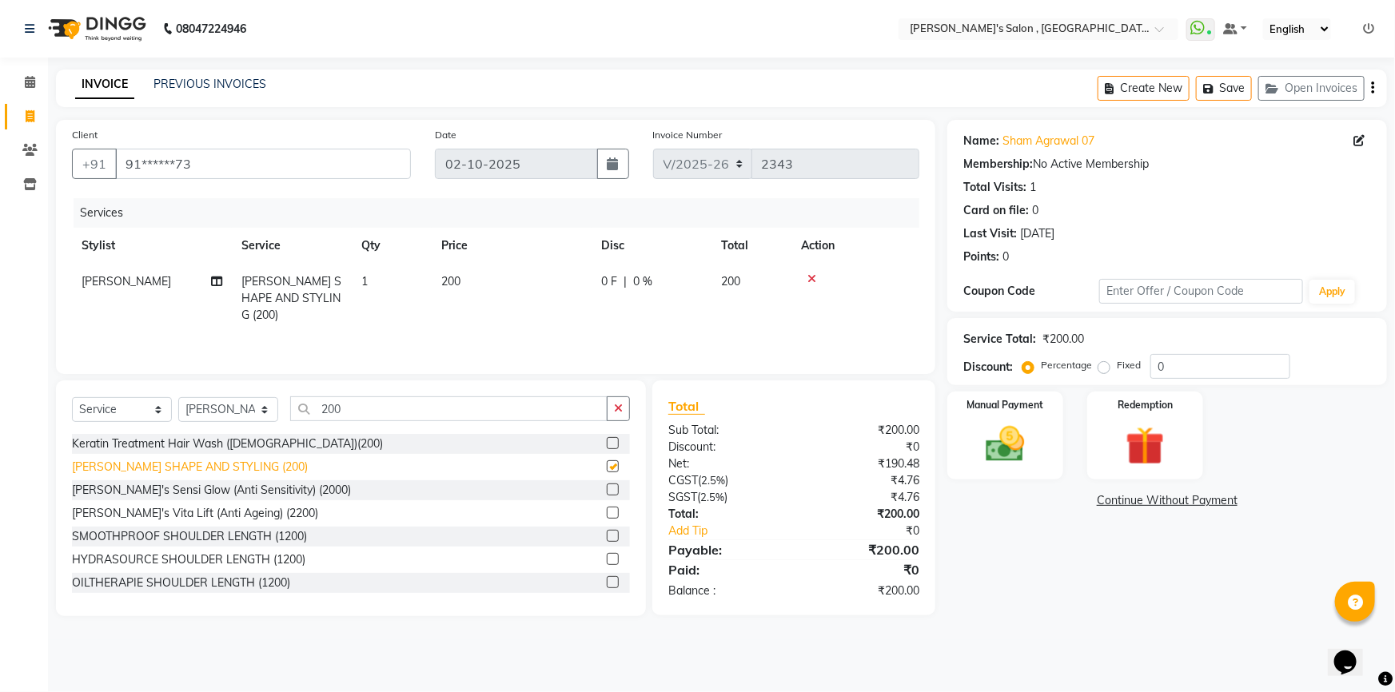
checkbox input "false"
click at [1032, 440] on img at bounding box center [1006, 444] width 66 height 46
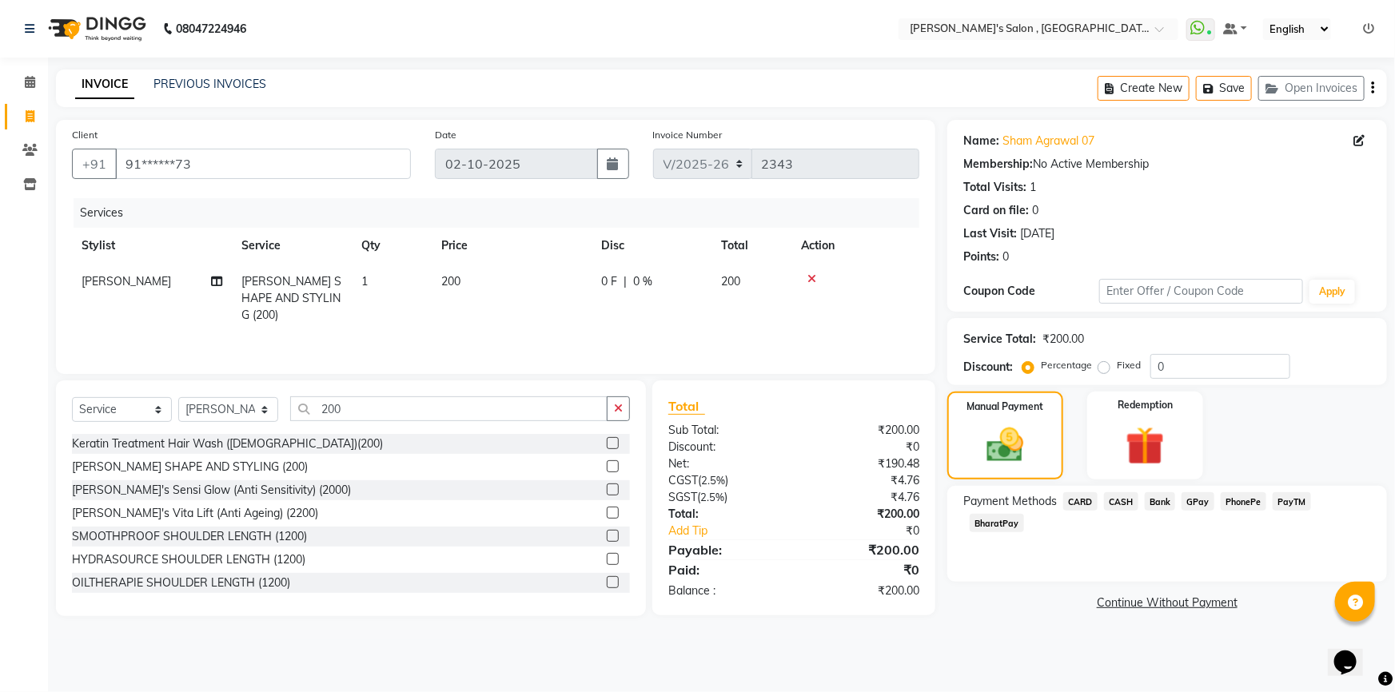
click at [1024, 514] on span "BharatPay" at bounding box center [997, 523] width 54 height 18
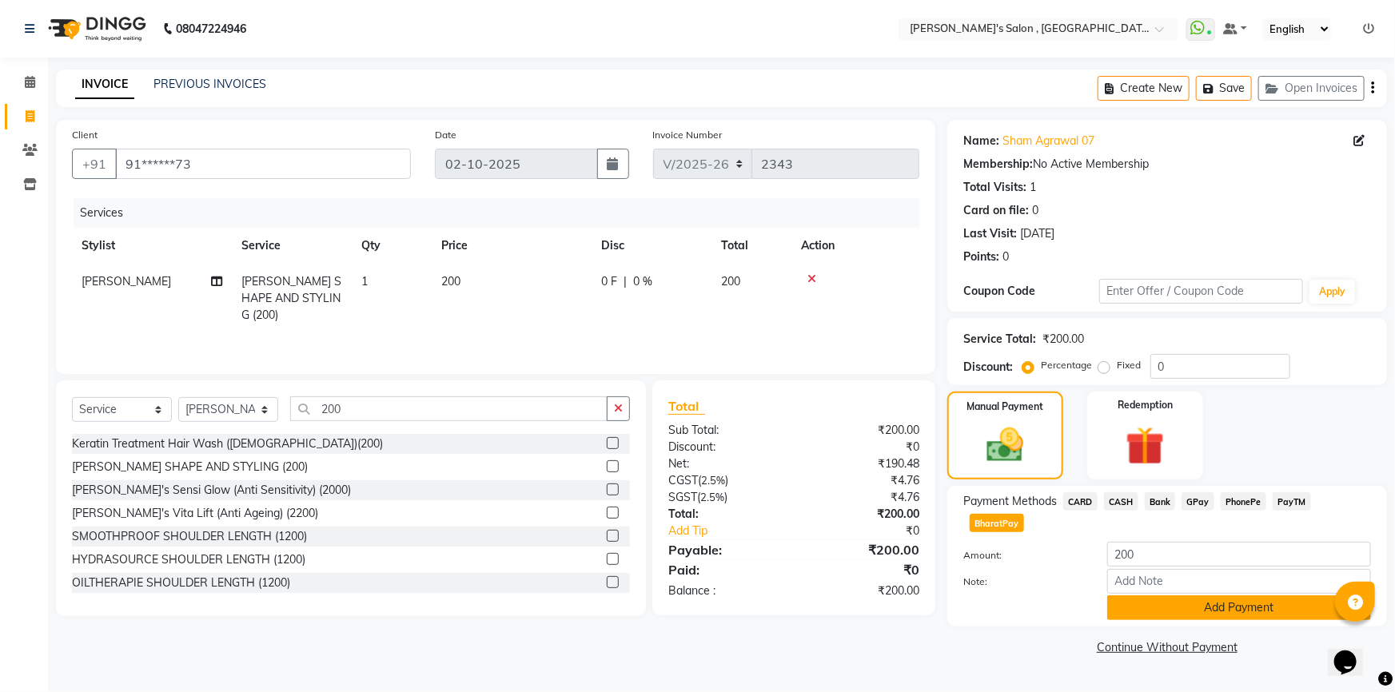
click at [1120, 596] on button "Add Payment" at bounding box center [1239, 608] width 264 height 25
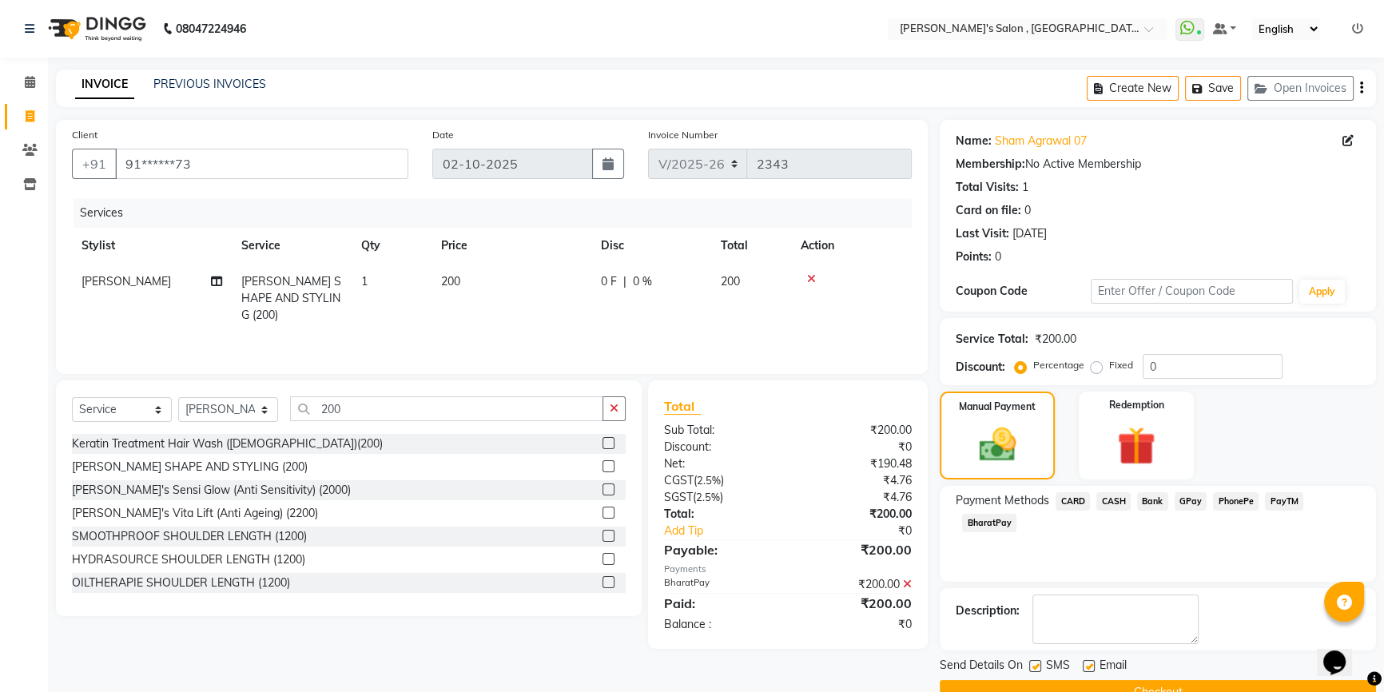
scroll to position [35, 0]
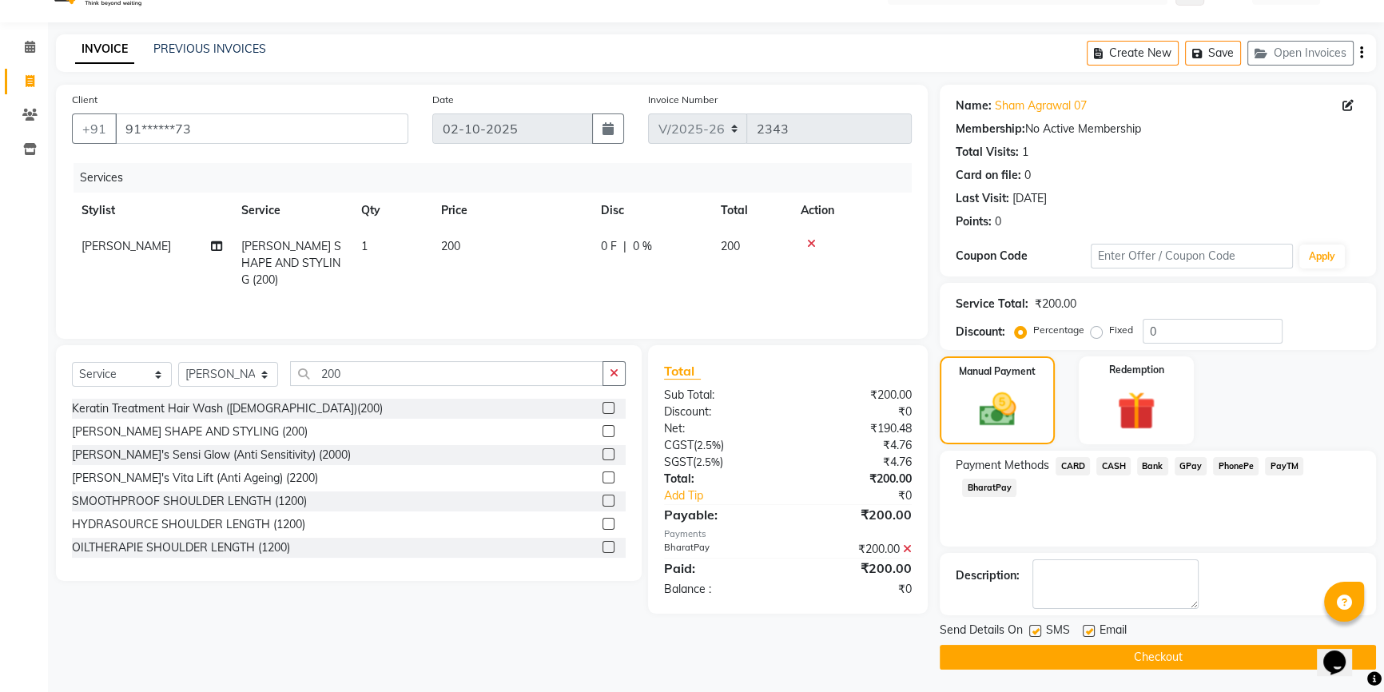
click at [1158, 649] on button "Checkout" at bounding box center [1158, 657] width 436 height 25
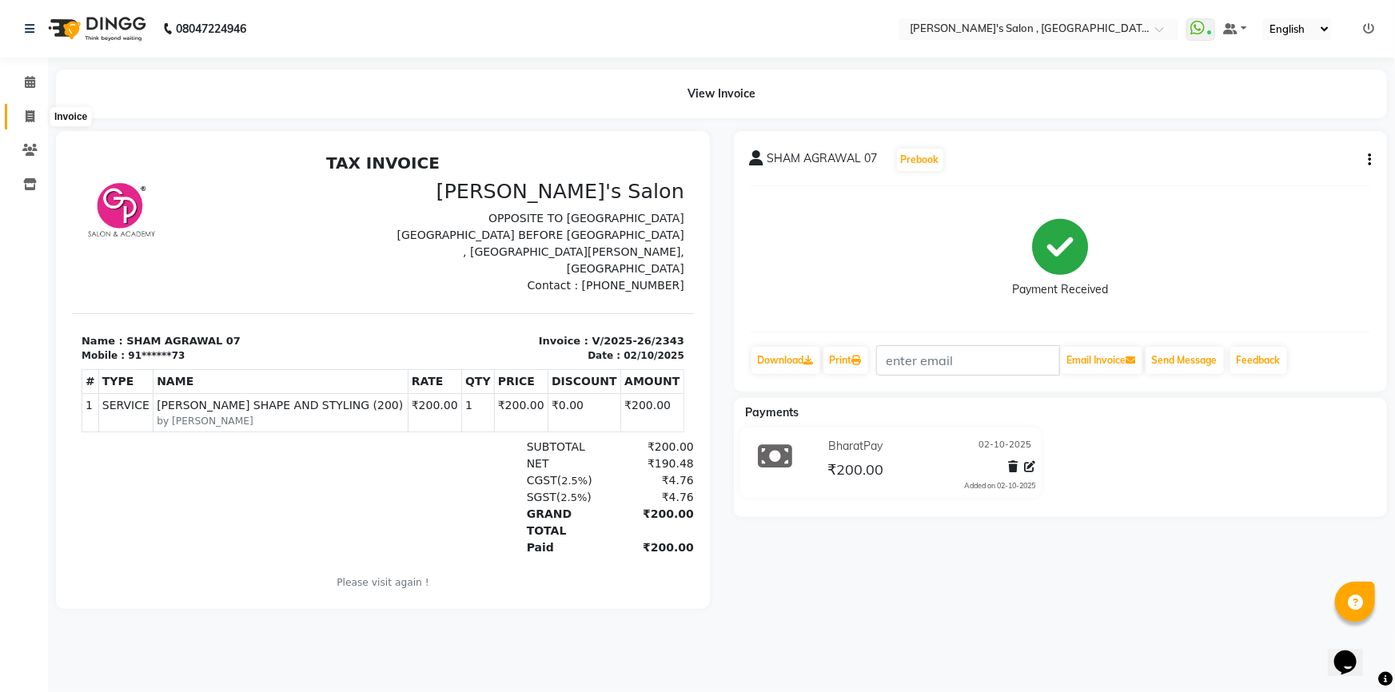
click at [23, 108] on span at bounding box center [30, 117] width 28 height 18
select select "7416"
select select "service"
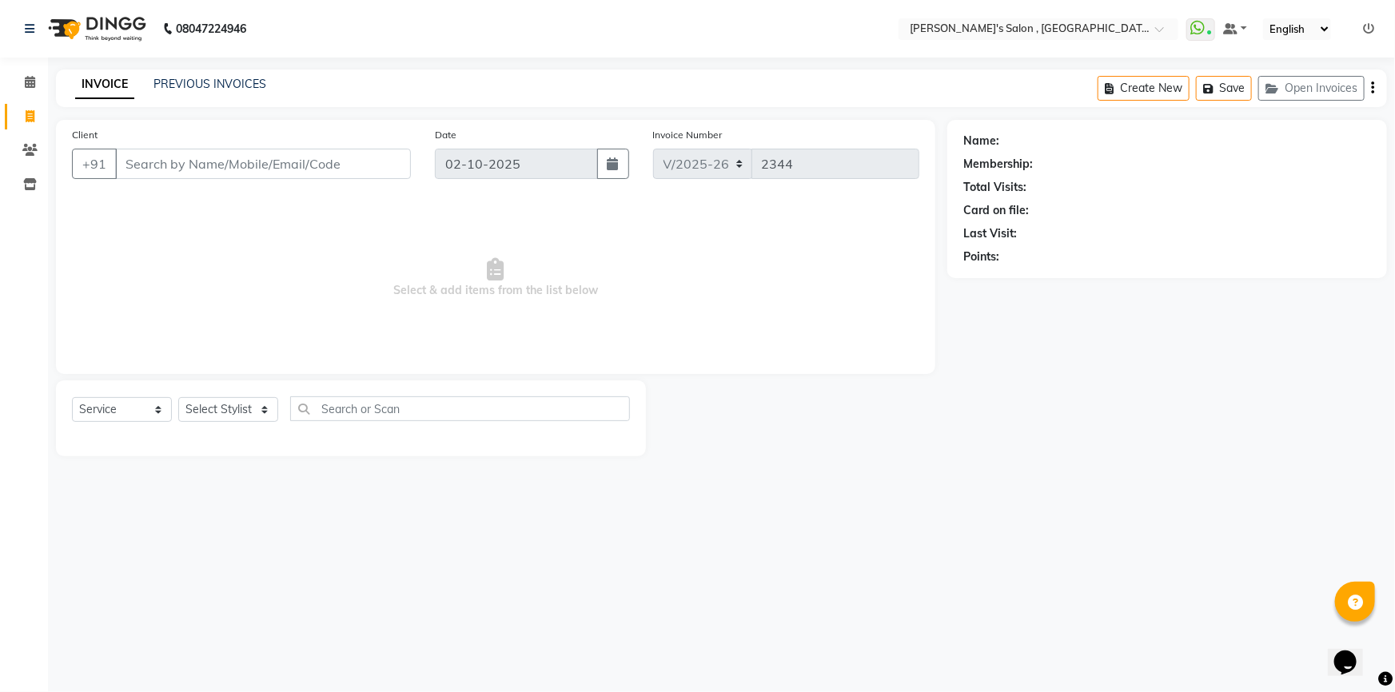
click at [173, 170] on input "Client" at bounding box center [263, 164] width 296 height 30
type input "9996104455"
click at [351, 157] on span "Add Client" at bounding box center [369, 164] width 63 height 16
select select "22"
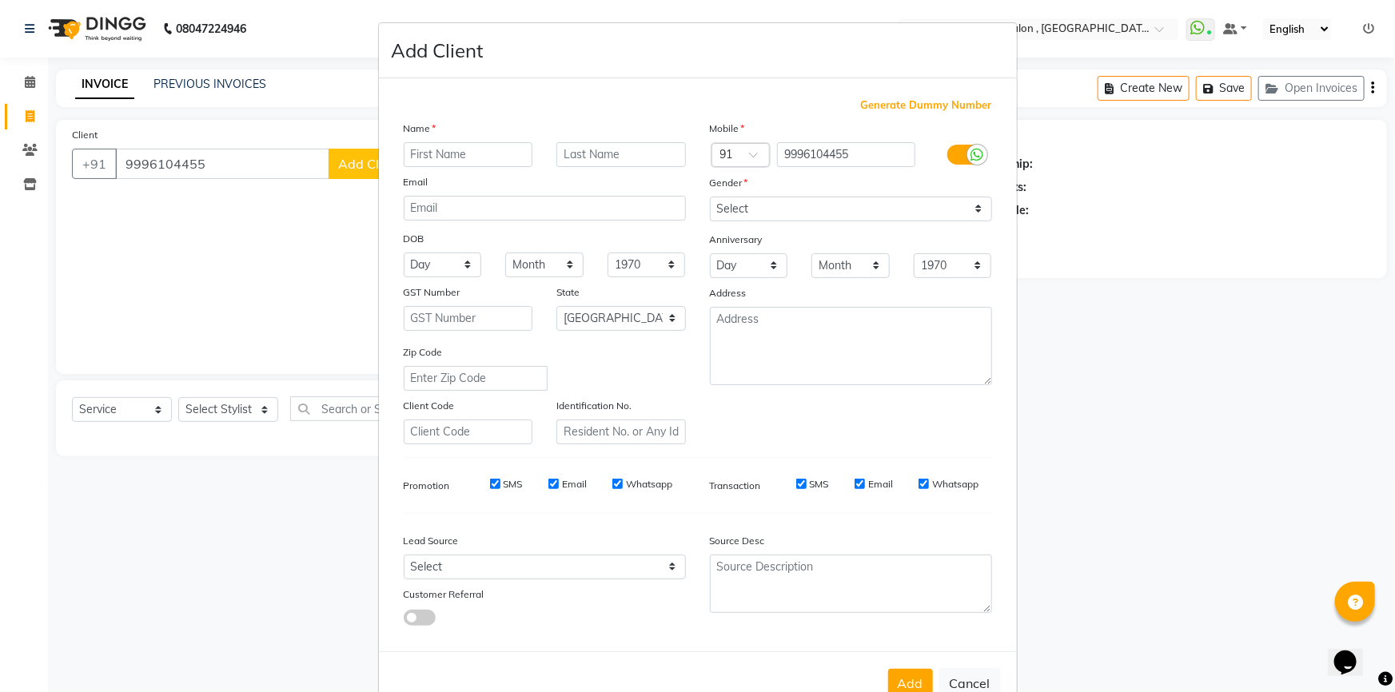
click at [431, 160] on input "text" at bounding box center [468, 154] width 129 height 25
type input "[PERSON_NAME] 07"
click at [716, 205] on select "Select [DEMOGRAPHIC_DATA] [DEMOGRAPHIC_DATA] Other Prefer Not To Say" at bounding box center [851, 209] width 282 height 25
select select "[DEMOGRAPHIC_DATA]"
click at [710, 197] on select "Select [DEMOGRAPHIC_DATA] [DEMOGRAPHIC_DATA] Other Prefer Not To Say" at bounding box center [851, 209] width 282 height 25
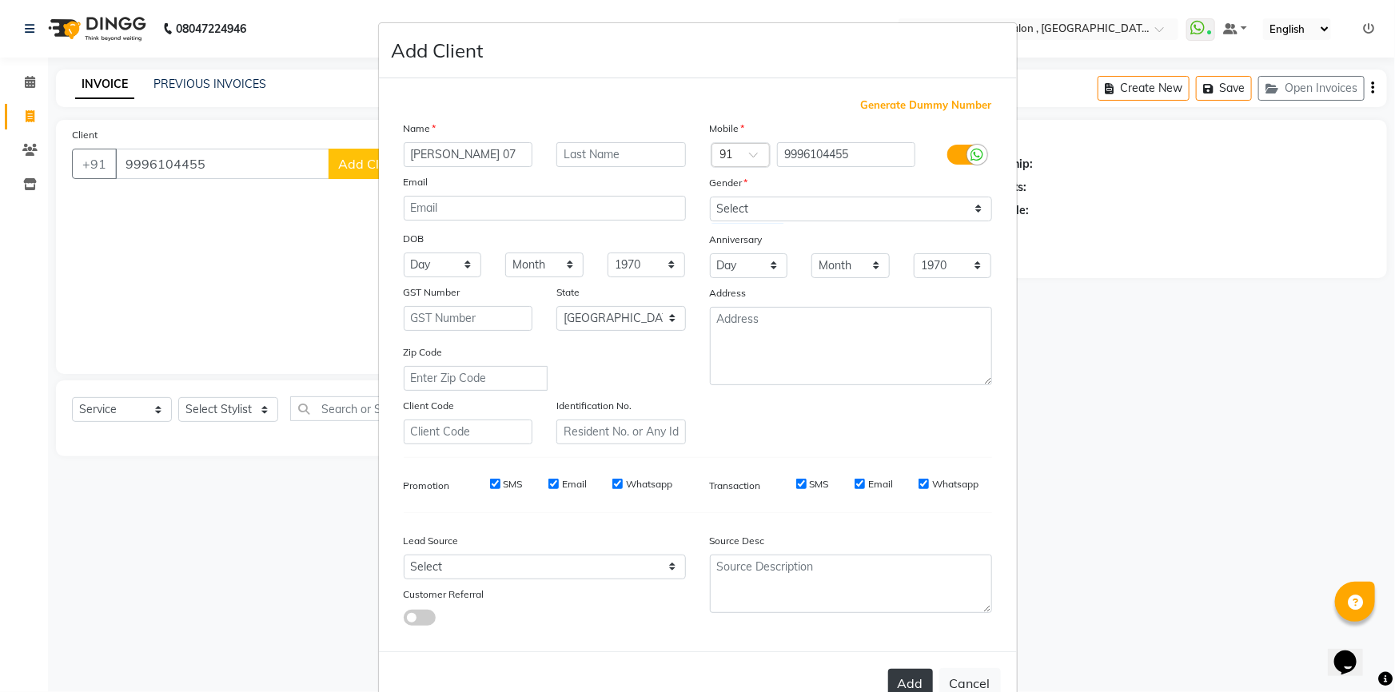
click at [893, 675] on button "Add" at bounding box center [910, 683] width 45 height 29
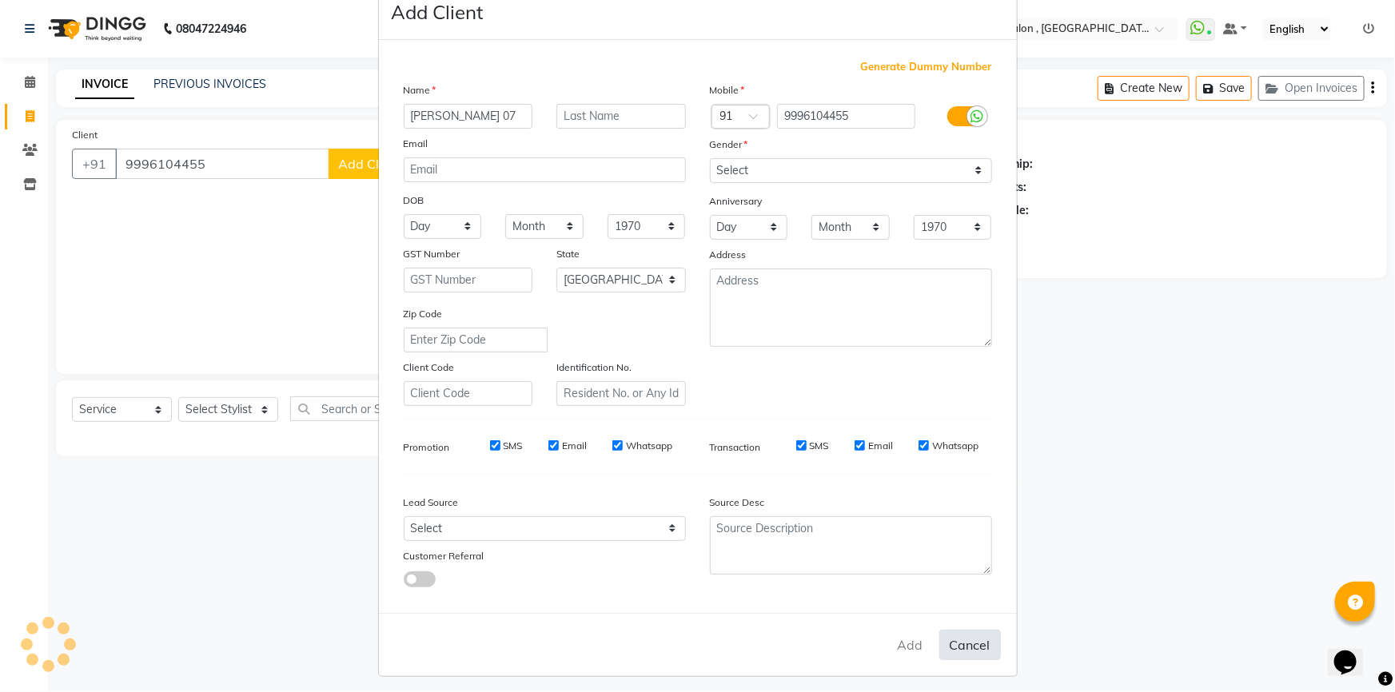
scroll to position [50, 0]
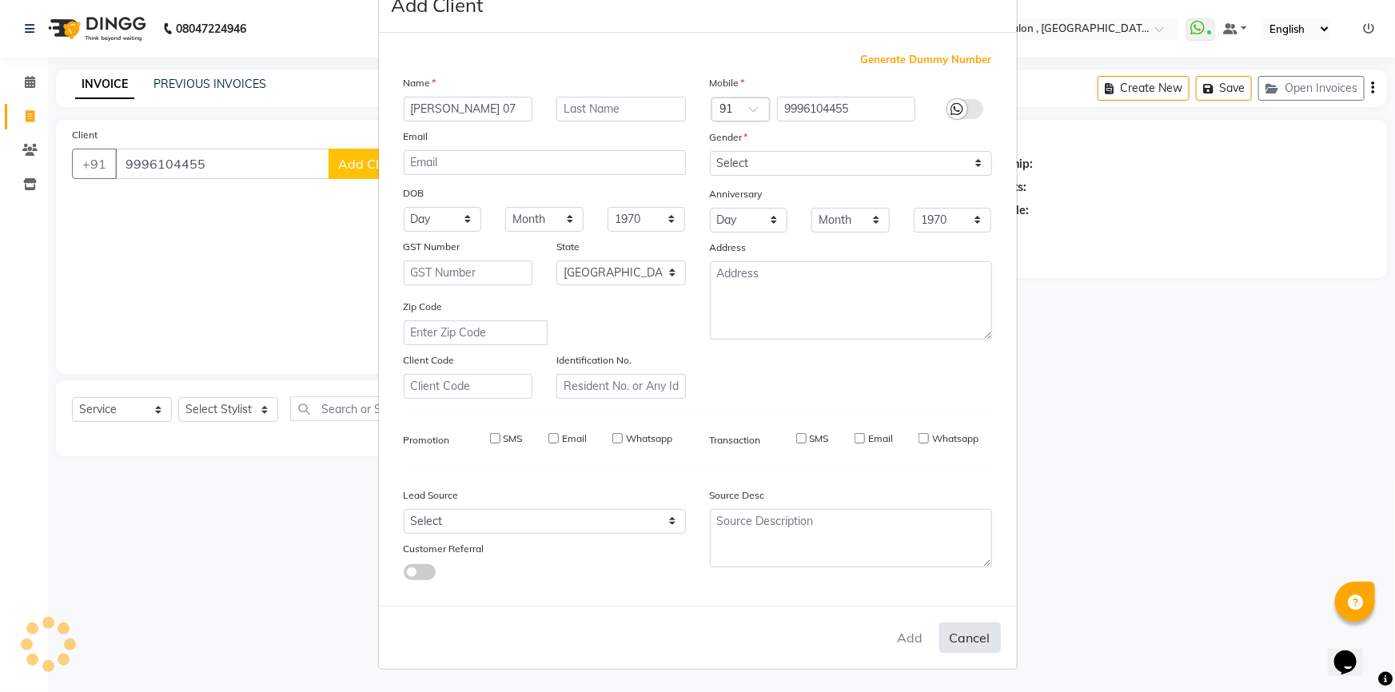
type input "99******55"
select select
select select "null"
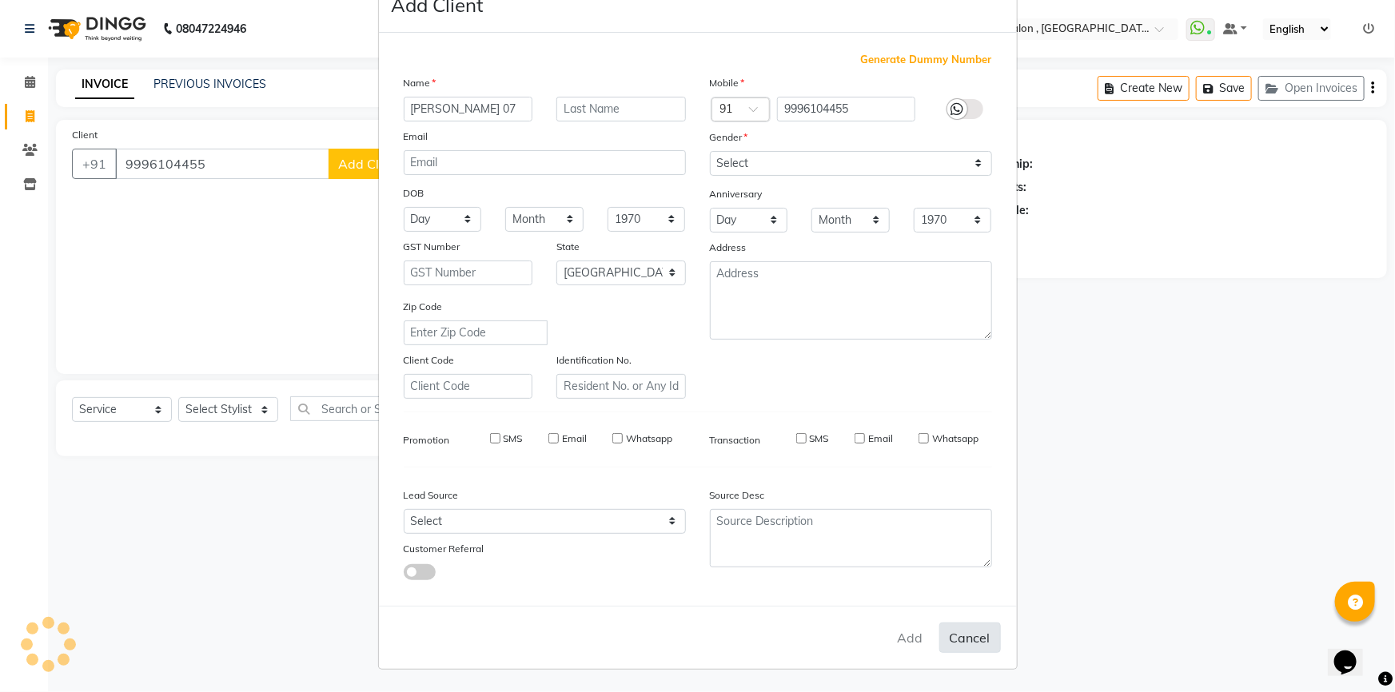
select select
checkbox input "false"
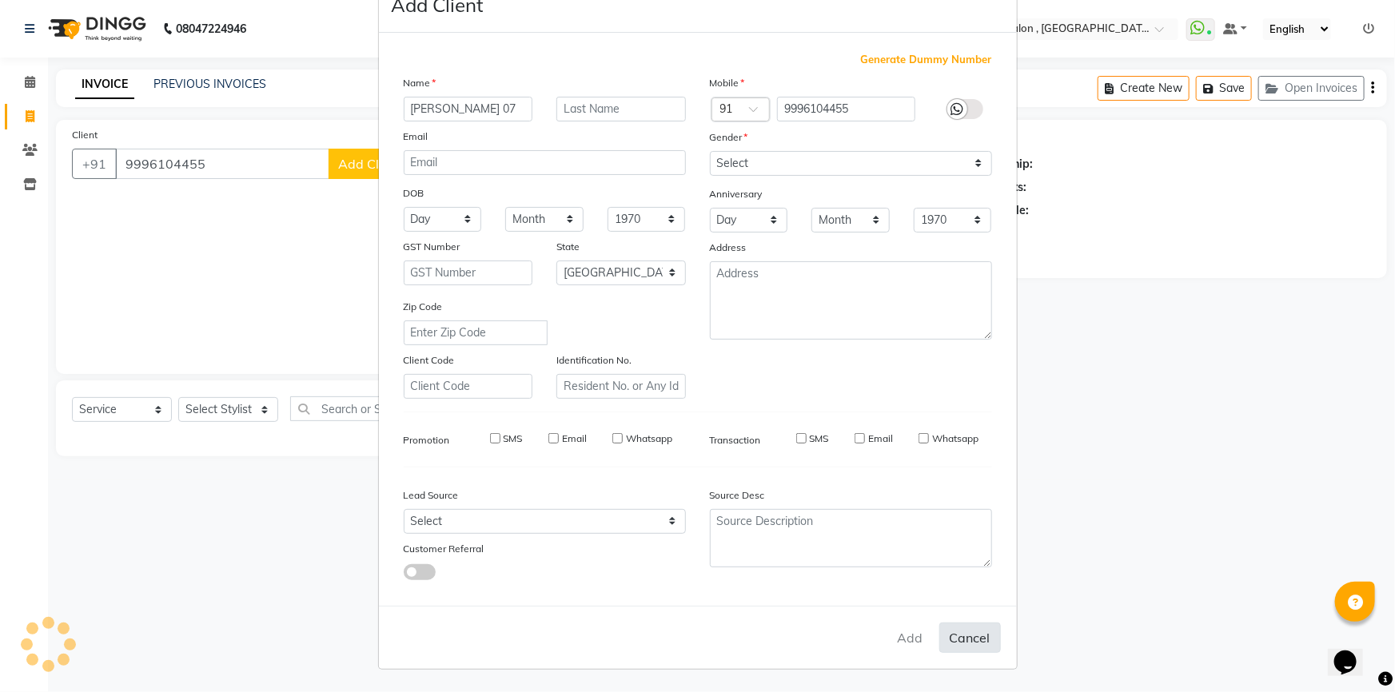
checkbox input "false"
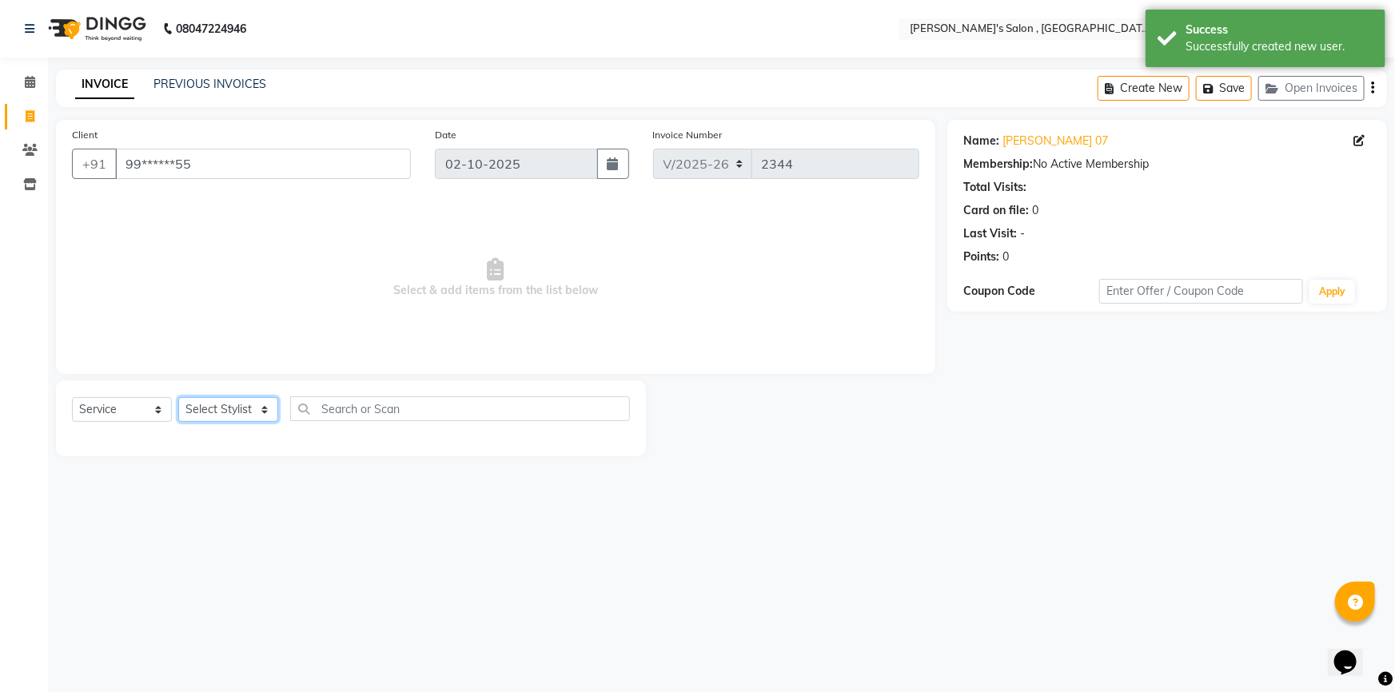
click at [216, 400] on select "Select Stylist ABHISHEK AKASH SH ARJUN SIR Manager [PERSON_NAME] [PERSON_NAME] …" at bounding box center [228, 409] width 100 height 25
select select "67371"
click at [178, 397] on select "Select Stylist ABHISHEK AKASH SH ARJUN SIR Manager [PERSON_NAME] [PERSON_NAME] …" at bounding box center [228, 409] width 100 height 25
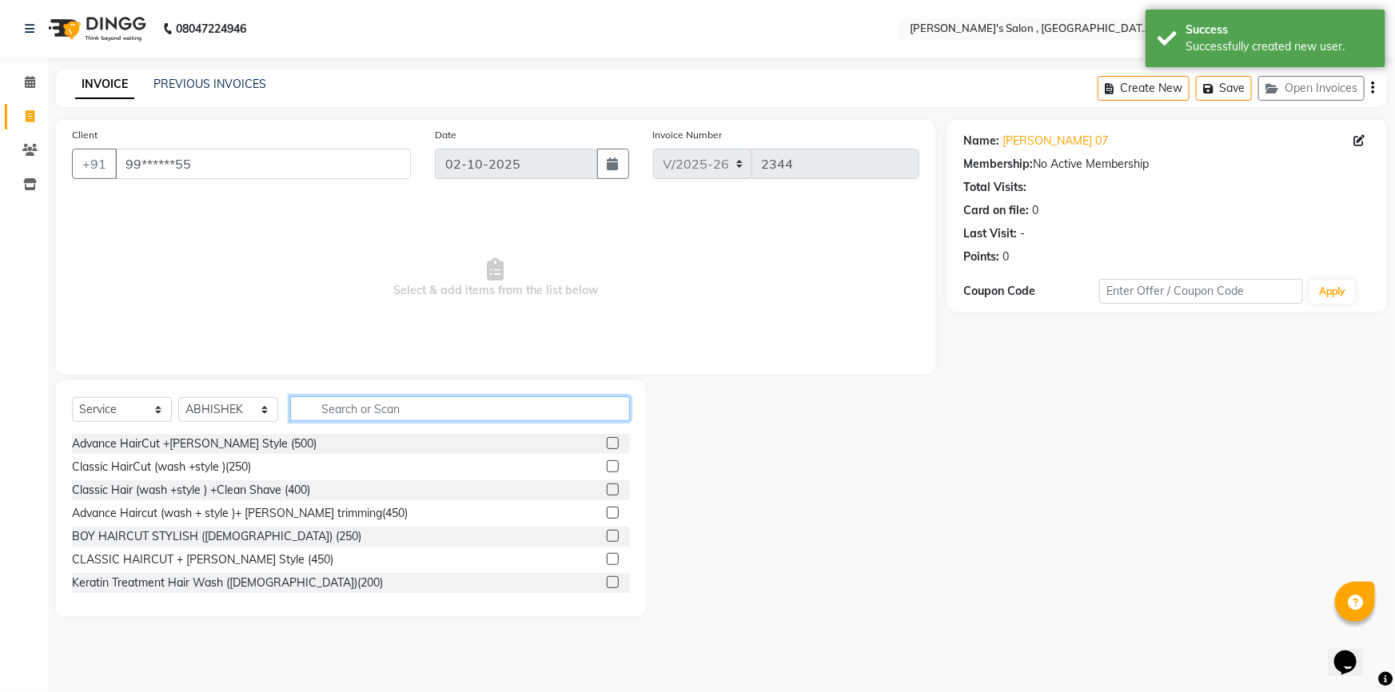
click at [364, 419] on input "text" at bounding box center [460, 408] width 340 height 25
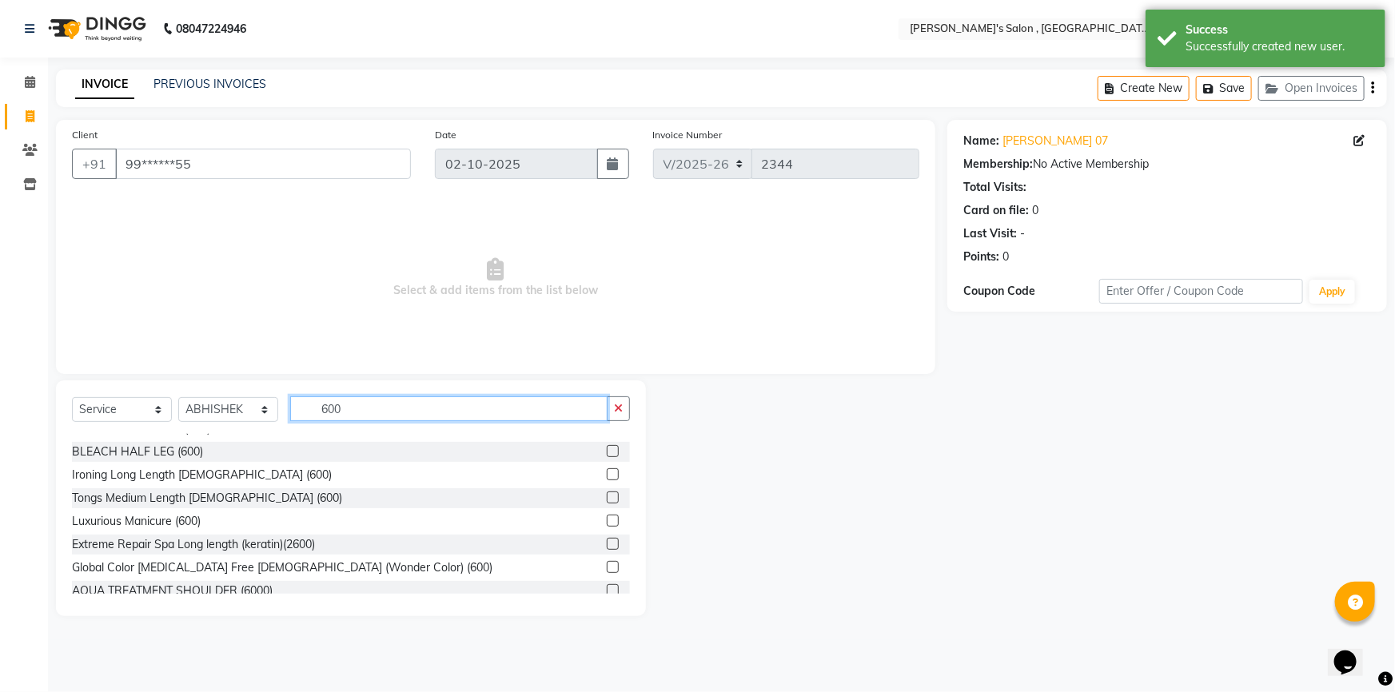
scroll to position [436, 0]
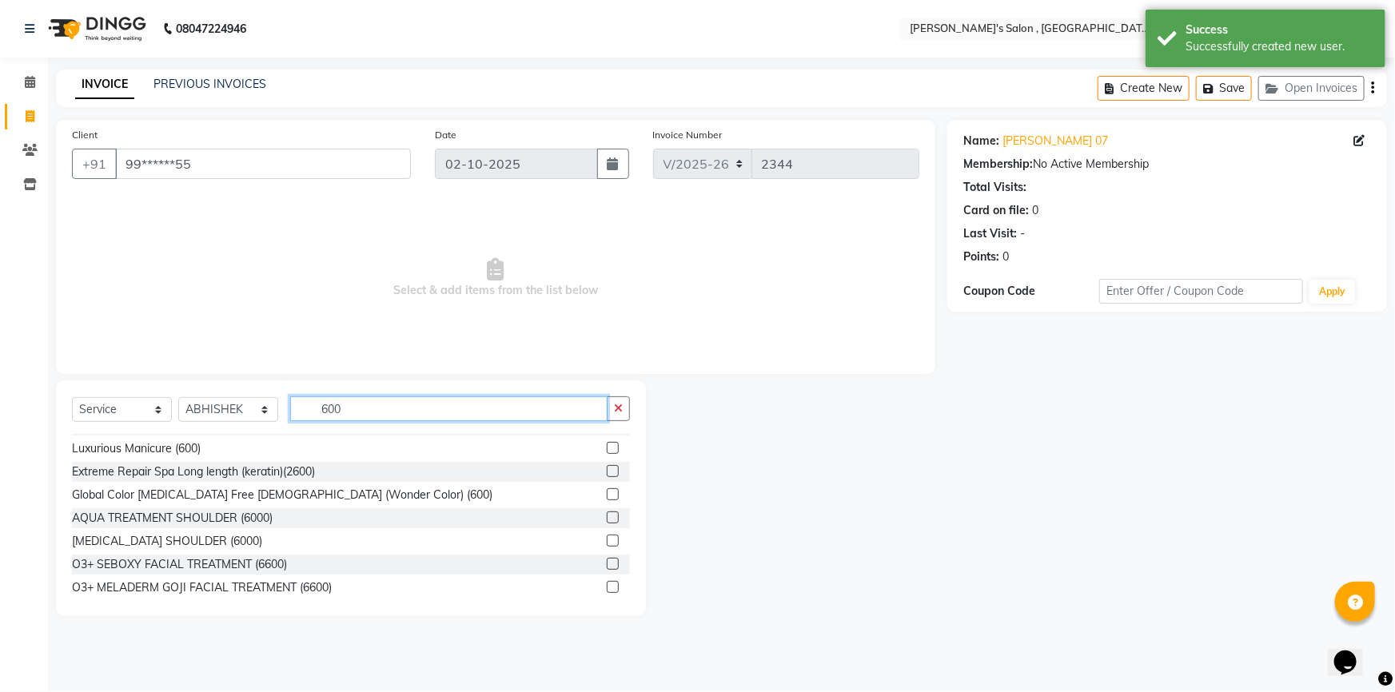
type input "600"
click at [303, 495] on div "Global Color [MEDICAL_DATA] Free [DEMOGRAPHIC_DATA] (Wonder Color) (600)" at bounding box center [282, 495] width 420 height 17
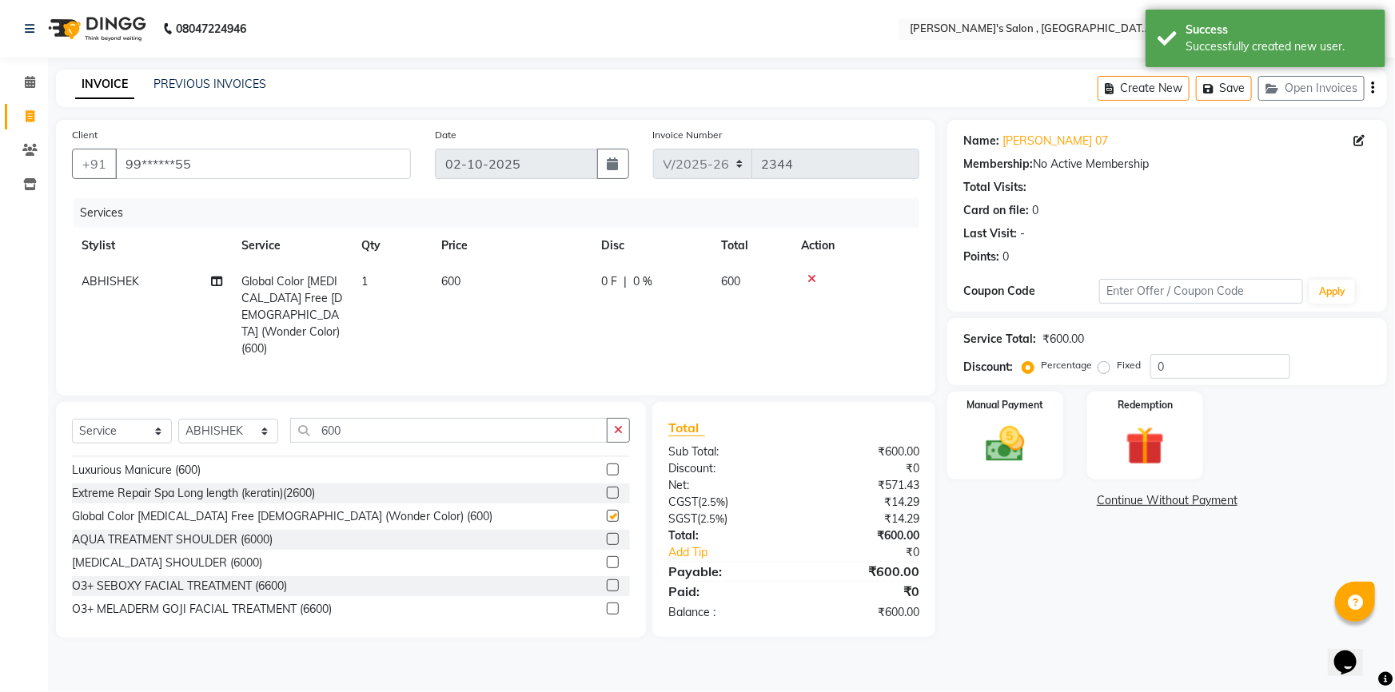
checkbox input "false"
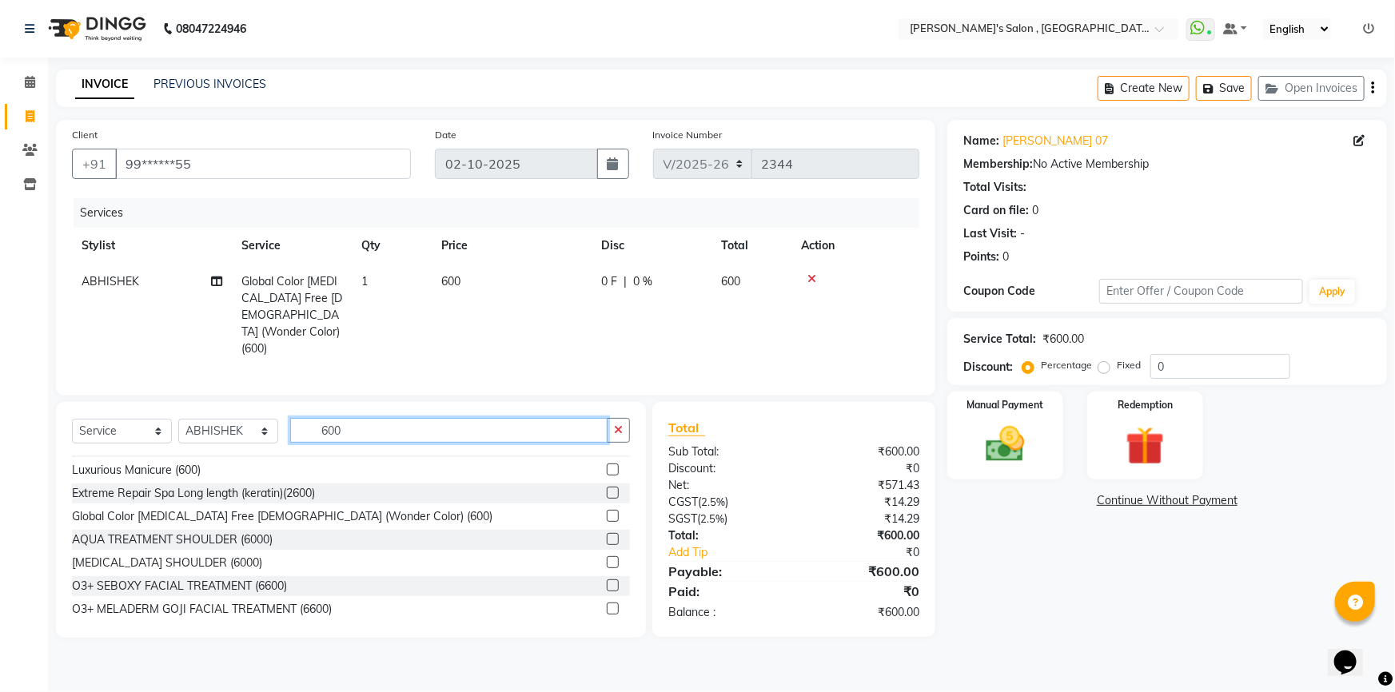
click at [361, 418] on input "600" at bounding box center [448, 430] width 317 height 25
type input "6"
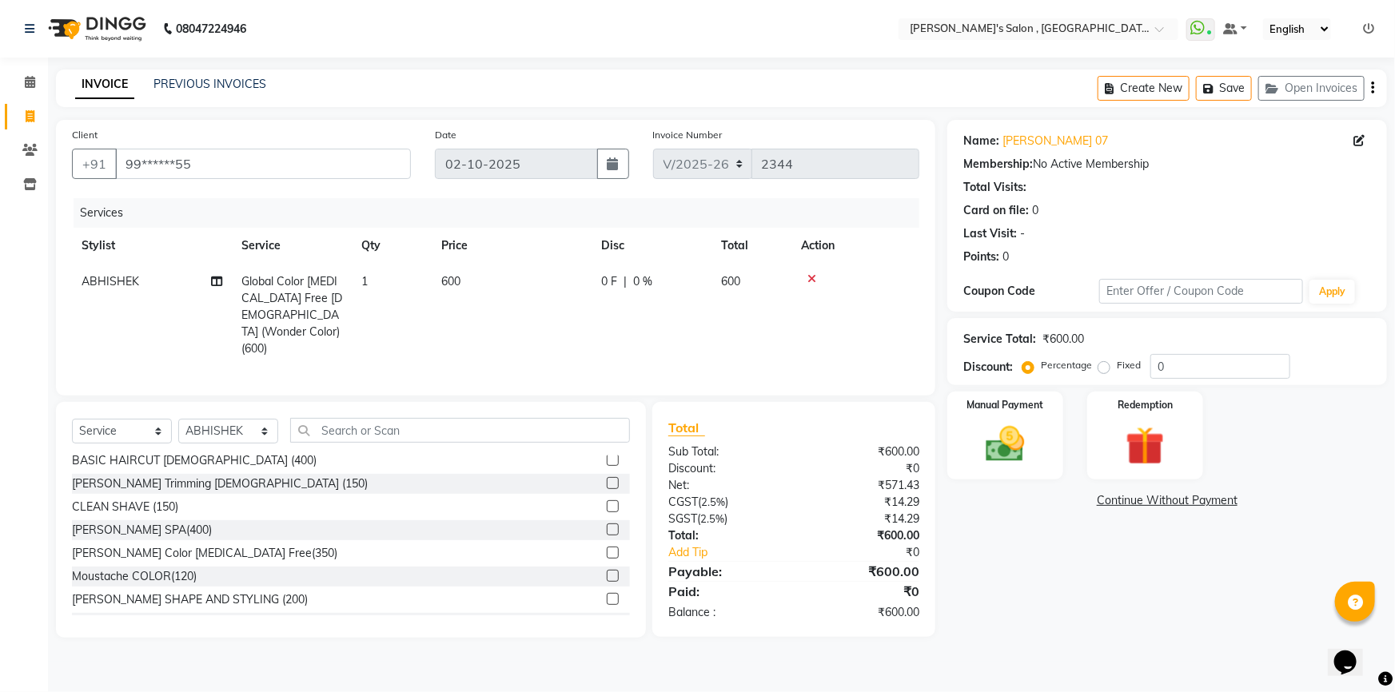
click at [459, 286] on span "600" at bounding box center [450, 281] width 19 height 14
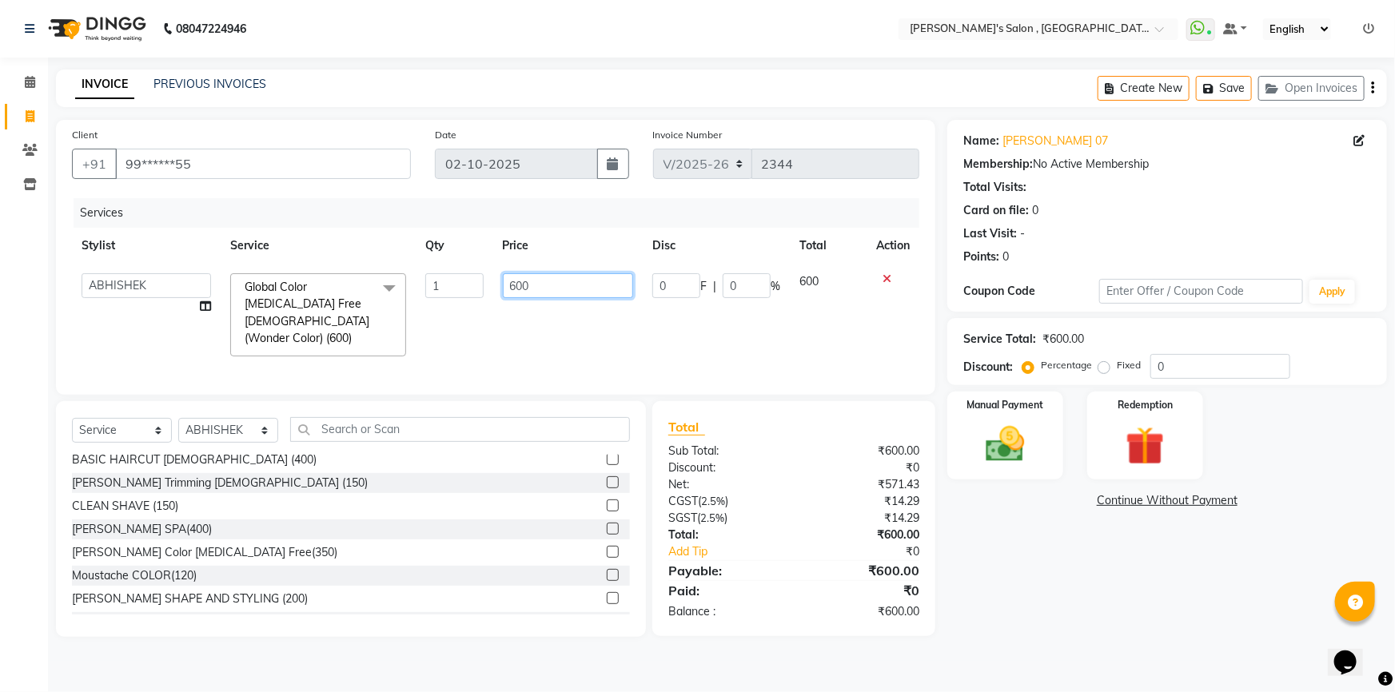
click at [512, 286] on input "600" at bounding box center [568, 285] width 131 height 25
click at [513, 285] on input "600" at bounding box center [568, 285] width 131 height 25
type input "800"
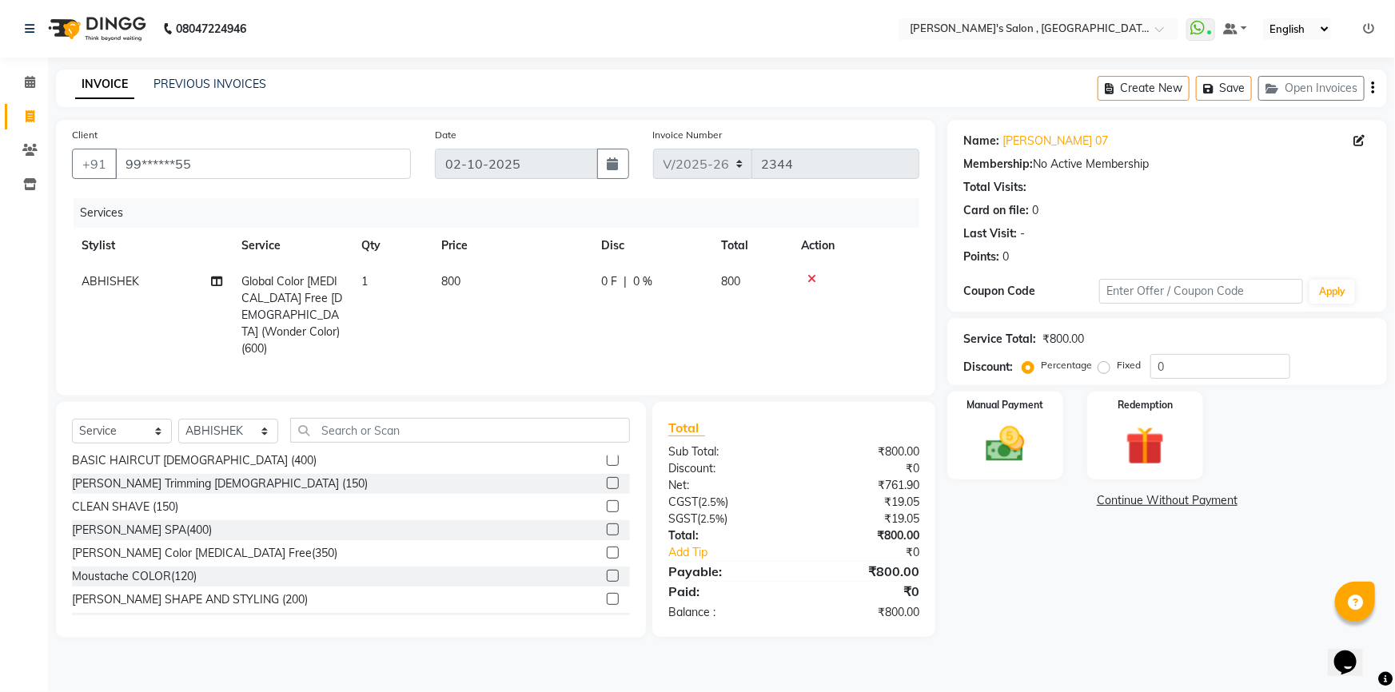
click at [521, 328] on td "800" at bounding box center [512, 315] width 160 height 103
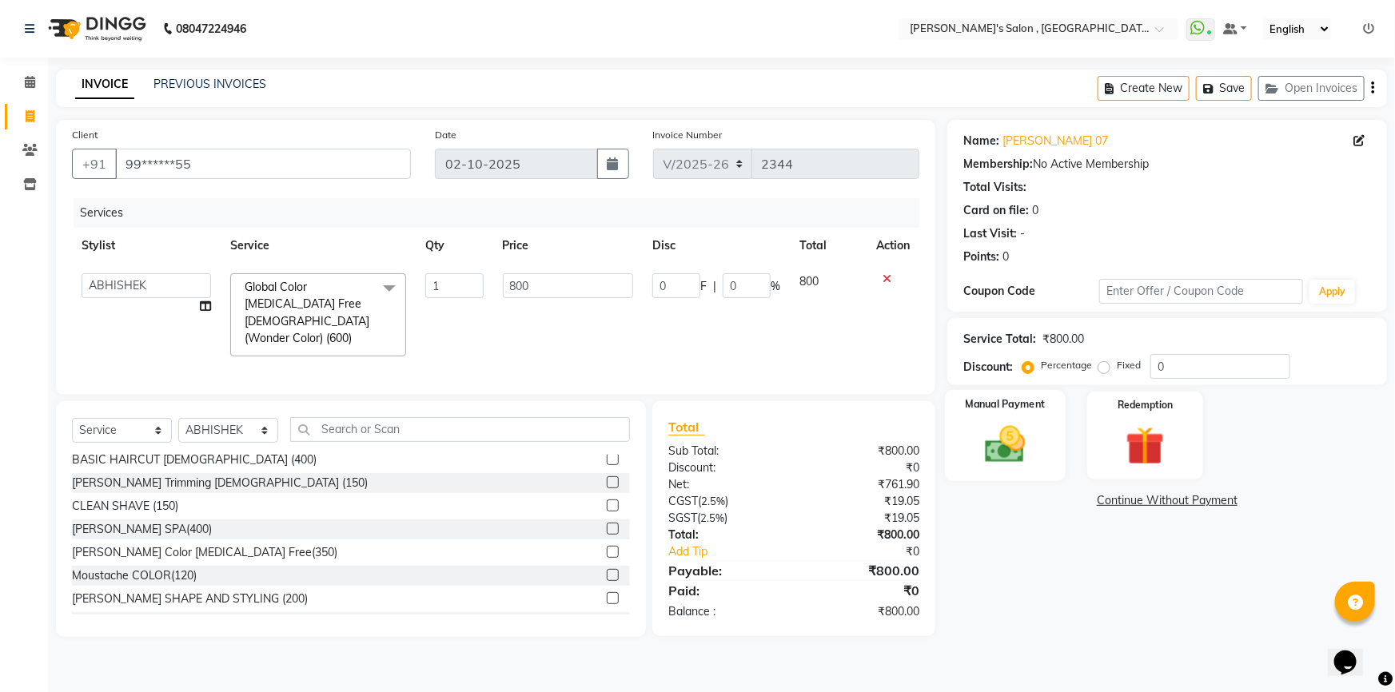
click at [1004, 424] on img at bounding box center [1006, 444] width 66 height 46
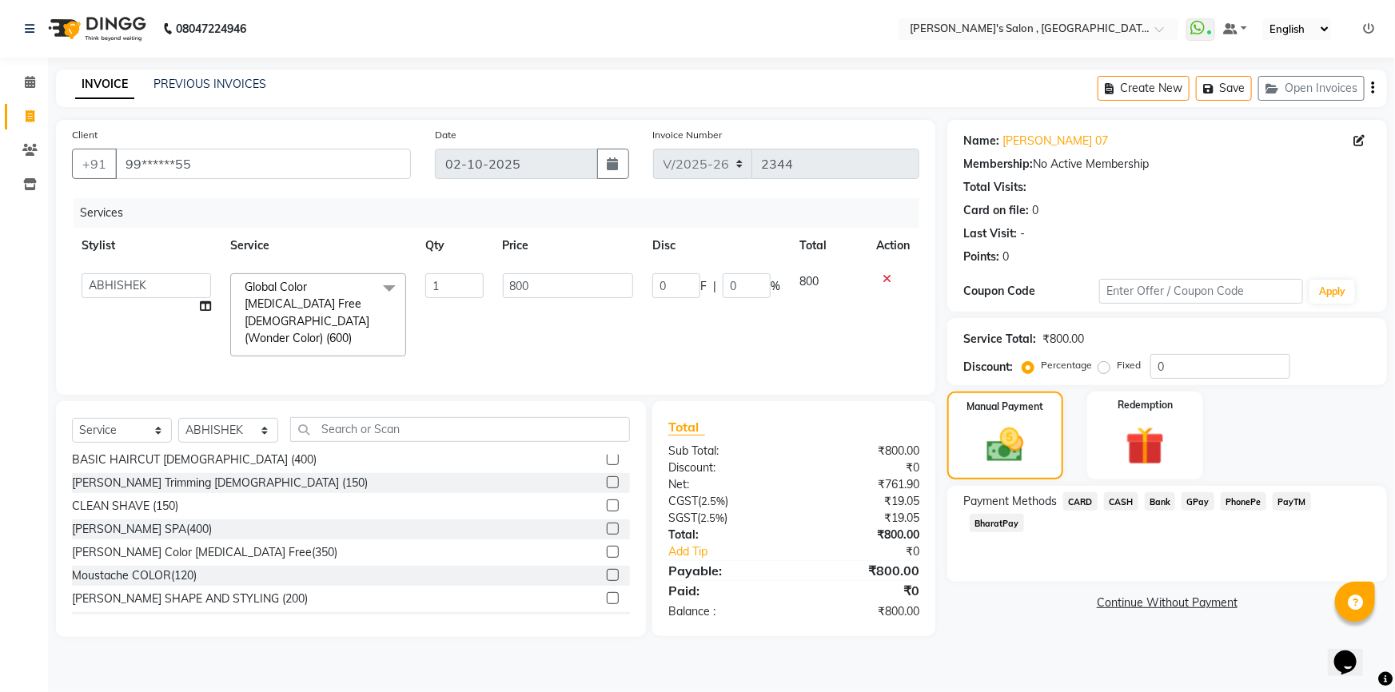
click at [1024, 514] on span "BharatPay" at bounding box center [997, 523] width 54 height 18
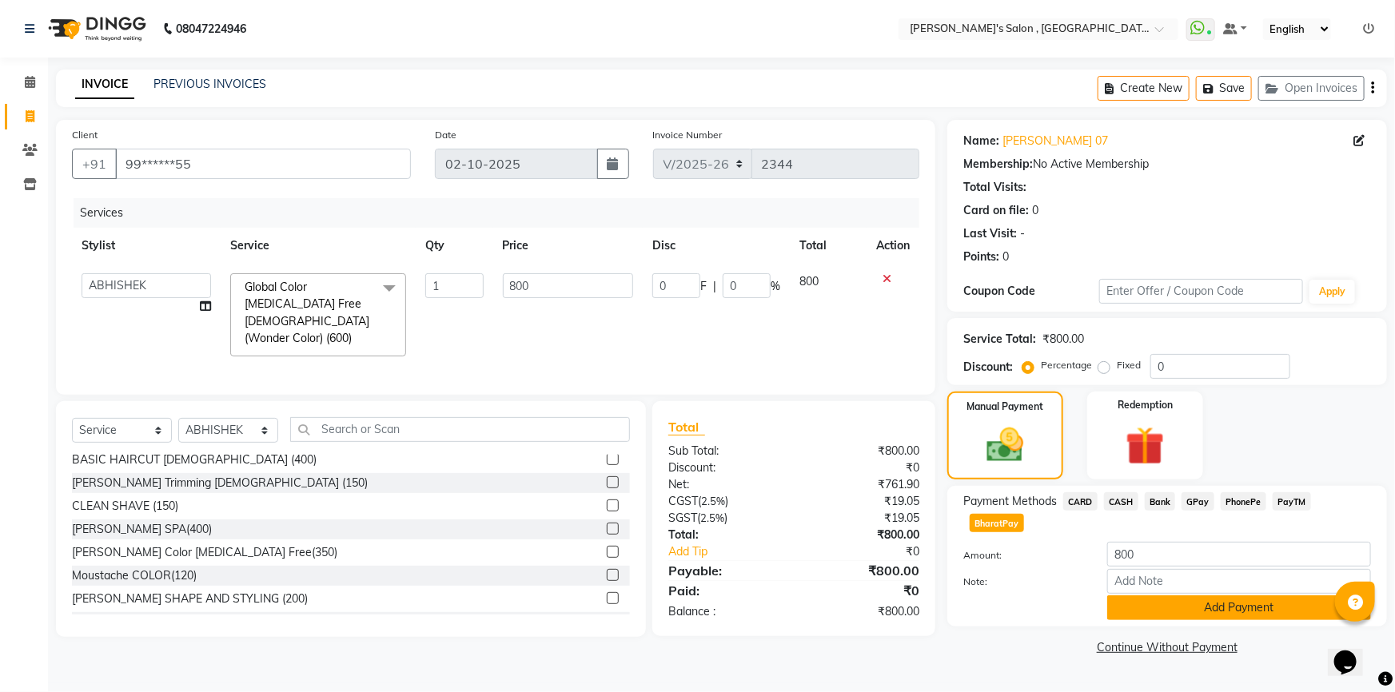
click at [1261, 596] on button "Add Payment" at bounding box center [1239, 608] width 264 height 25
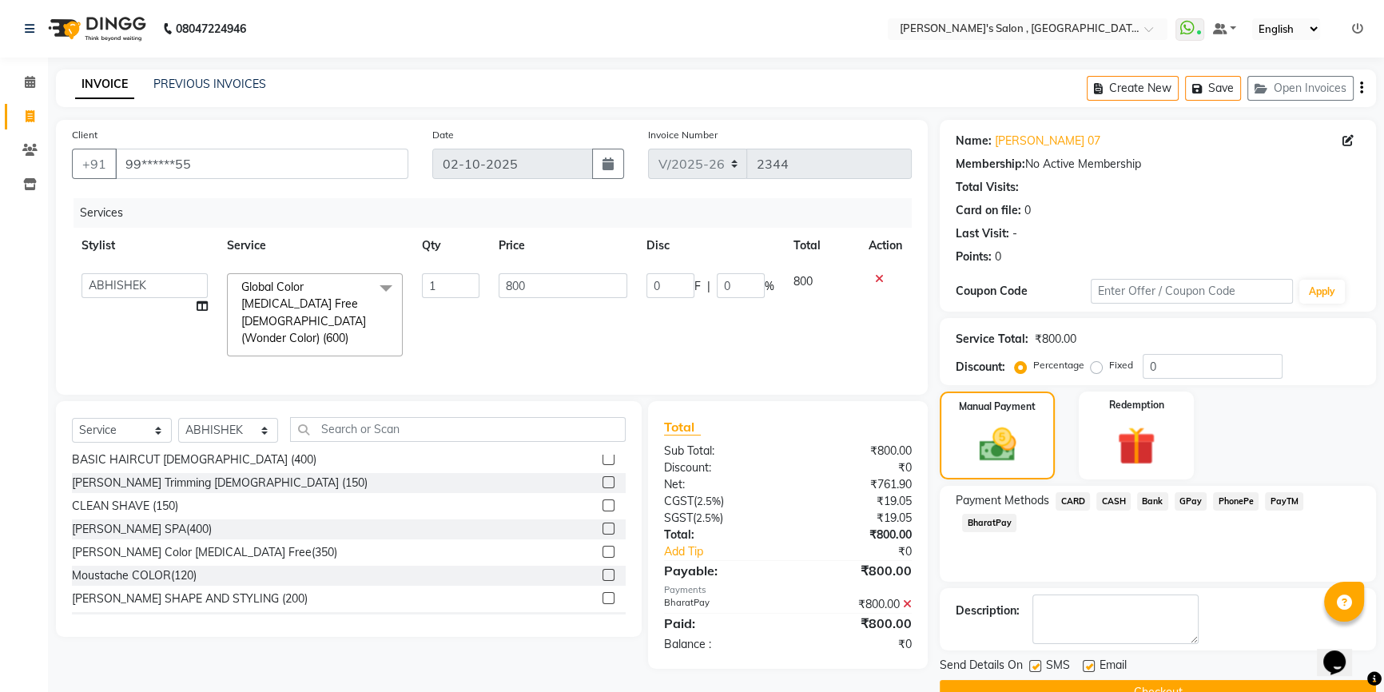
scroll to position [35, 0]
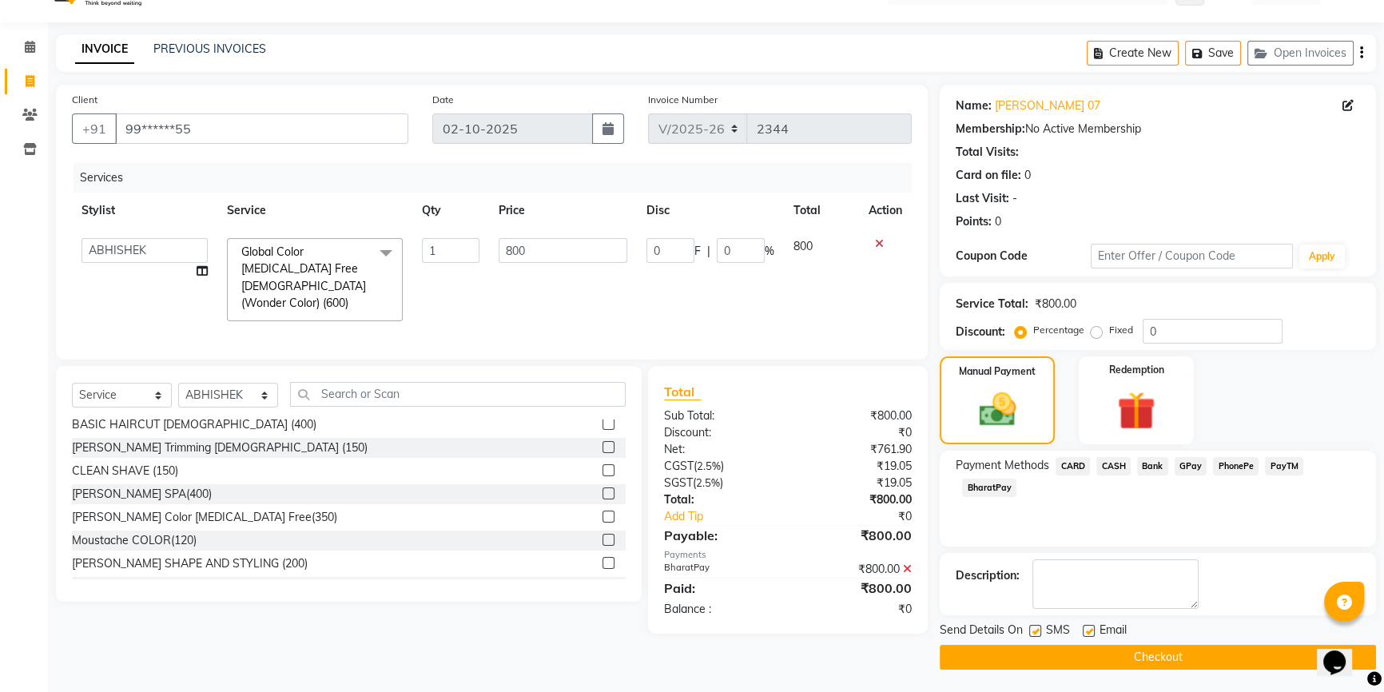
click at [1173, 653] on button "Checkout" at bounding box center [1158, 657] width 436 height 25
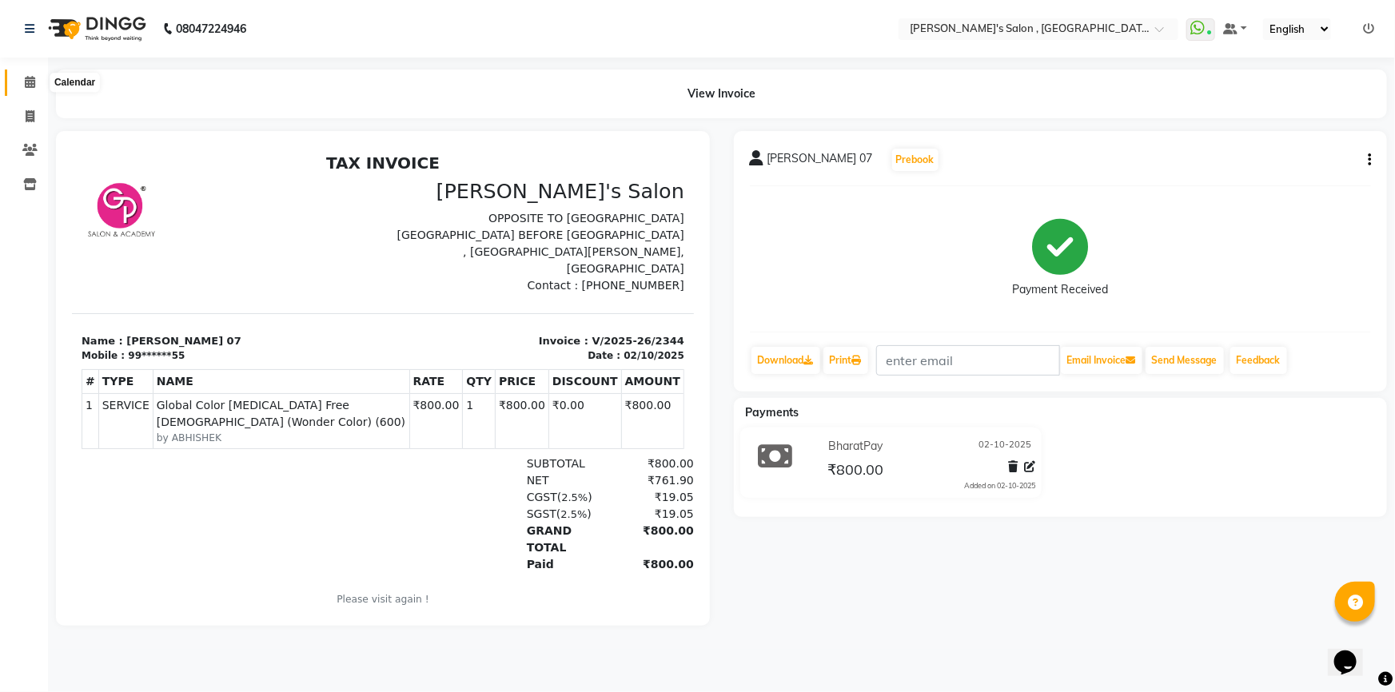
click at [20, 82] on span at bounding box center [30, 83] width 28 height 18
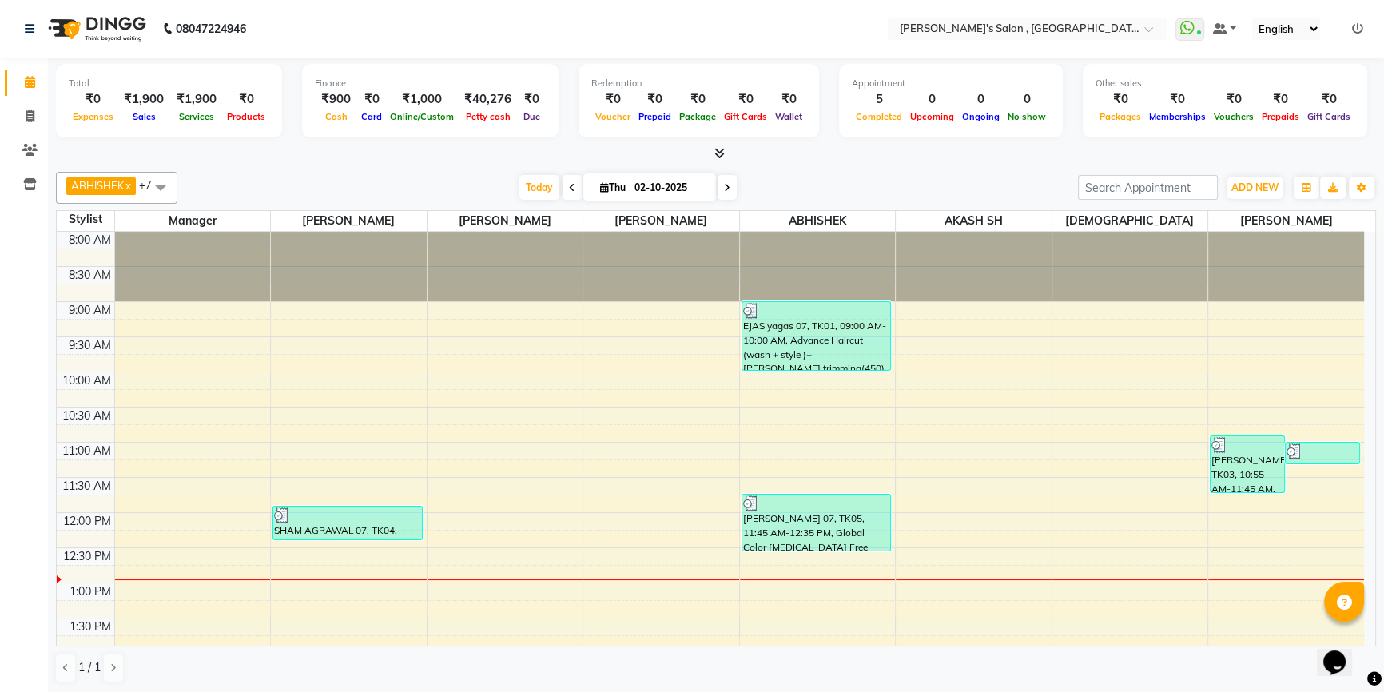
click at [716, 155] on icon at bounding box center [720, 153] width 10 height 12
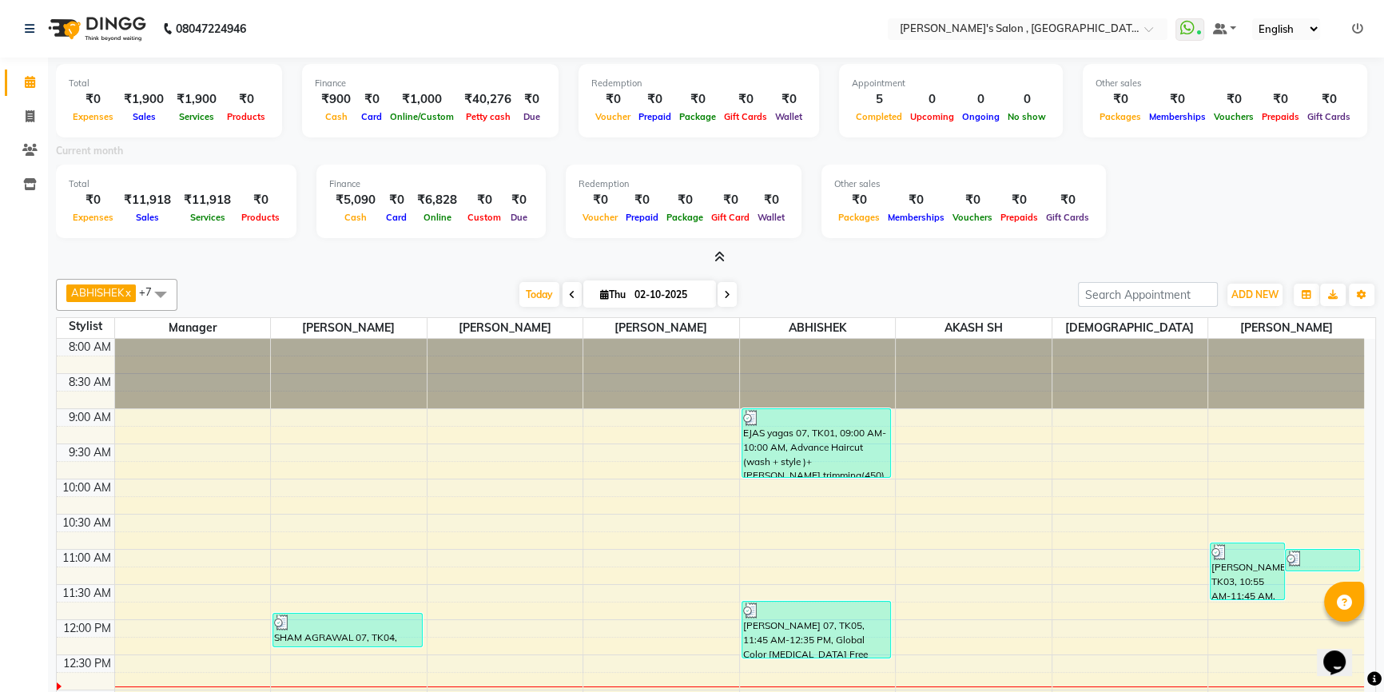
click at [722, 260] on icon at bounding box center [720, 257] width 10 height 12
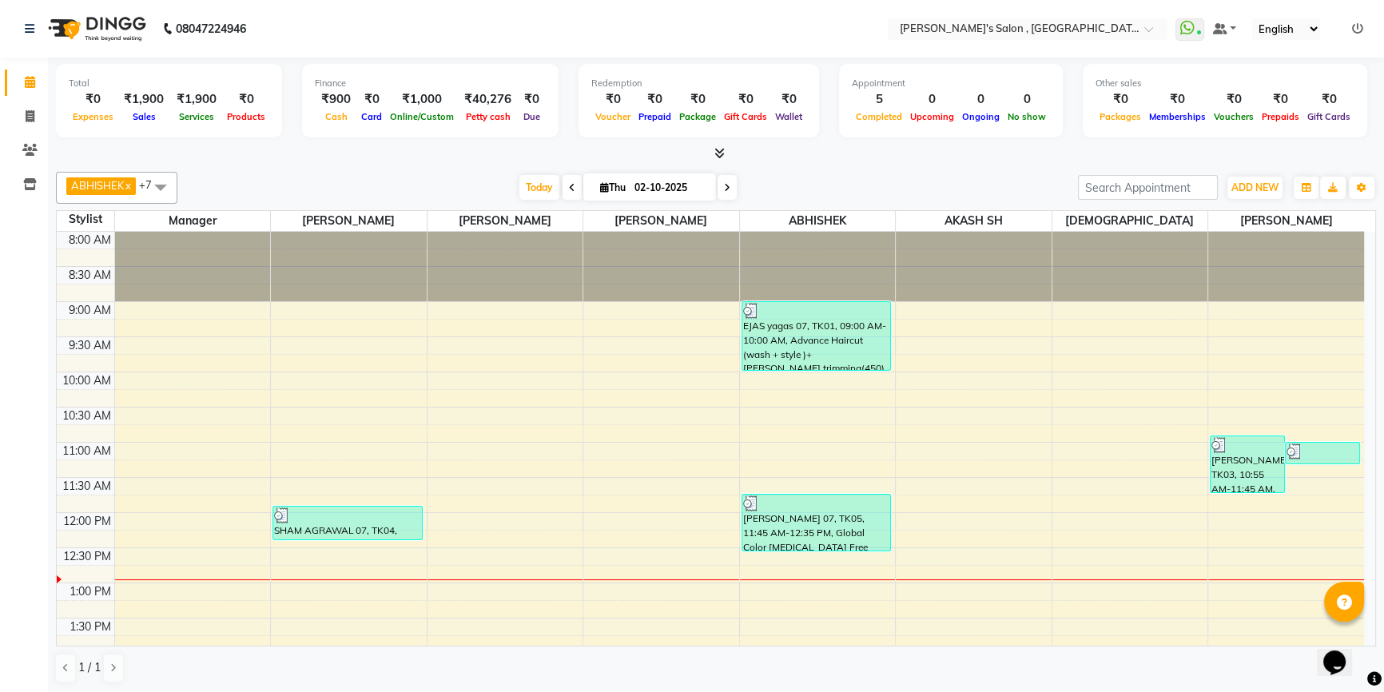
click at [1356, 35] on li at bounding box center [1357, 29] width 11 height 17
click at [1359, 23] on icon at bounding box center [1357, 28] width 11 height 11
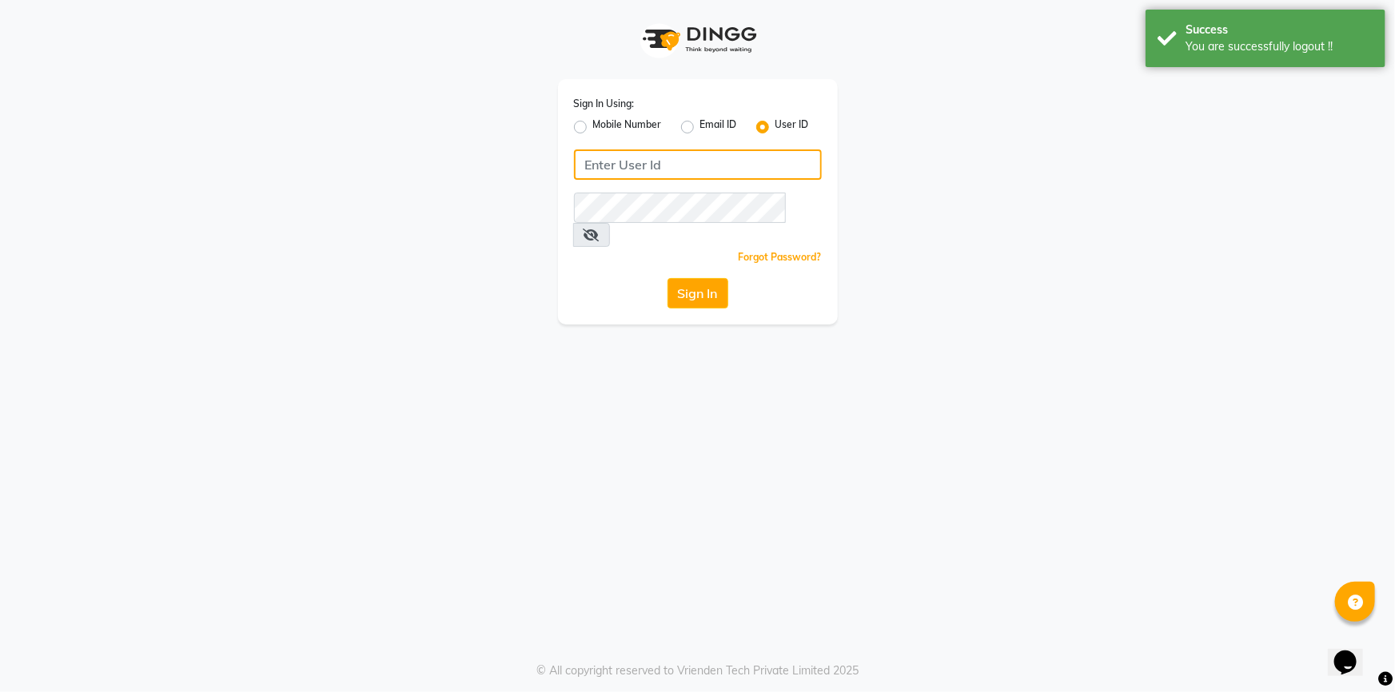
type input "7887369666"
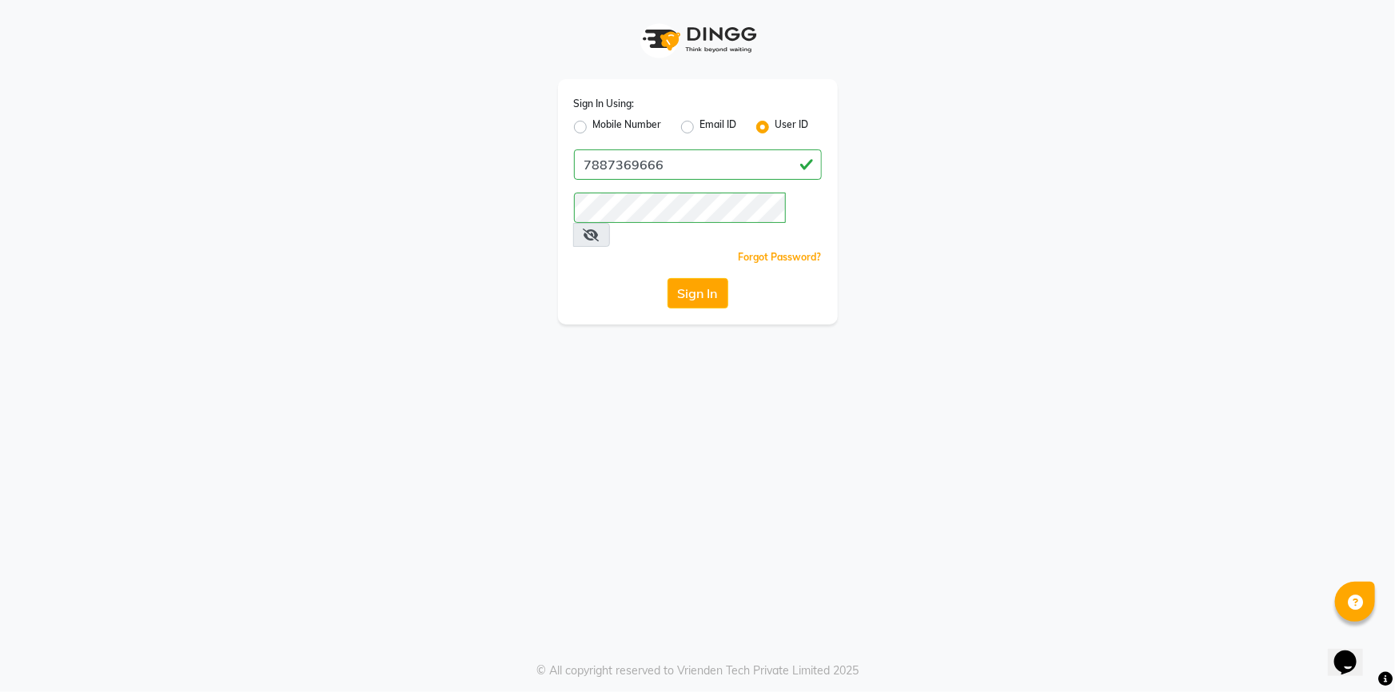
click at [593, 121] on label "Mobile Number" at bounding box center [627, 127] width 69 height 19
click at [593, 121] on input "Mobile Number" at bounding box center [598, 123] width 10 height 10
radio input "true"
radio input "false"
click at [655, 164] on input "Username" at bounding box center [724, 164] width 194 height 30
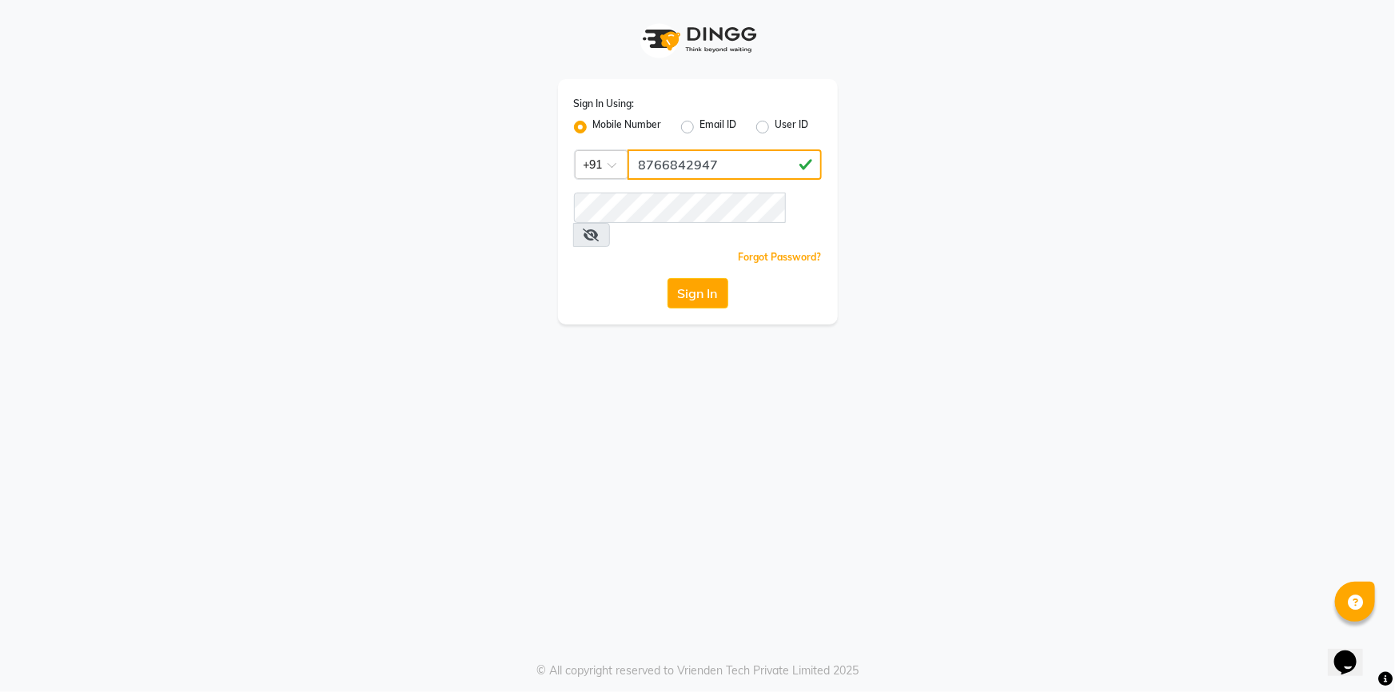
type input "8766842947"
click at [607, 249] on div "Sign In Using: Mobile Number Email ID User ID Country Code × [PHONE_NUMBER] Rem…" at bounding box center [698, 201] width 280 height 245
click at [691, 279] on button "Sign In" at bounding box center [697, 293] width 61 height 30
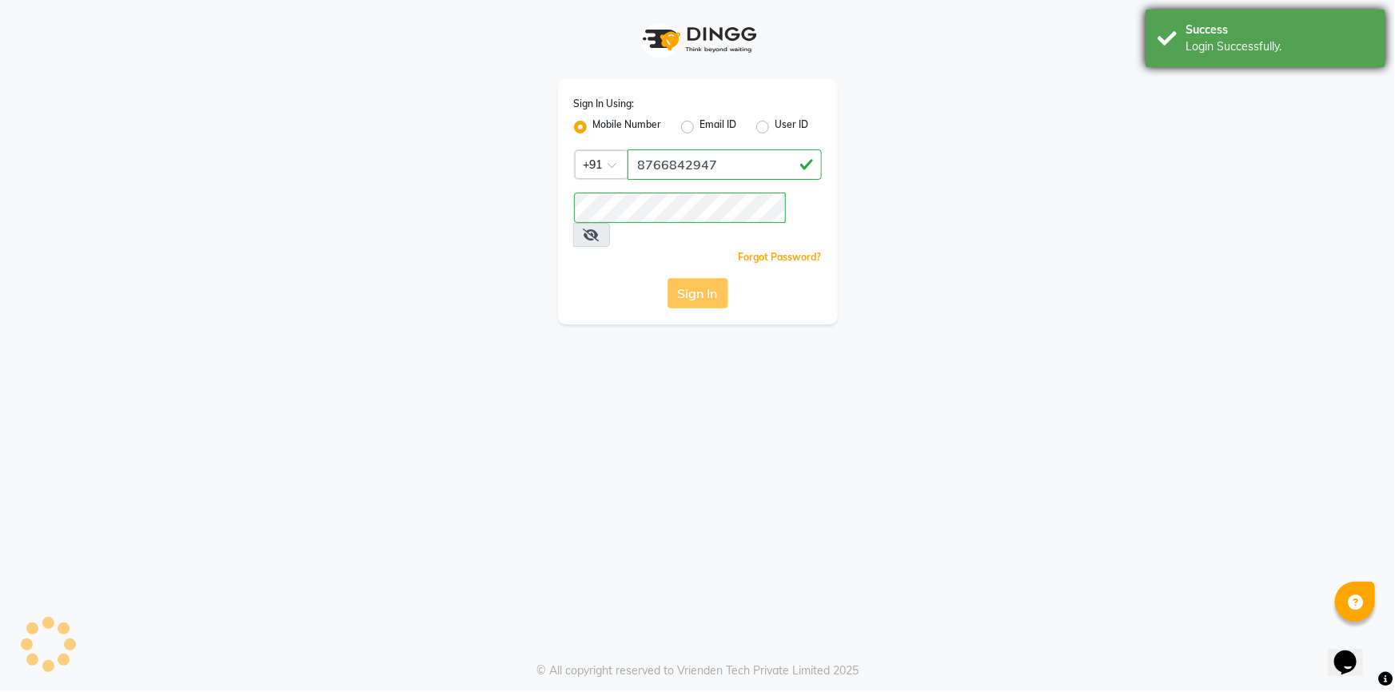
click at [1225, 38] on div "Login Successfully." at bounding box center [1279, 46] width 188 height 17
